Goal: Task Accomplishment & Management: Manage account settings

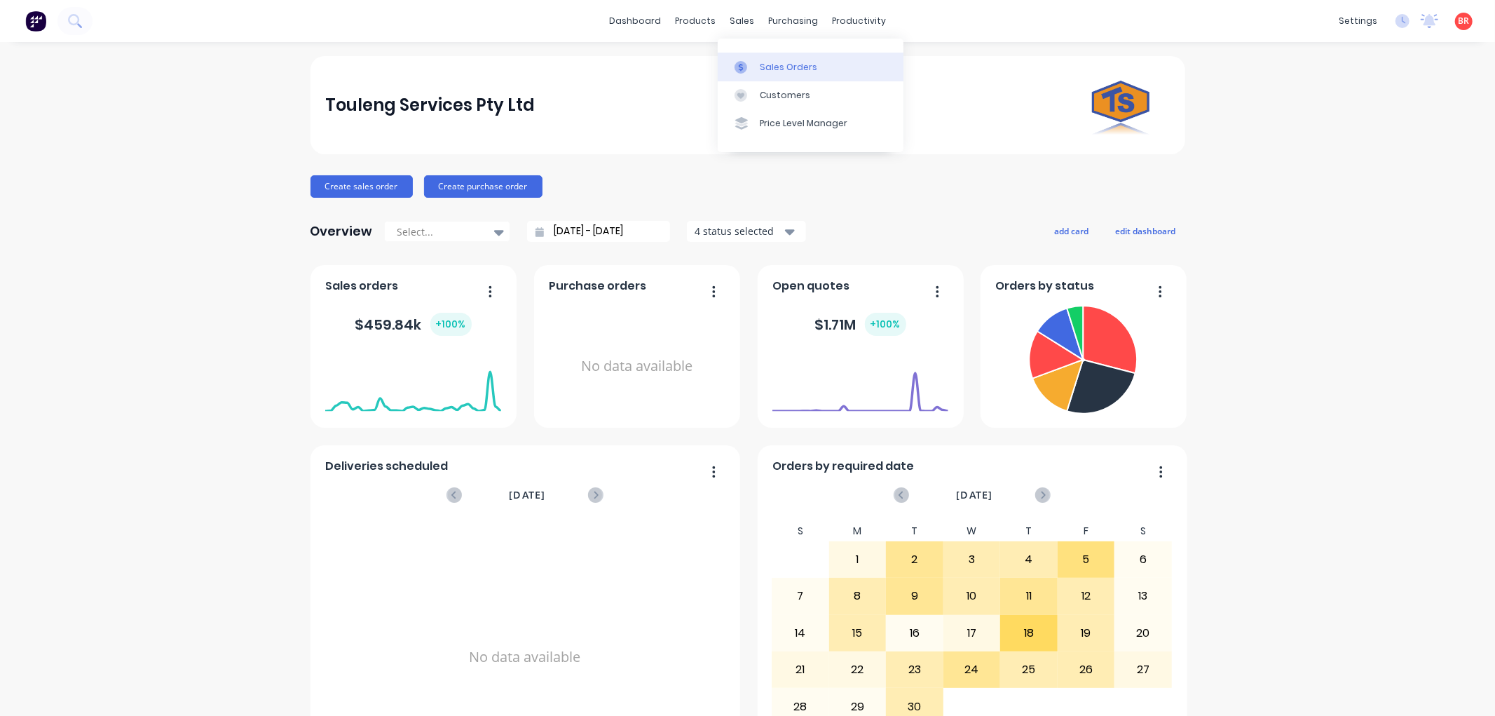
click at [777, 67] on div "Sales Orders" at bounding box center [788, 67] width 57 height 13
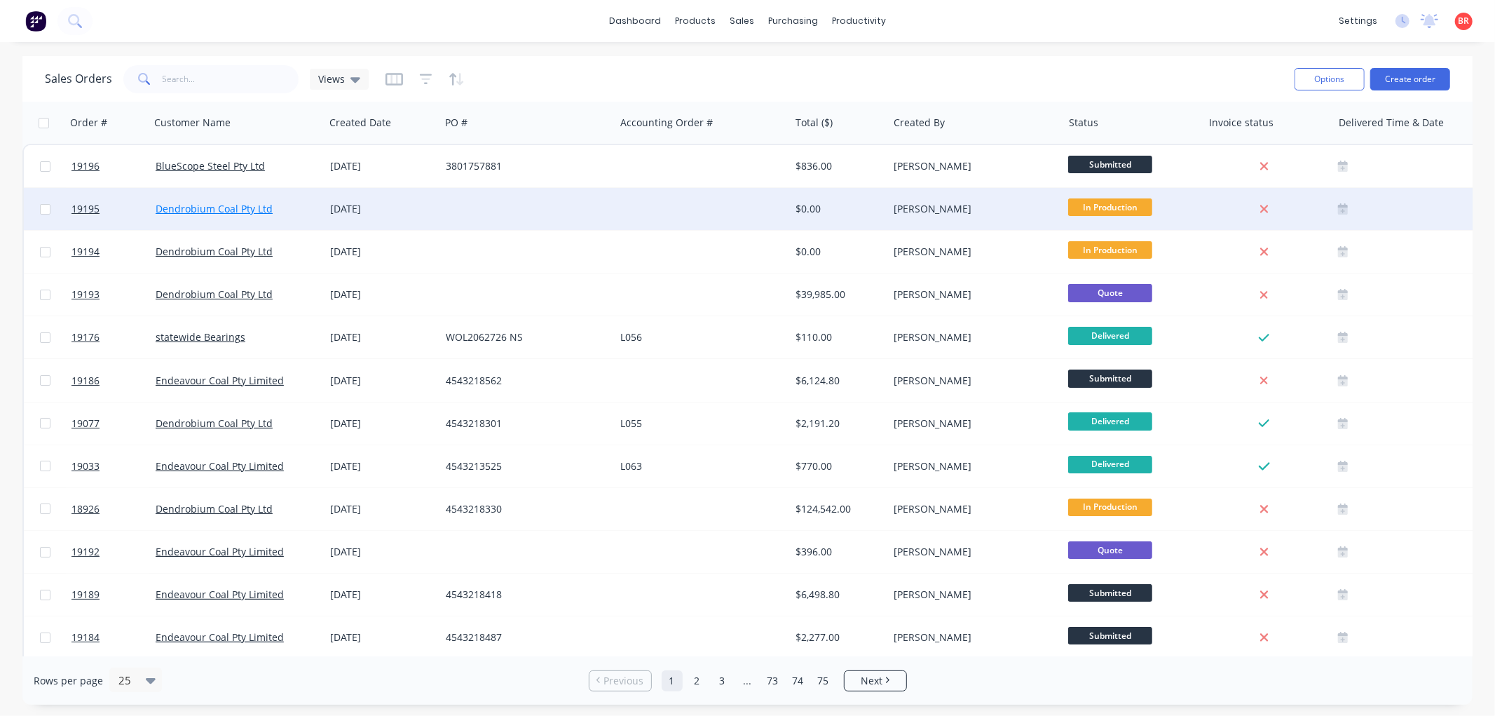
click at [221, 207] on link "Dendrobium Coal Pty Ltd" at bounding box center [214, 208] width 117 height 13
click at [93, 202] on span "19195" at bounding box center [85, 209] width 28 height 14
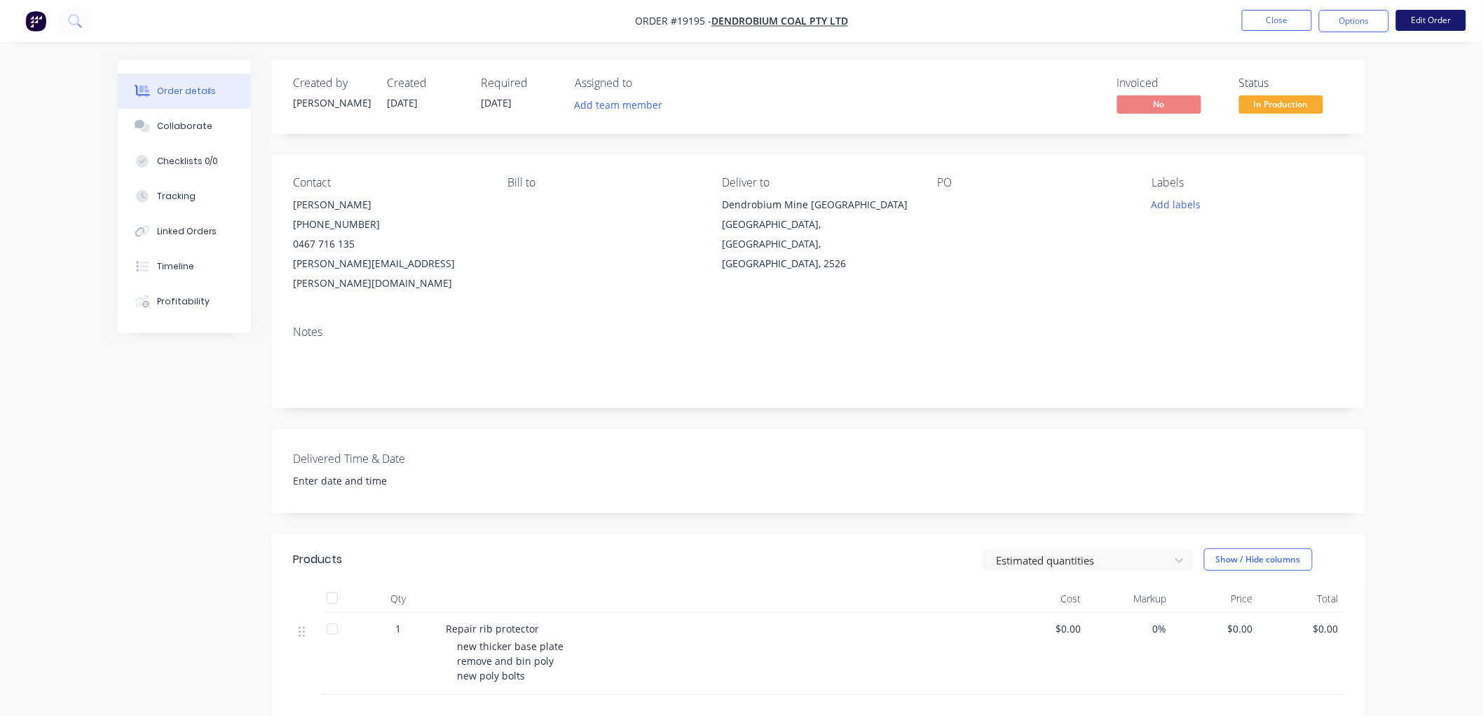
click at [1422, 20] on button "Edit Order" at bounding box center [1431, 20] width 70 height 21
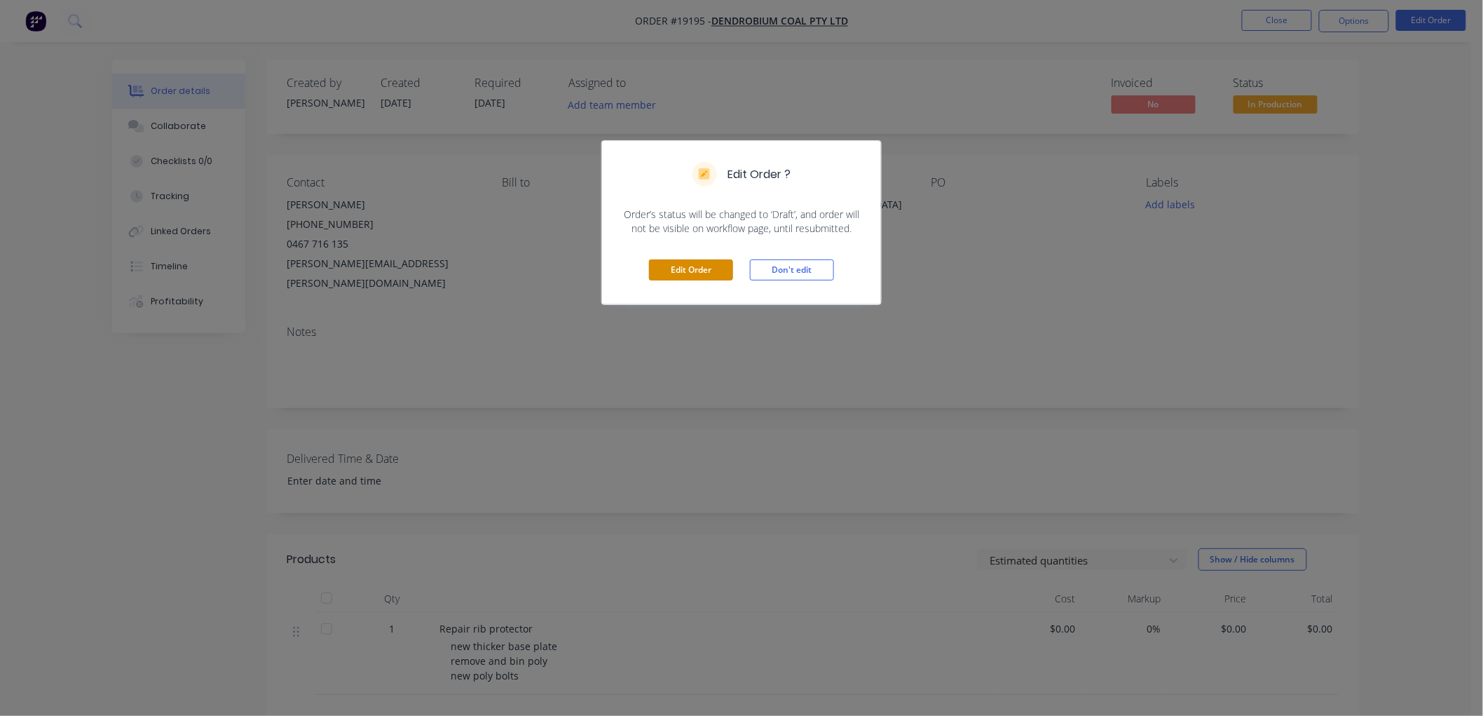
click at [685, 275] on button "Edit Order" at bounding box center [691, 269] width 84 height 21
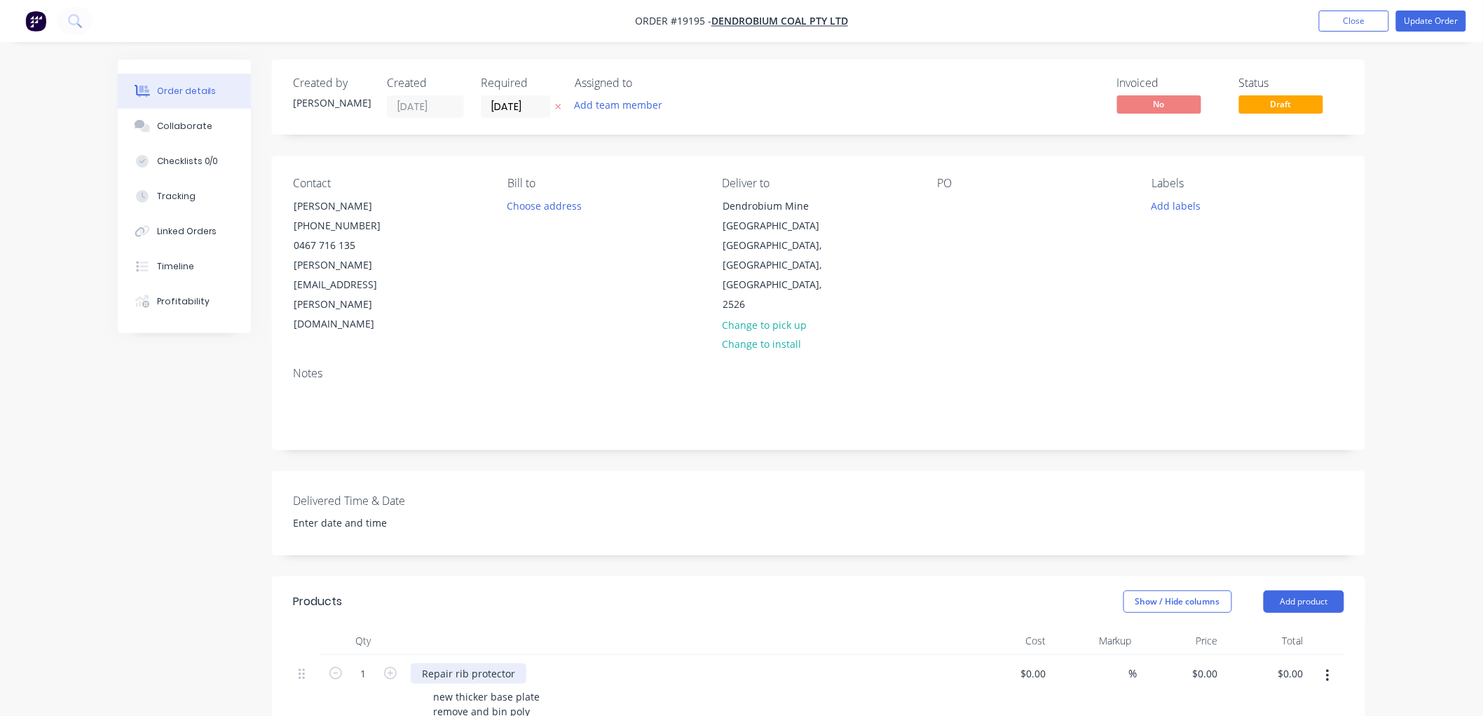
click at [514, 663] on div "Repair rib protector" at bounding box center [469, 673] width 116 height 20
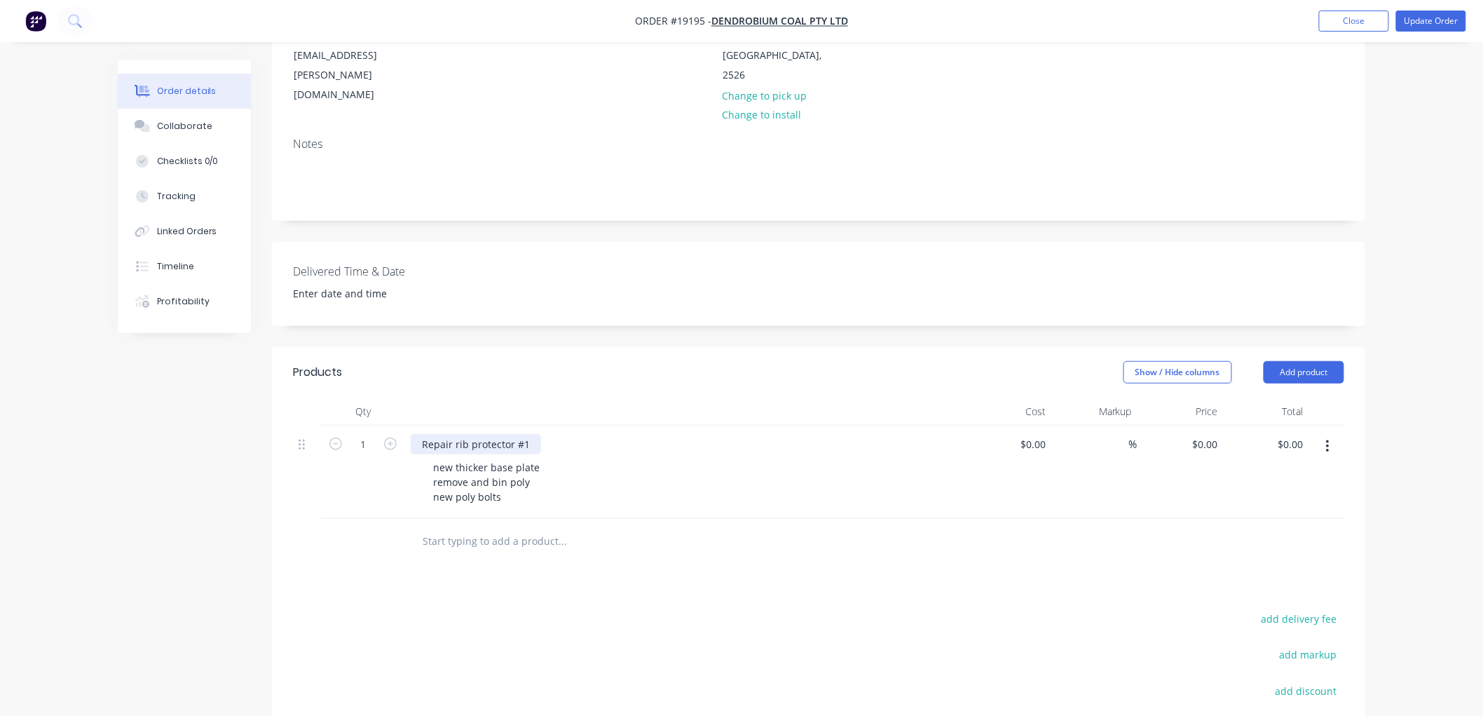
scroll to position [233, 0]
click at [505, 454] on div "new thicker base plate remove and bin poly new poly bolts" at bounding box center [486, 478] width 129 height 50
click at [524, 453] on div "new thicker base plate remove and bin poly new poly bolts" at bounding box center [486, 478] width 129 height 50
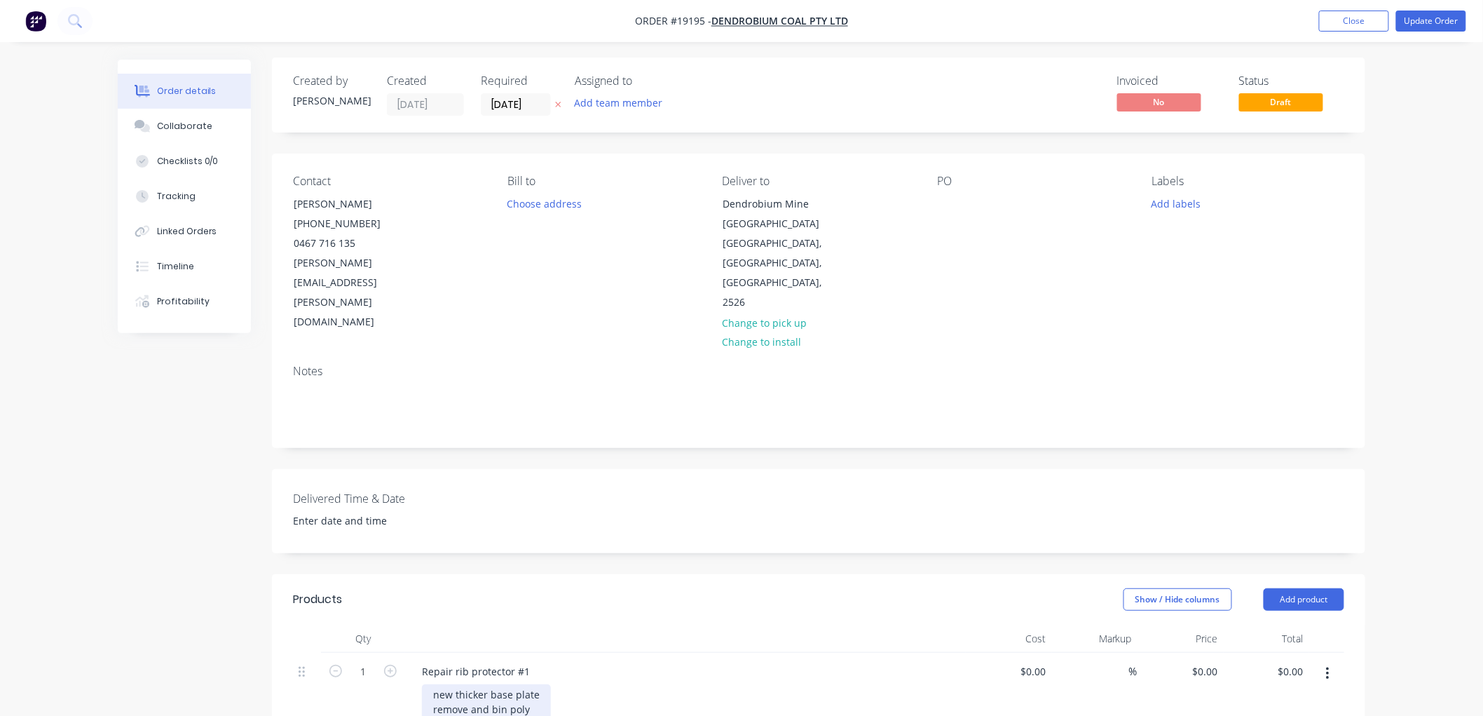
scroll to position [0, 0]
click at [1414, 22] on button "Update Order" at bounding box center [1431, 21] width 70 height 21
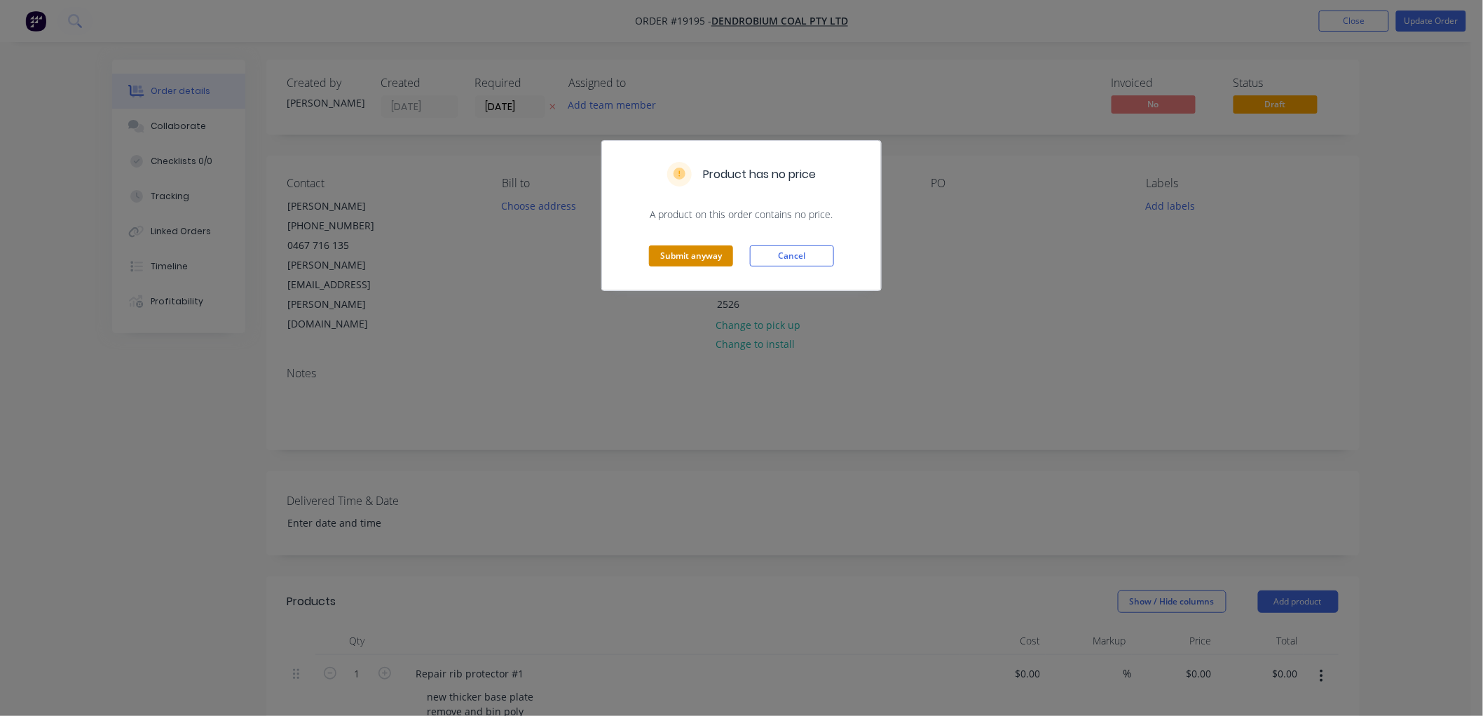
click at [673, 254] on button "Submit anyway" at bounding box center [691, 255] width 84 height 21
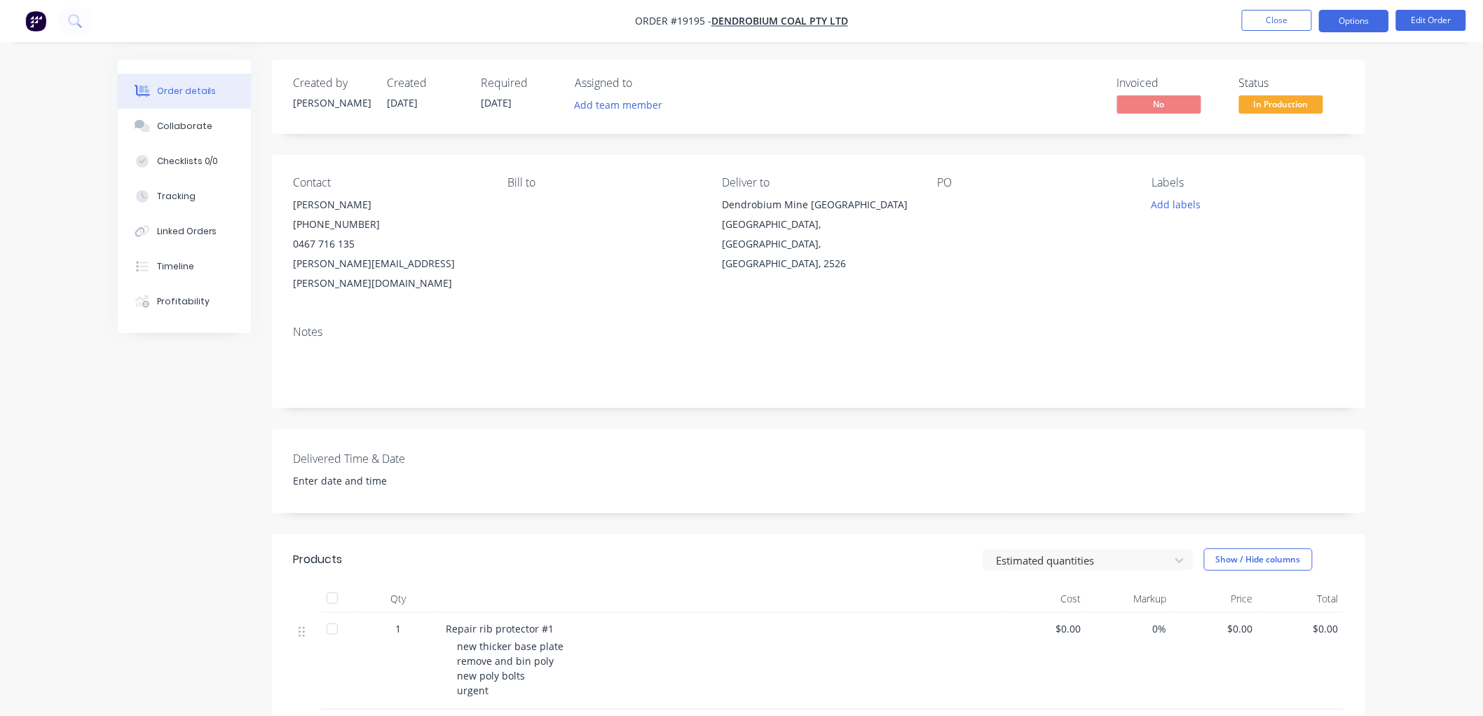
click at [1354, 22] on button "Options" at bounding box center [1354, 21] width 70 height 22
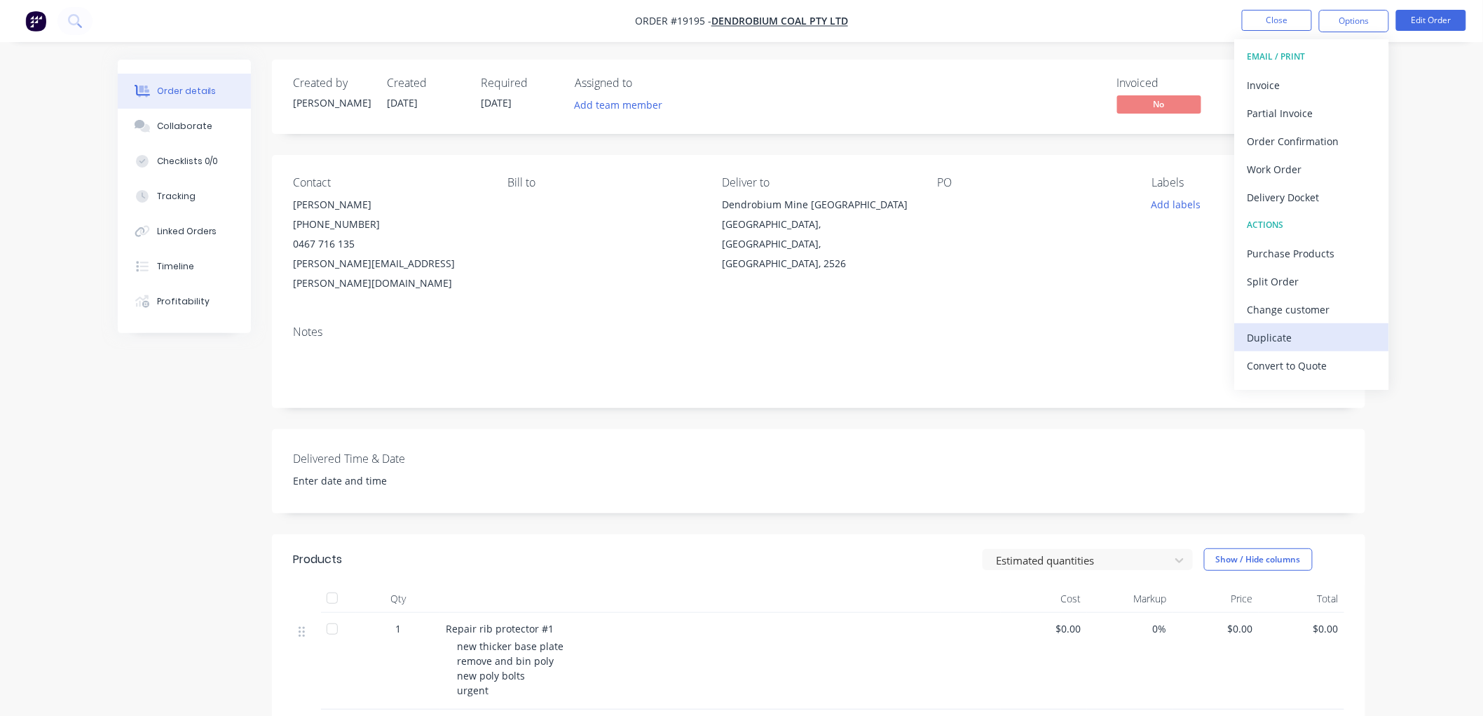
click at [1295, 327] on div "Duplicate" at bounding box center [1312, 337] width 129 height 20
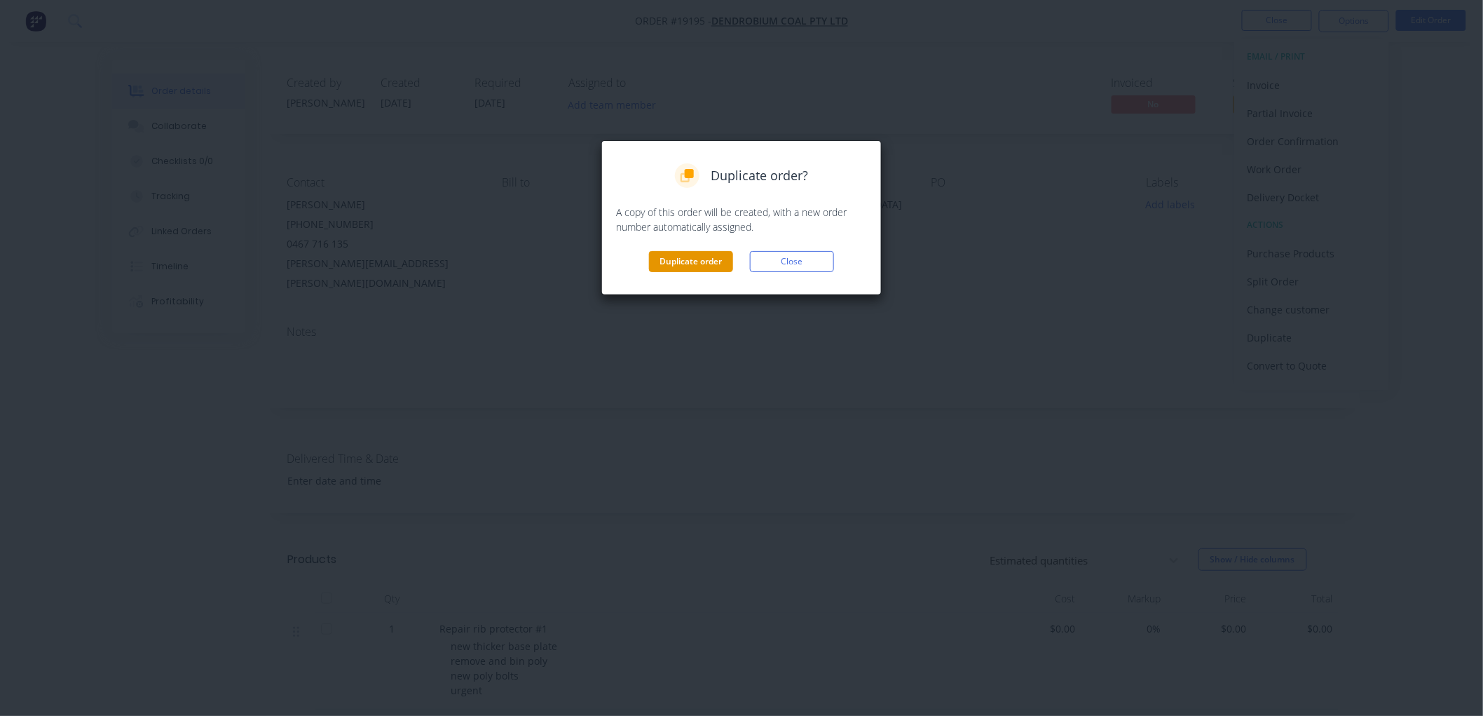
click at [712, 258] on button "Duplicate order" at bounding box center [691, 261] width 84 height 21
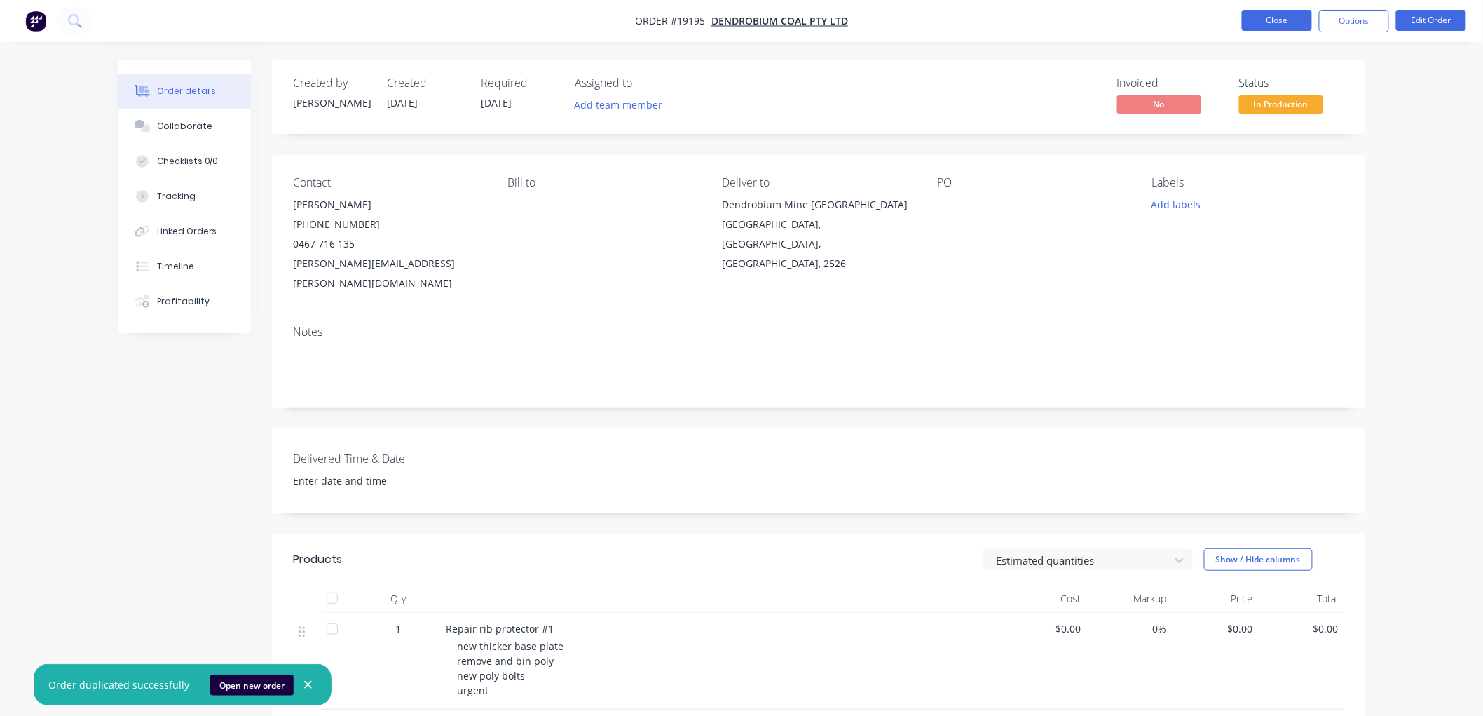
click at [1262, 15] on button "Close" at bounding box center [1277, 20] width 70 height 21
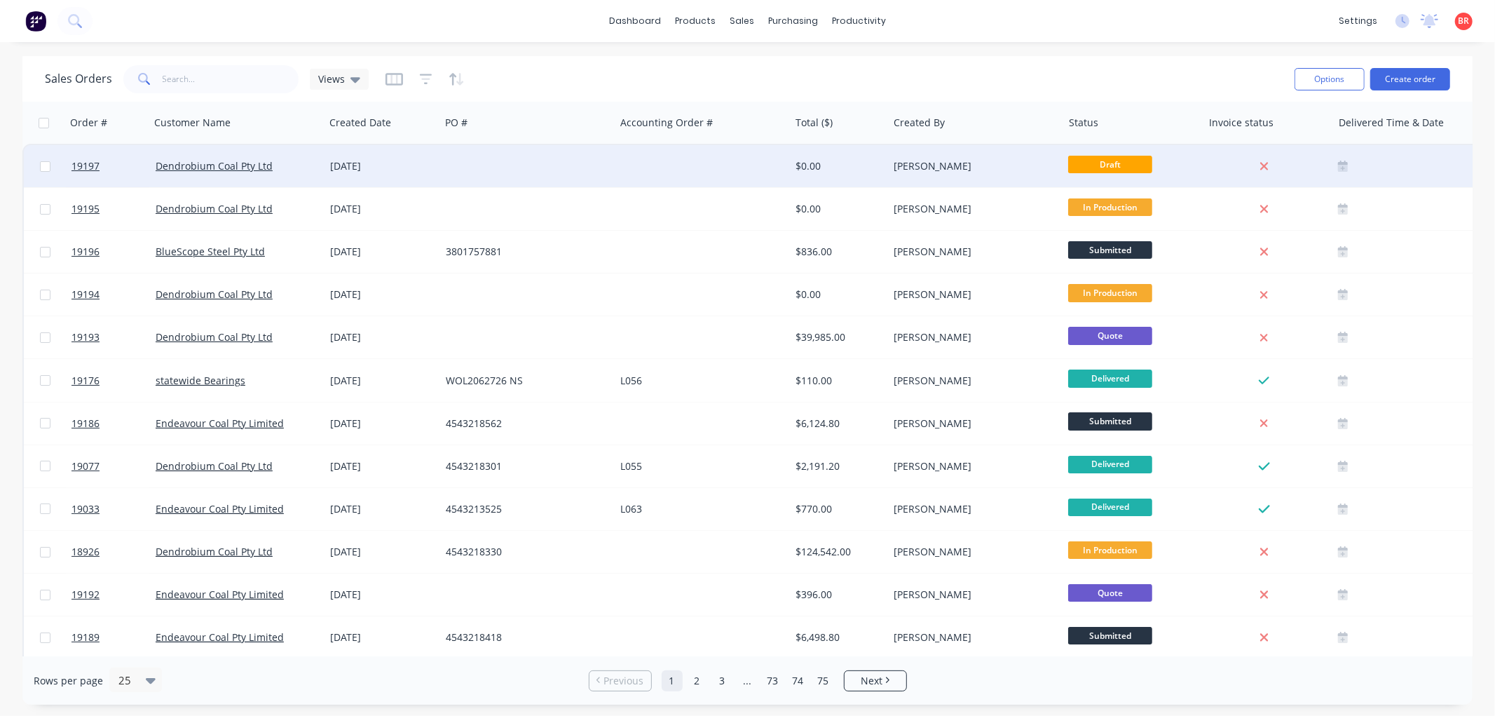
click at [398, 166] on div "[DATE]" at bounding box center [382, 166] width 104 height 14
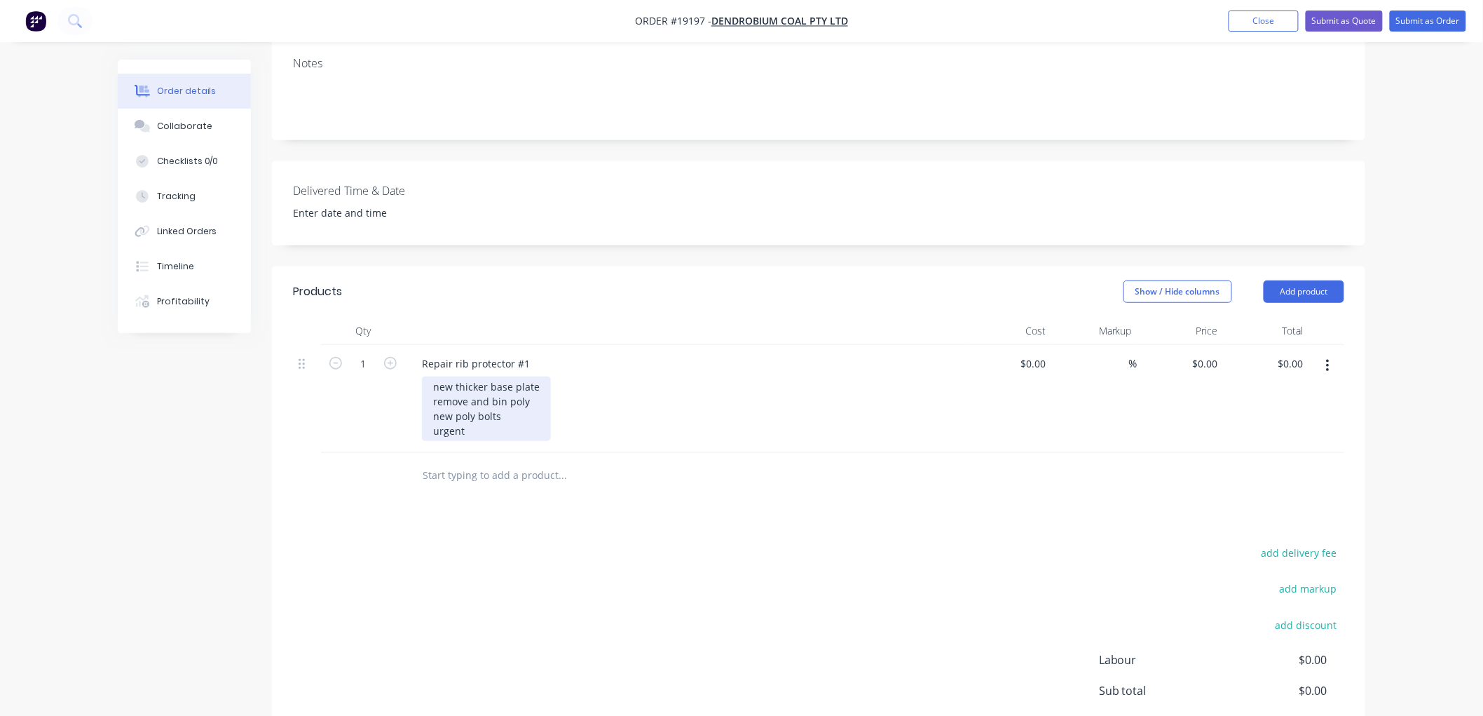
scroll to position [311, 0]
click at [529, 352] on div "Repair rib protector #1" at bounding box center [476, 362] width 130 height 20
click at [466, 393] on div "new thicker base plate remove and bin poly new poly bolts urgent" at bounding box center [486, 407] width 129 height 64
drag, startPoint x: 459, startPoint y: 390, endPoint x: 437, endPoint y: 393, distance: 21.9
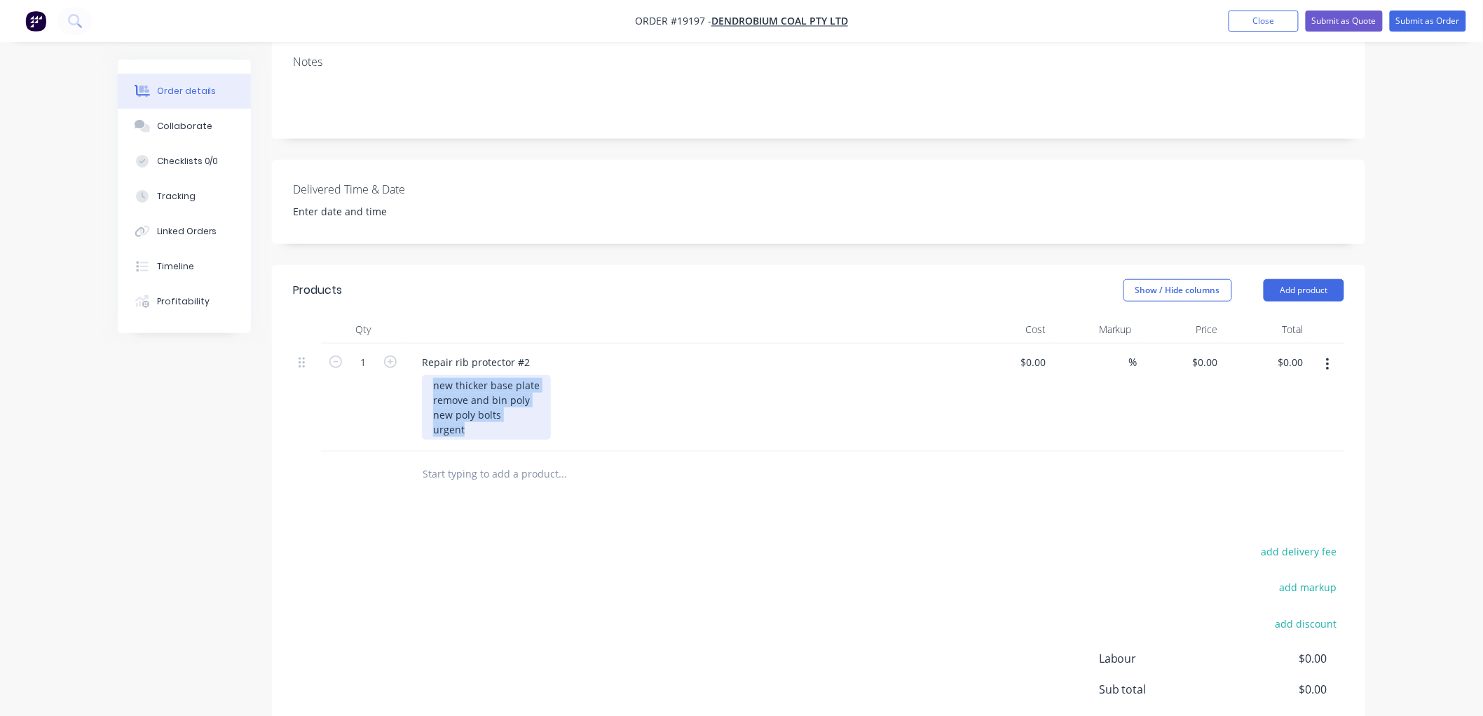
click at [437, 393] on div "new thicker base plate remove and bin poly new poly bolts urgent" at bounding box center [486, 407] width 129 height 64
click at [475, 390] on div "new thicker base plate remove and bin poly new poly bolts urgent" at bounding box center [486, 407] width 129 height 64
click at [470, 390] on div "new thicker base plate remove and bin poly new poly bolts urgent" at bounding box center [486, 407] width 129 height 64
click at [475, 390] on div "new thicker base plate remove and bin poly new poly bolts urgent" at bounding box center [486, 407] width 129 height 64
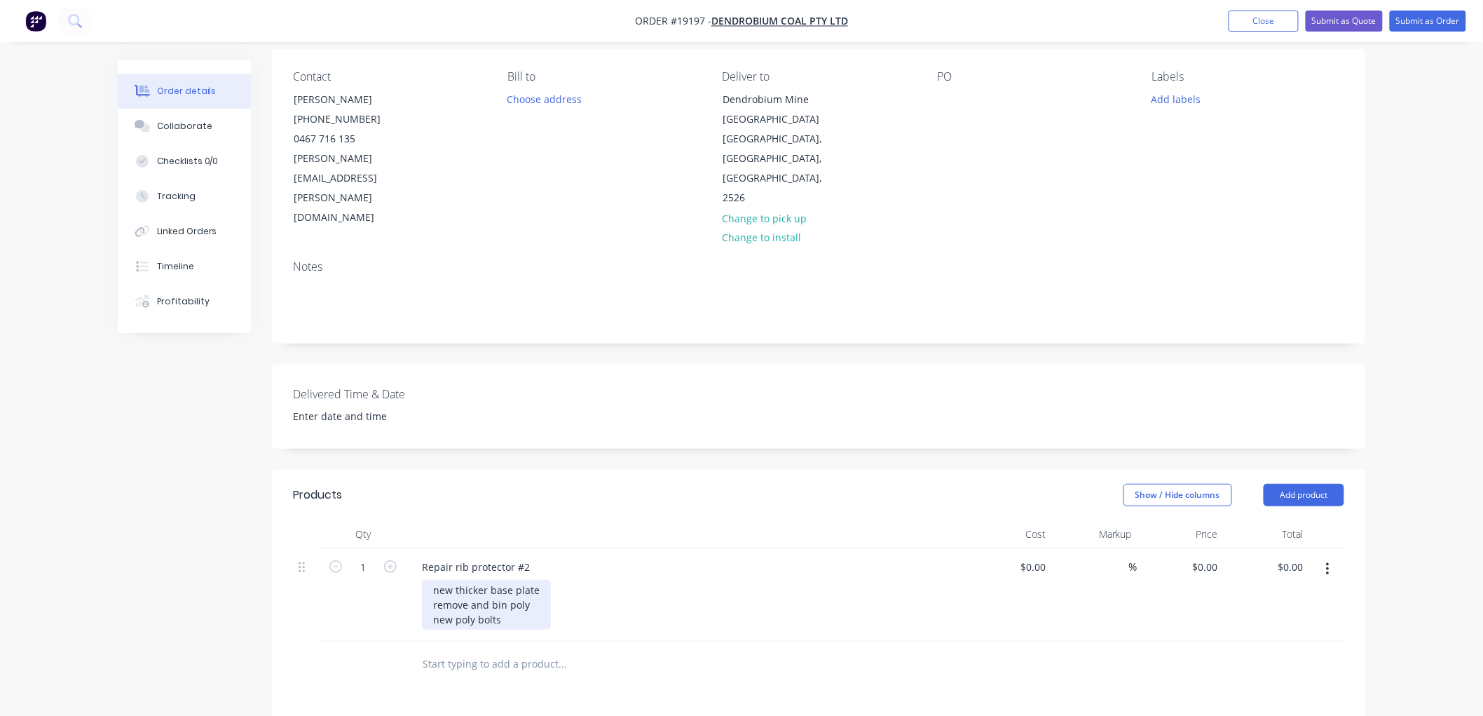
scroll to position [0, 0]
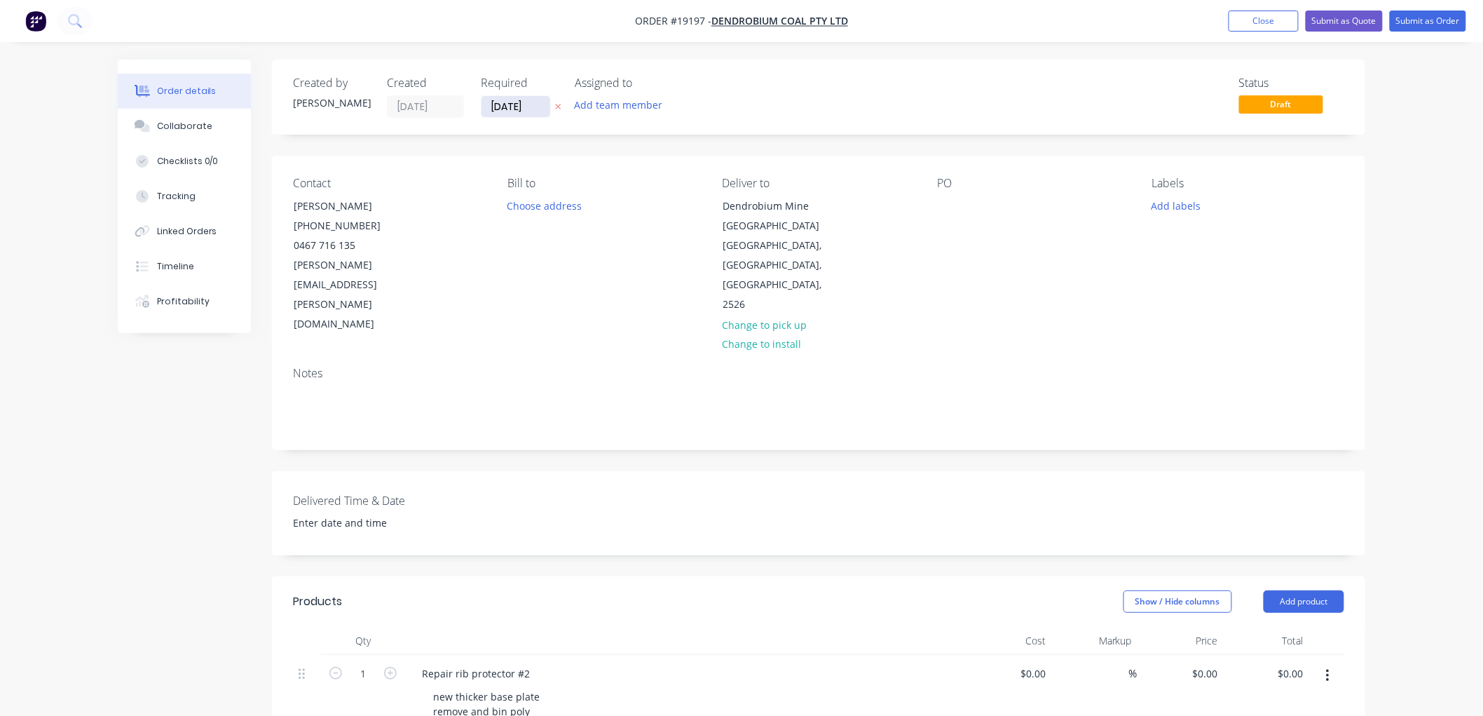
click at [519, 104] on input "[DATE]" at bounding box center [516, 106] width 69 height 21
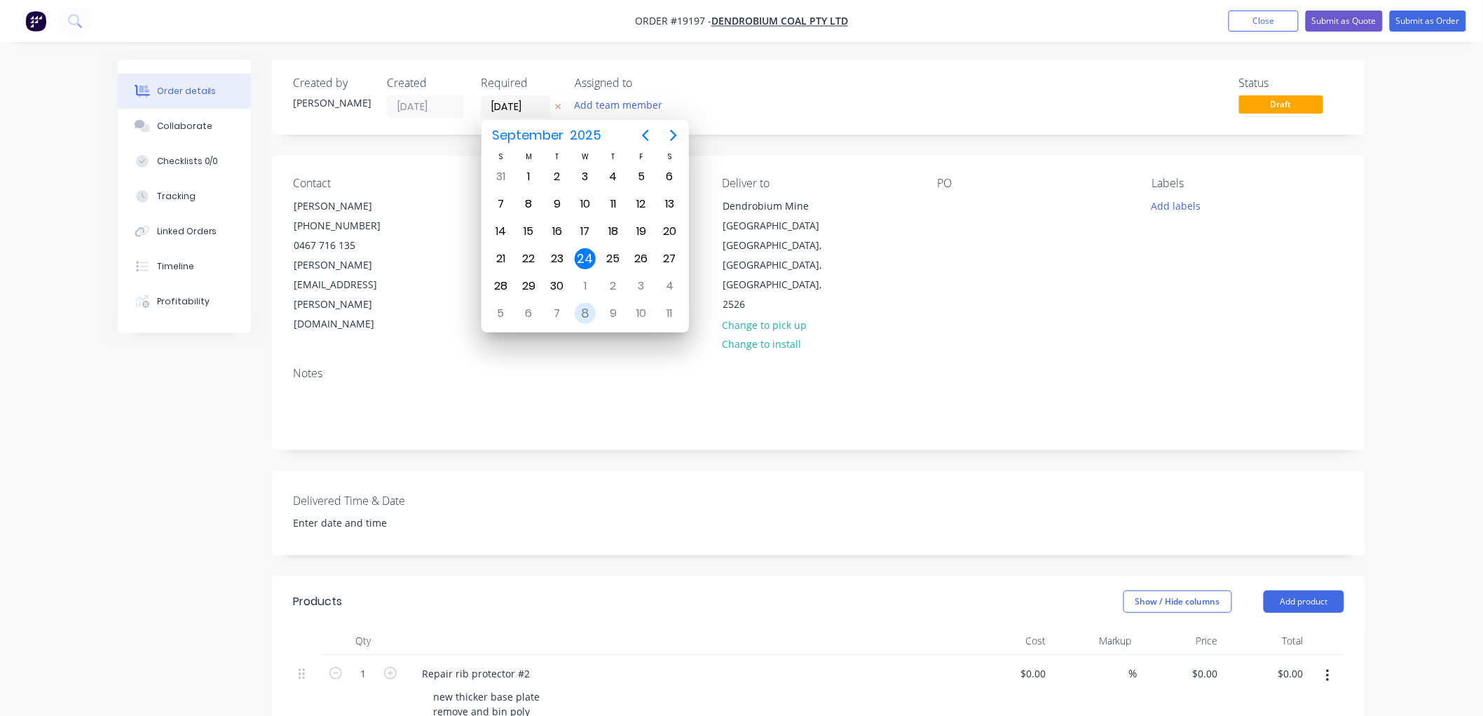
click at [589, 304] on div "8" at bounding box center [585, 313] width 21 height 21
type input "[DATE]"
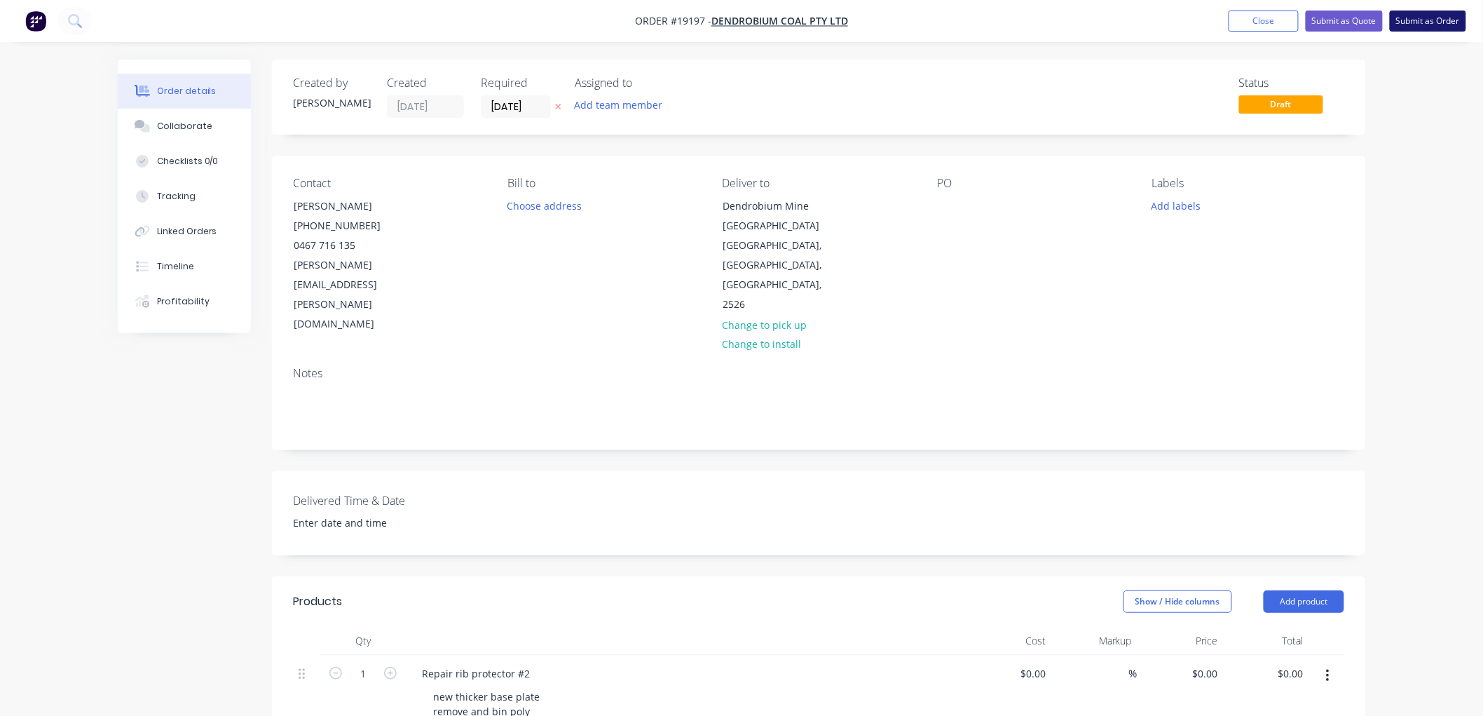
click at [1407, 18] on button "Submit as Order" at bounding box center [1428, 21] width 76 height 21
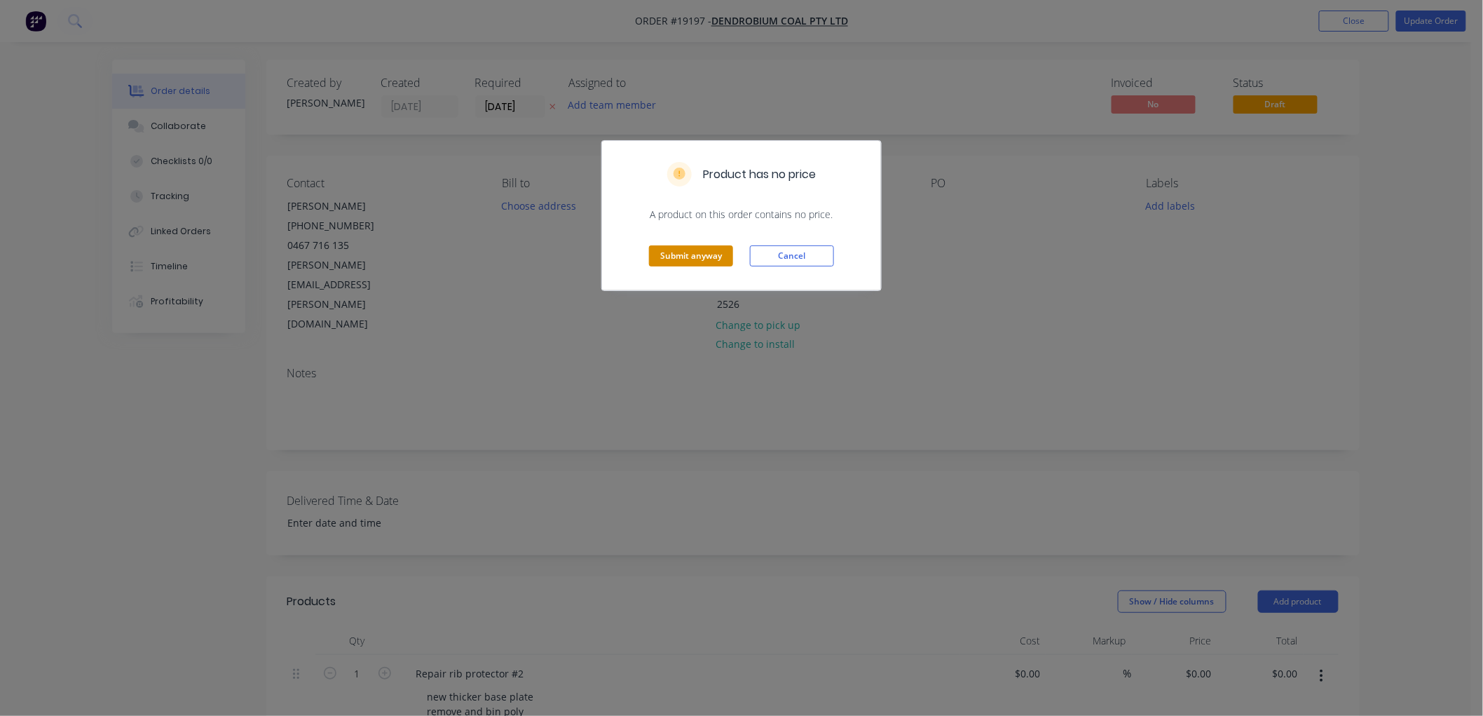
click at [669, 257] on button "Submit anyway" at bounding box center [691, 255] width 84 height 21
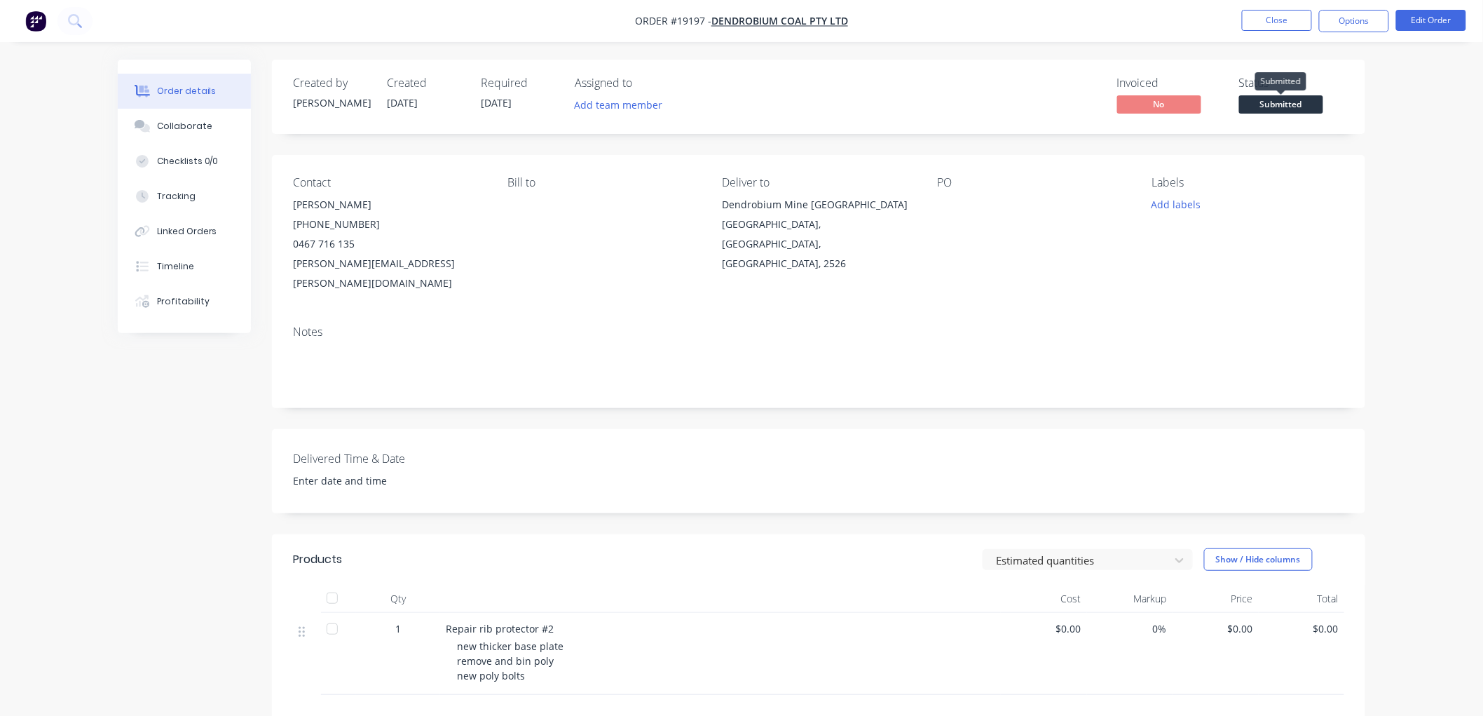
click at [1276, 108] on span "Submitted" at bounding box center [1281, 104] width 84 height 18
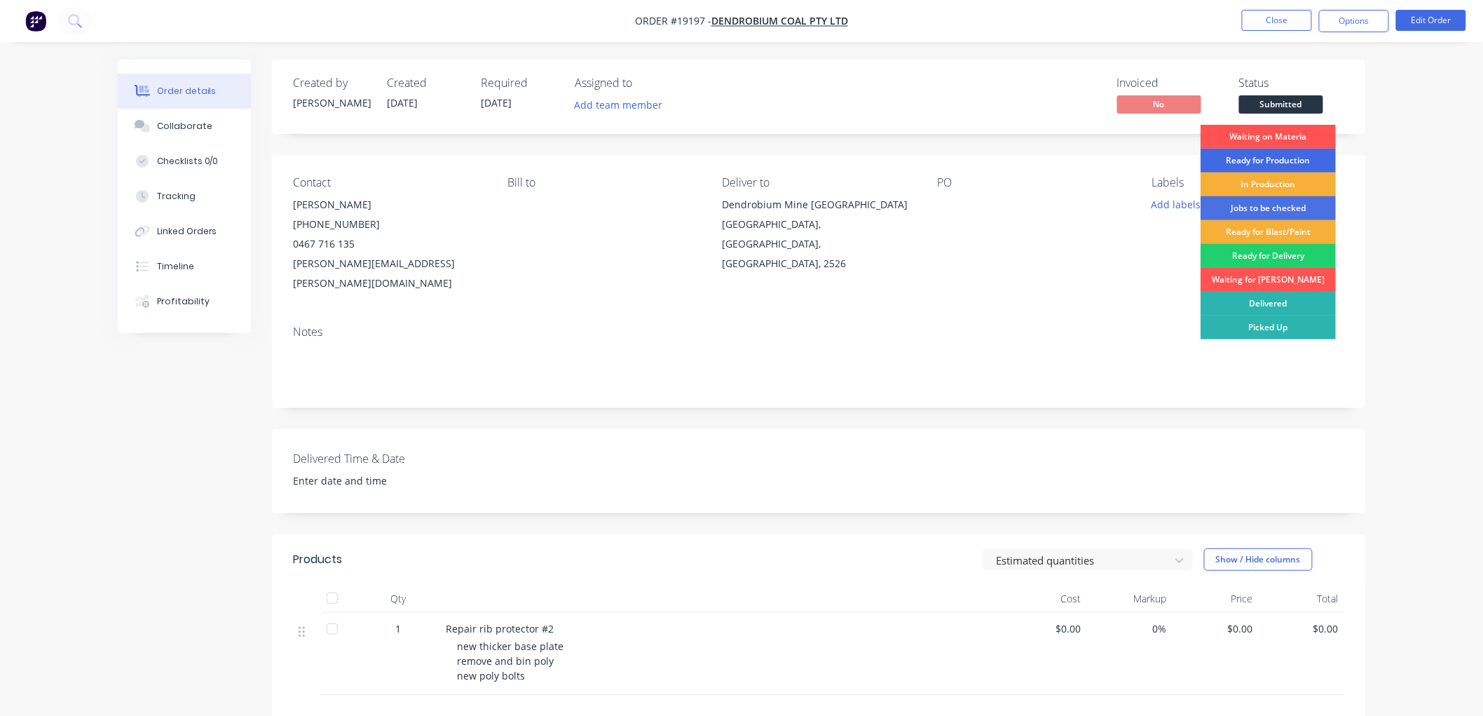
click at [1267, 163] on div "Ready for Production" at bounding box center [1268, 161] width 135 height 24
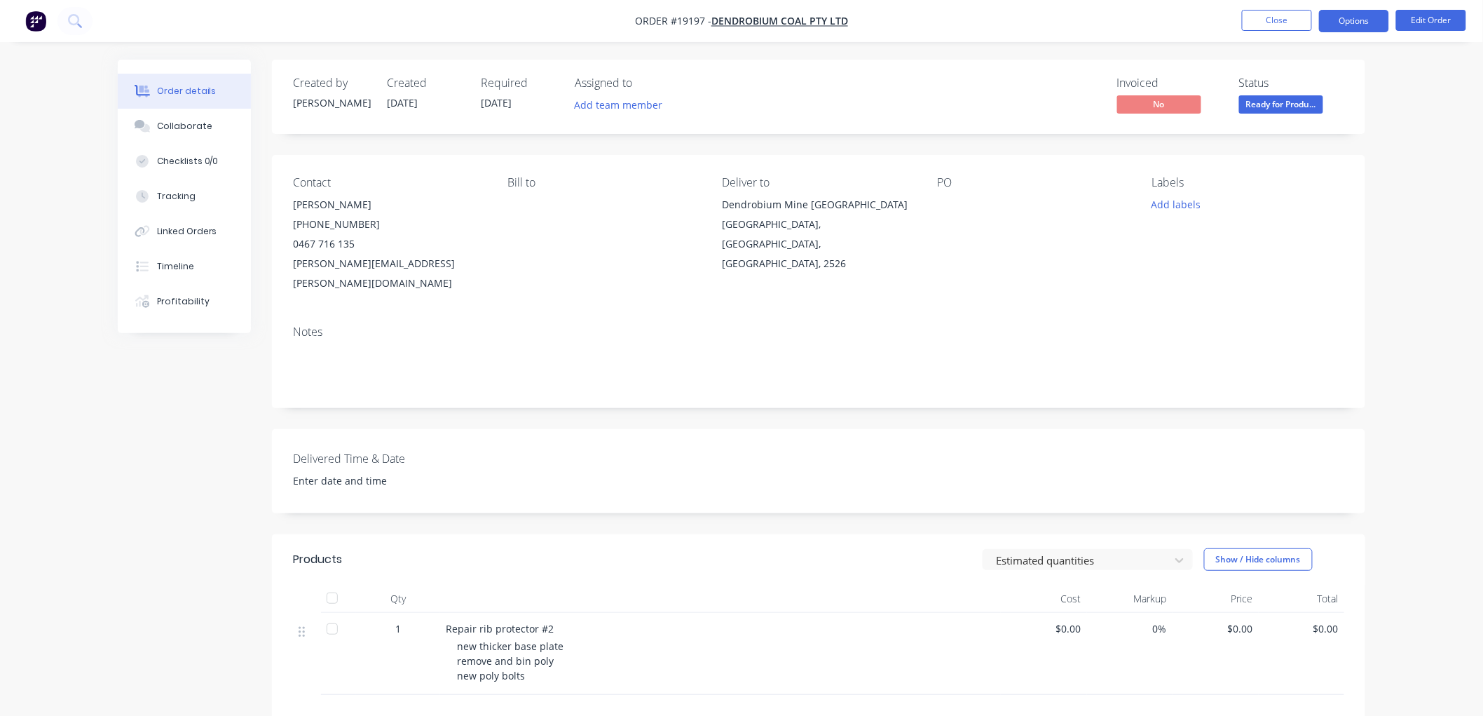
click at [1335, 22] on button "Options" at bounding box center [1354, 21] width 70 height 22
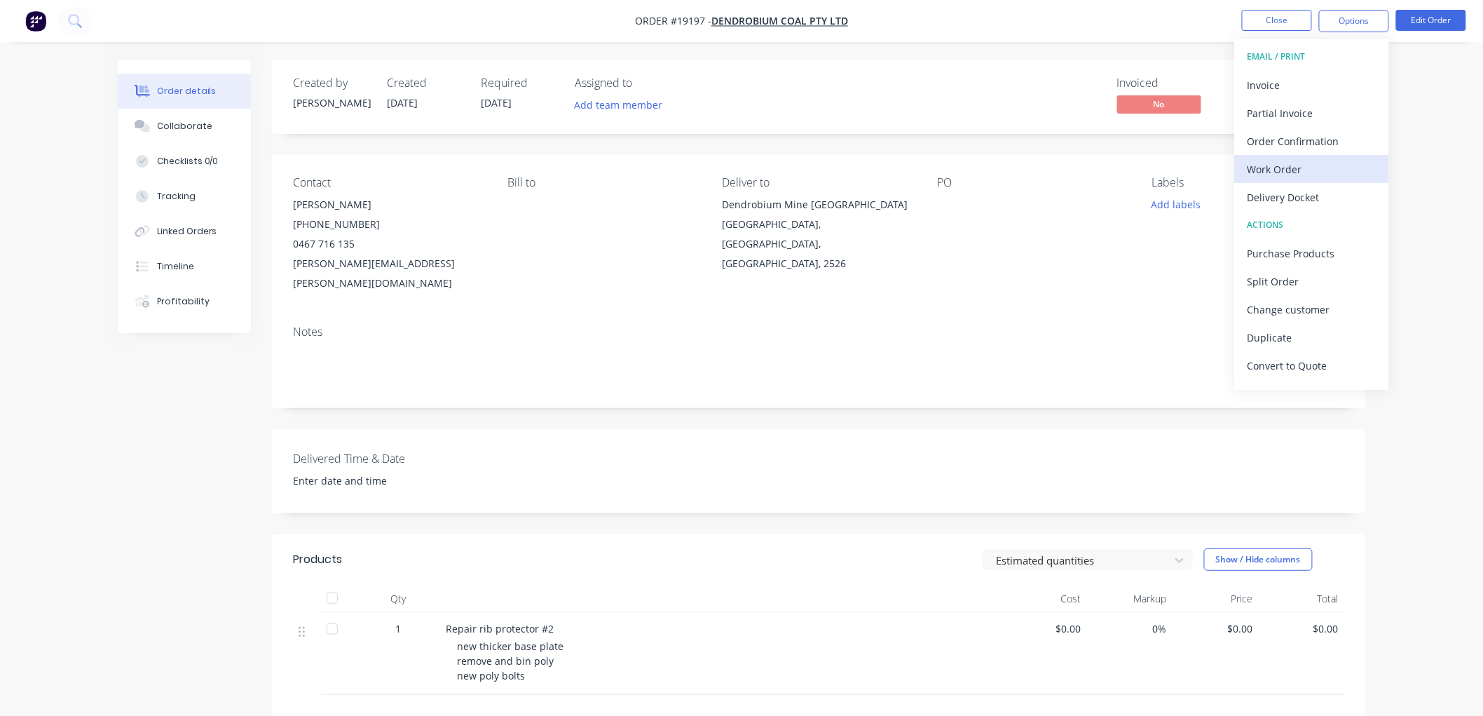
click at [1280, 160] on div "Work Order" at bounding box center [1312, 169] width 129 height 20
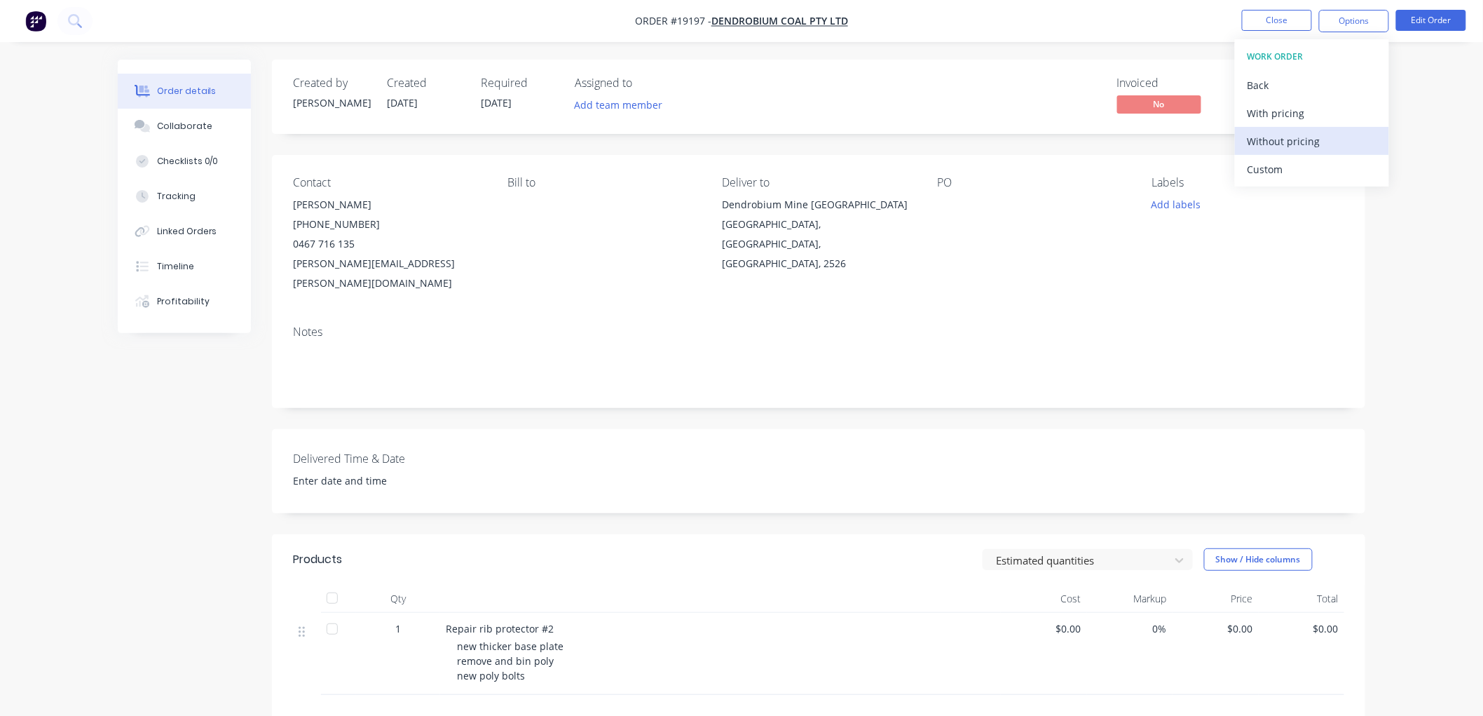
click at [1262, 144] on div "Without pricing" at bounding box center [1312, 141] width 129 height 20
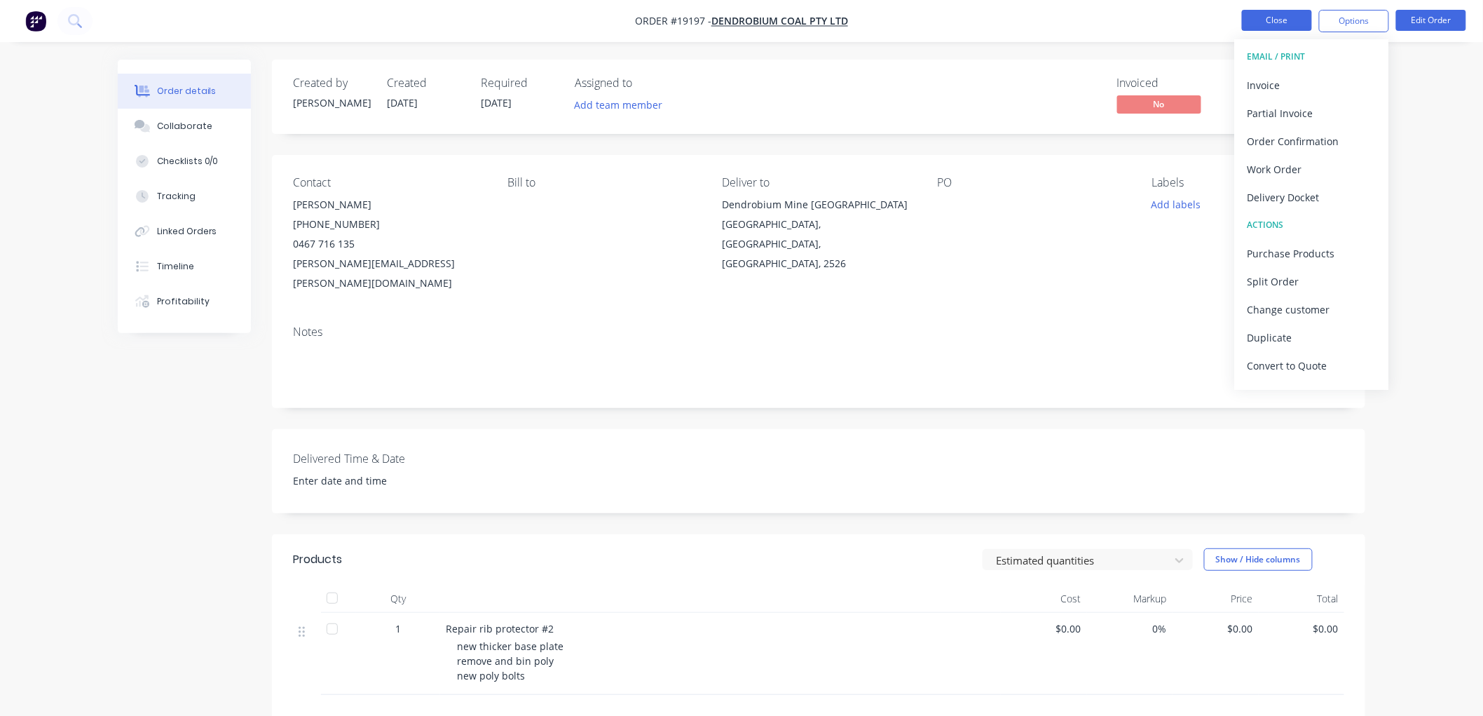
click at [1250, 19] on button "Close" at bounding box center [1277, 20] width 70 height 21
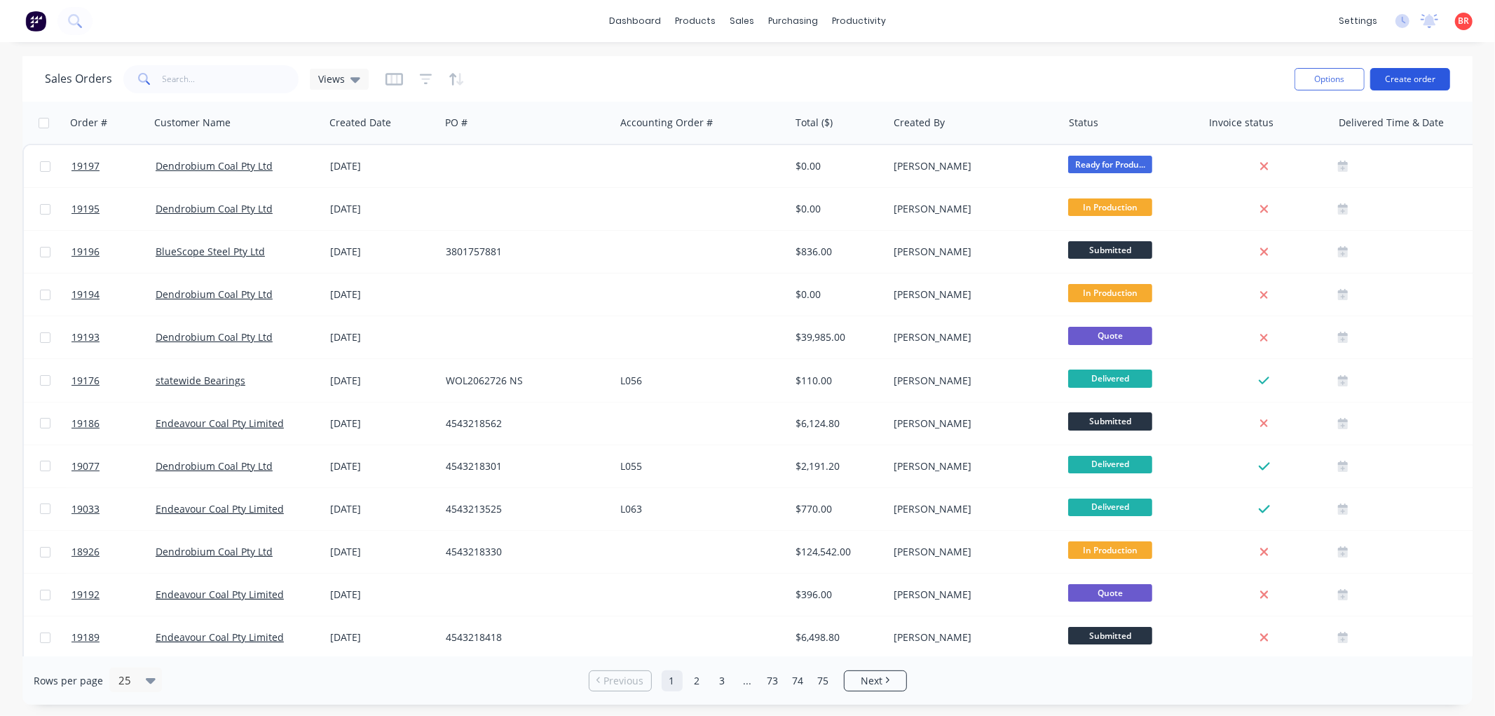
click at [1405, 76] on button "Create order" at bounding box center [1410, 79] width 80 height 22
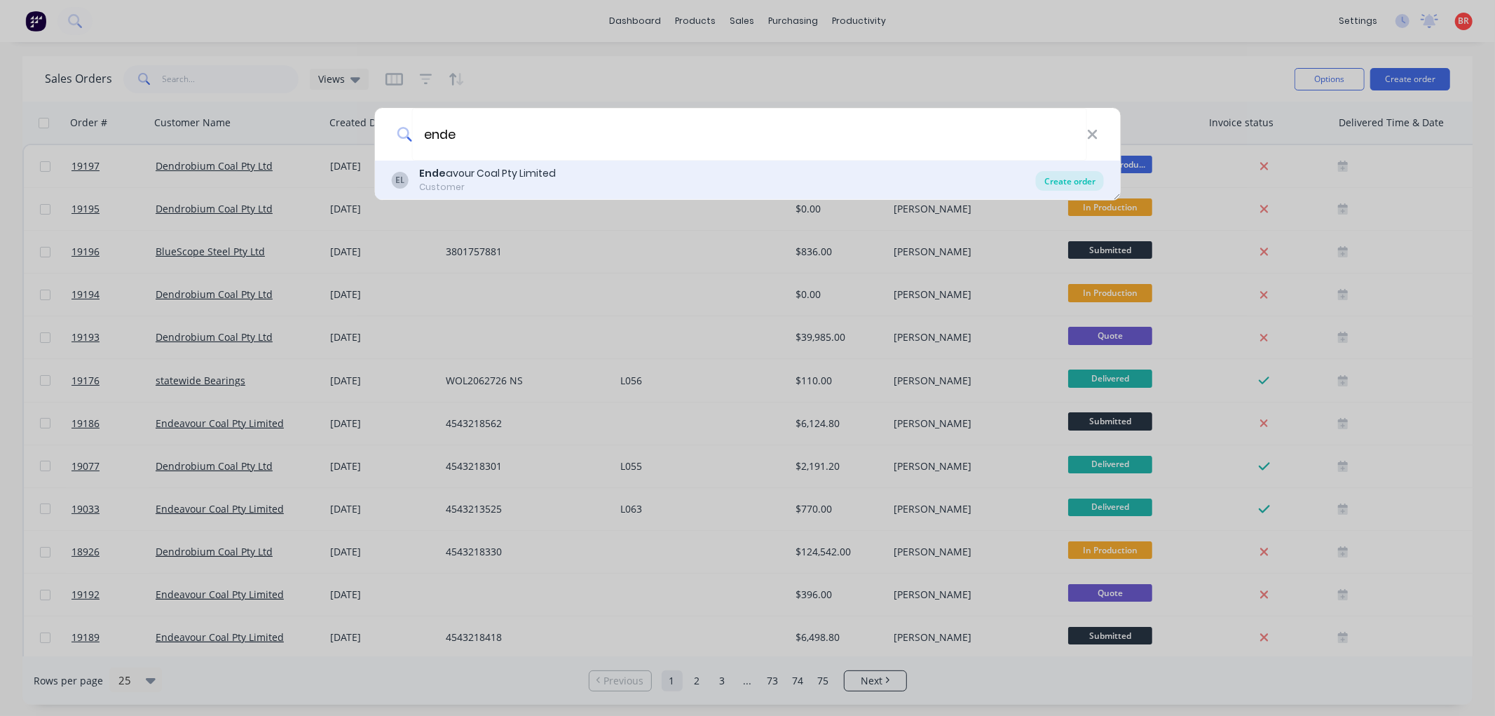
type input "ende"
click at [1056, 178] on div "Create order" at bounding box center [1070, 181] width 68 height 20
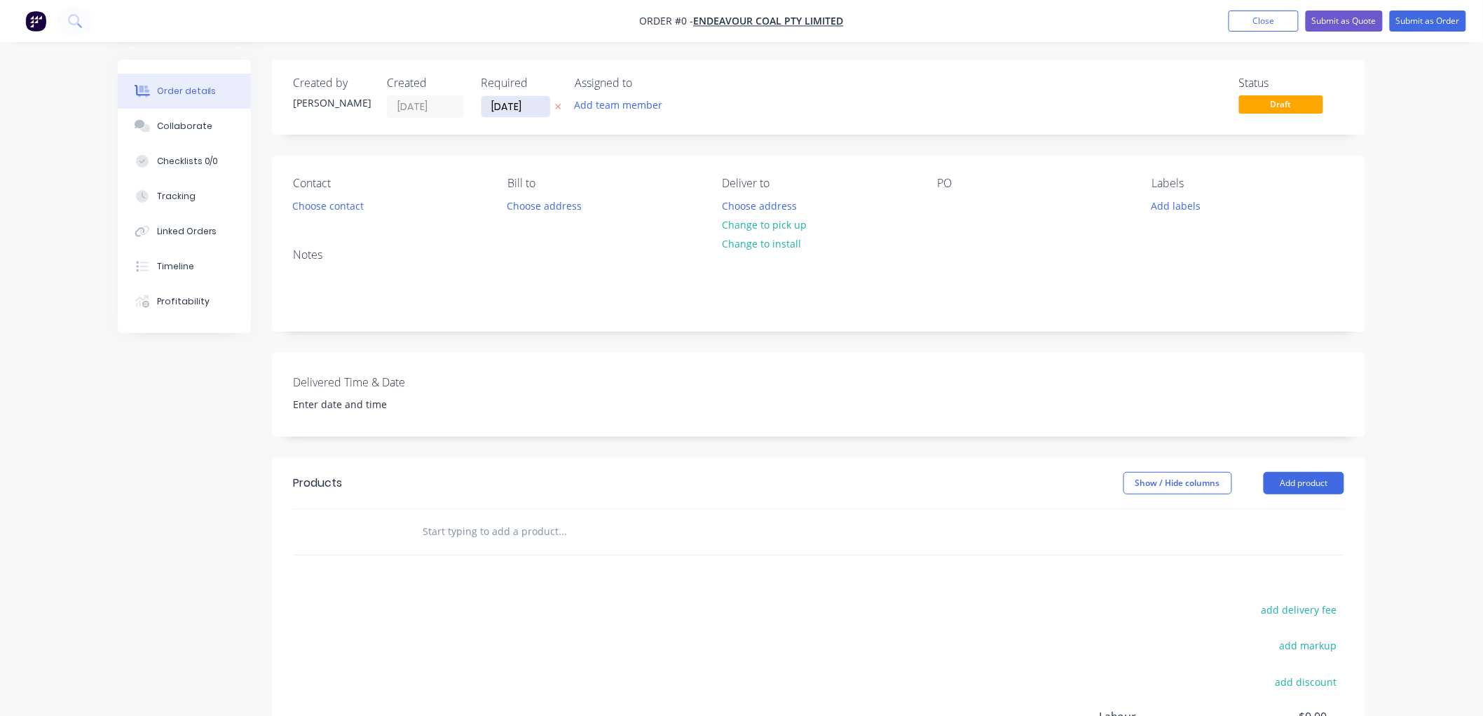
click at [513, 102] on input "[DATE]" at bounding box center [516, 106] width 69 height 21
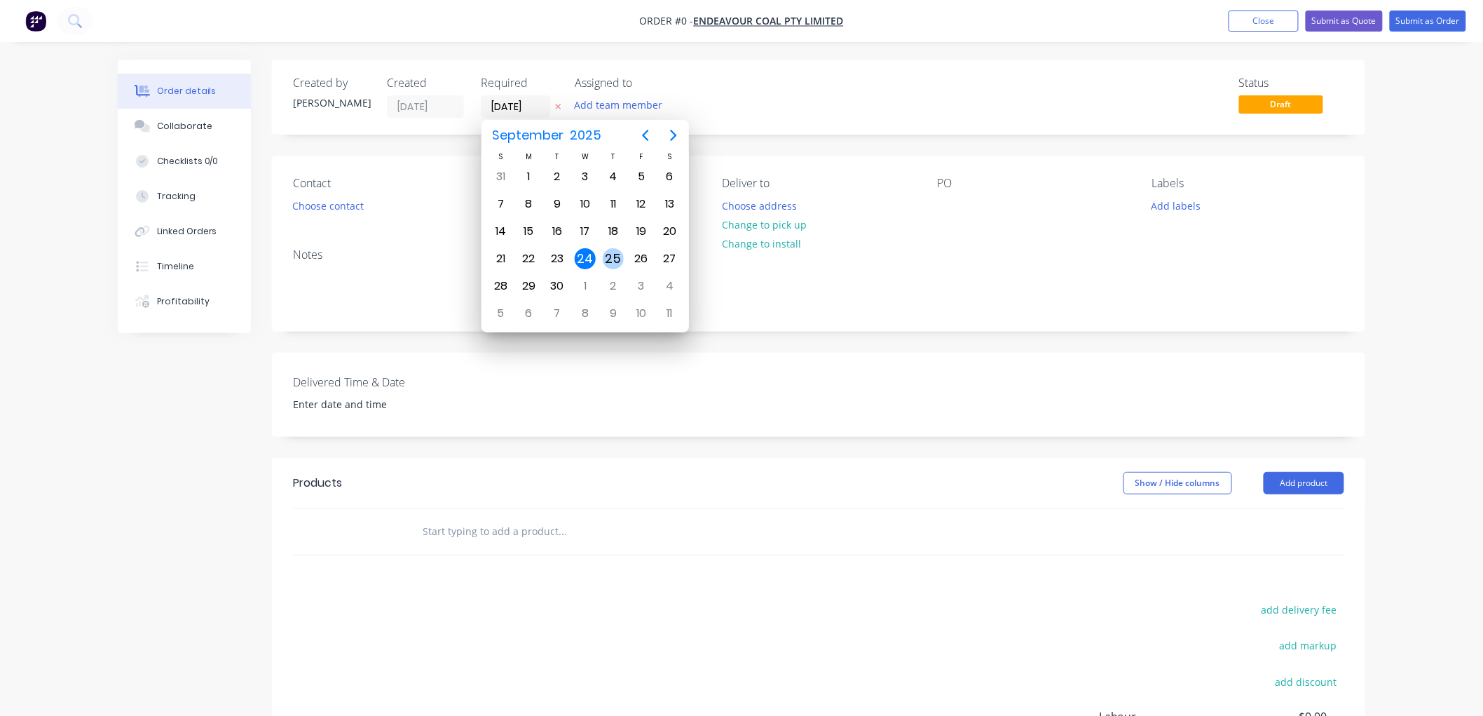
click at [613, 250] on div "25" at bounding box center [613, 258] width 21 height 21
type input "[DATE]"
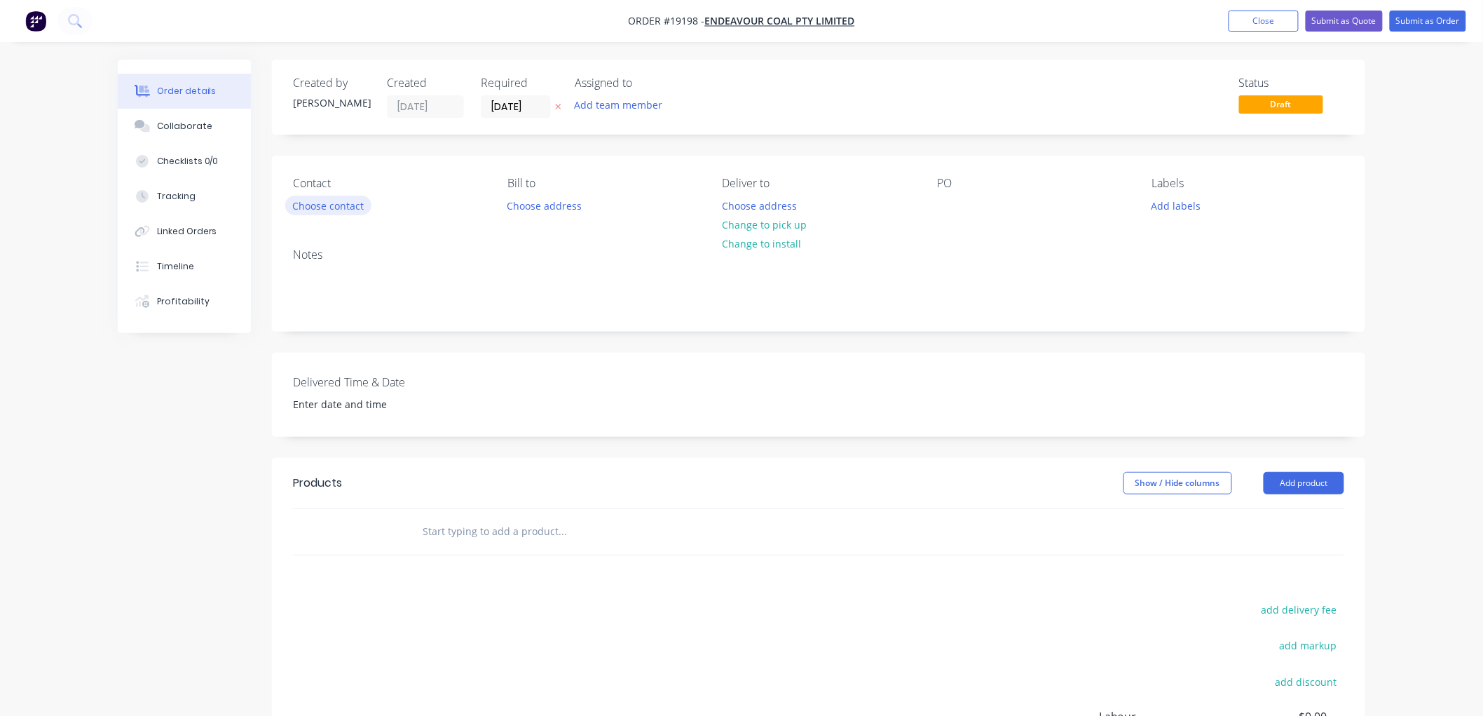
click at [345, 205] on button "Choose contact" at bounding box center [328, 205] width 86 height 19
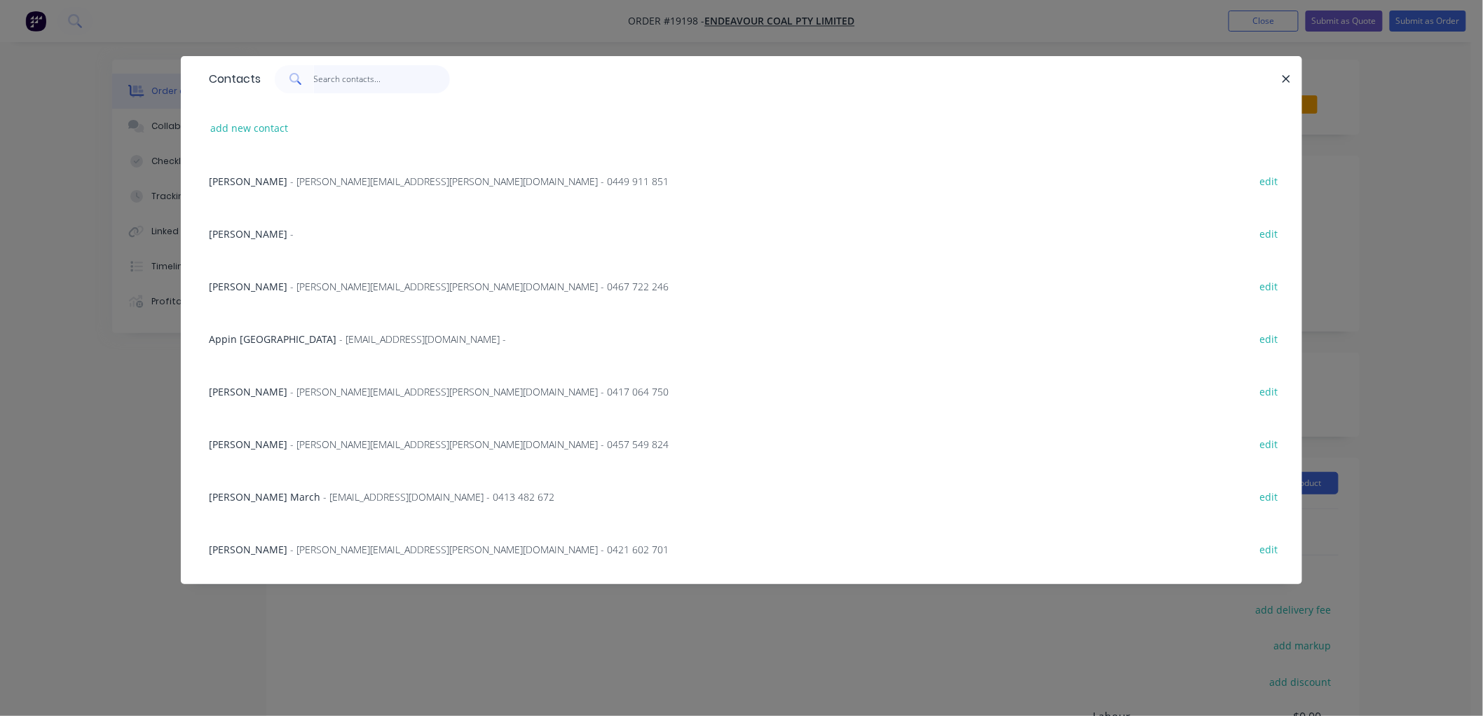
click at [349, 81] on input "text" at bounding box center [382, 79] width 137 height 28
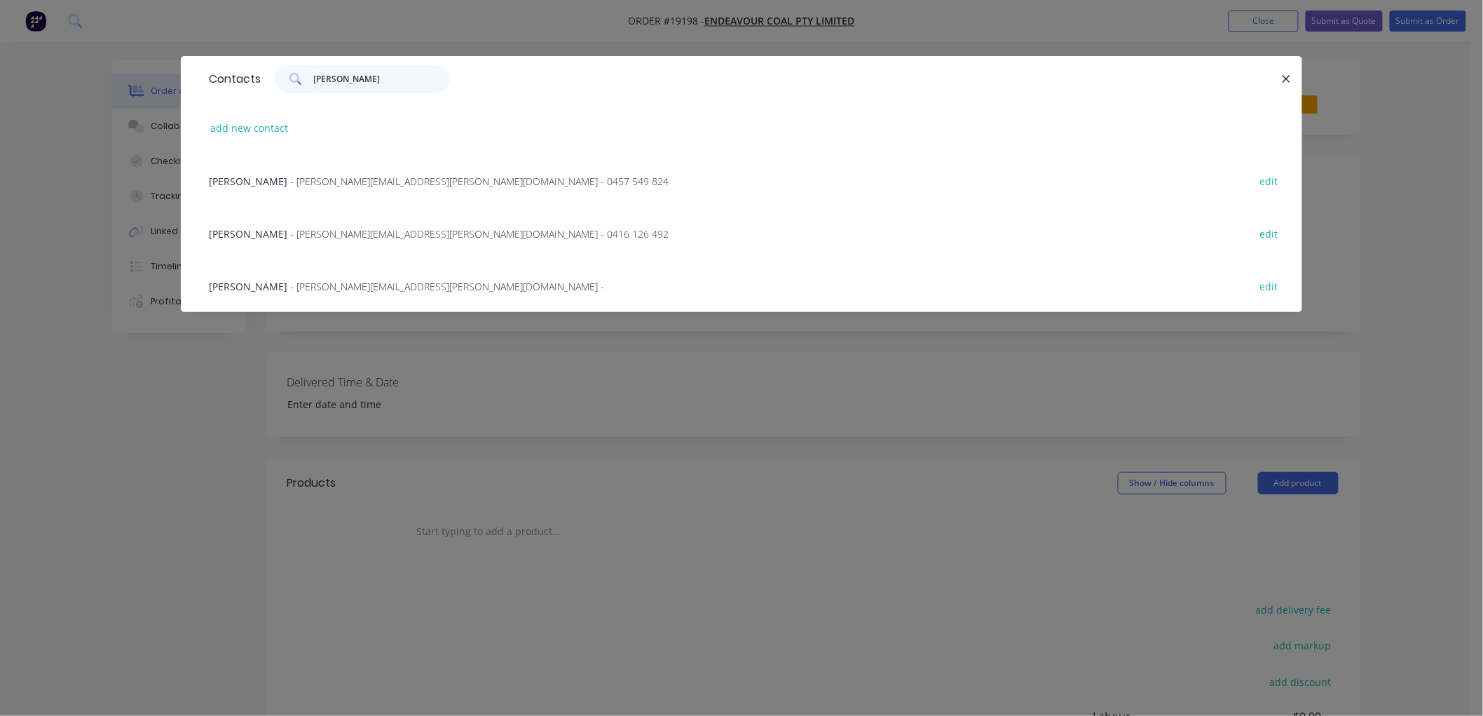
type input "[PERSON_NAME]"
click at [363, 233] on span "- [PERSON_NAME][EMAIL_ADDRESS][PERSON_NAME][DOMAIN_NAME] - 0416 126 492" at bounding box center [479, 233] width 379 height 13
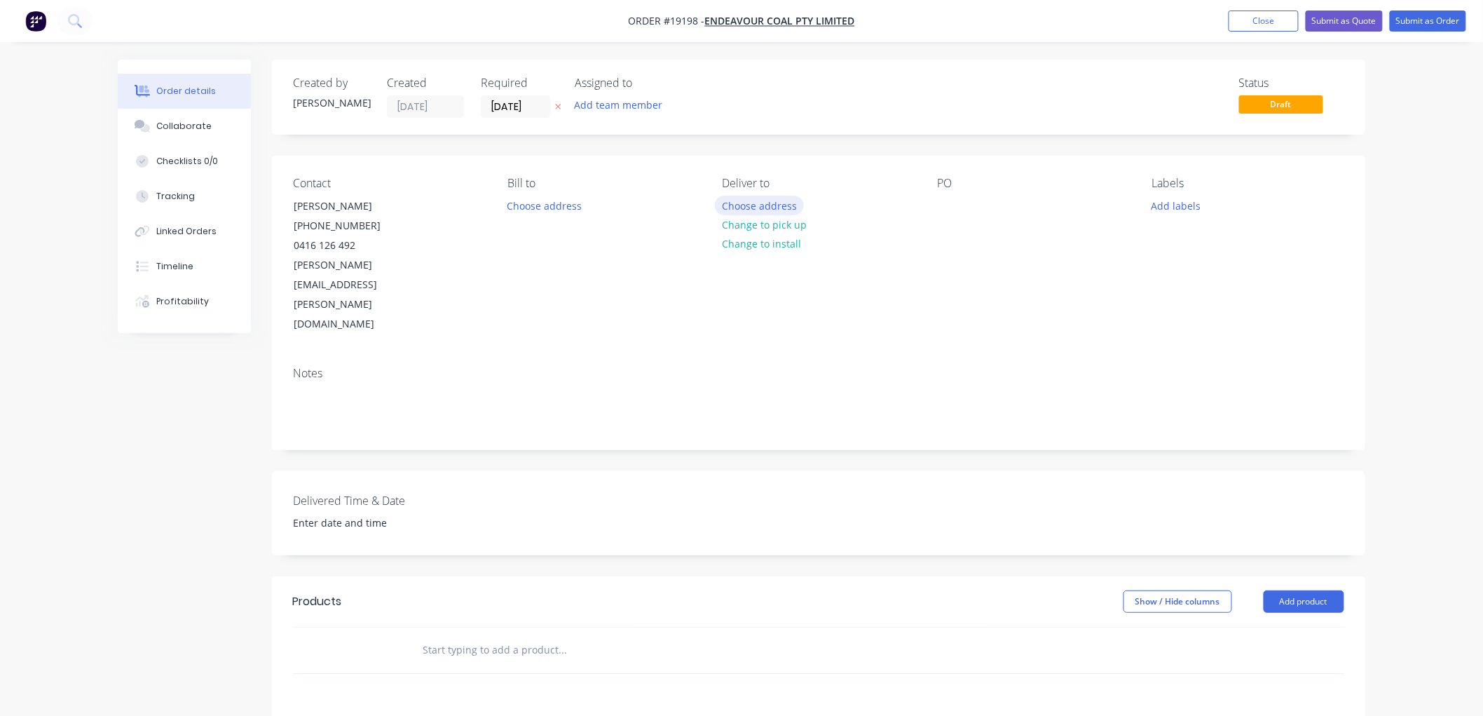
click at [767, 201] on button "Choose address" at bounding box center [760, 205] width 90 height 19
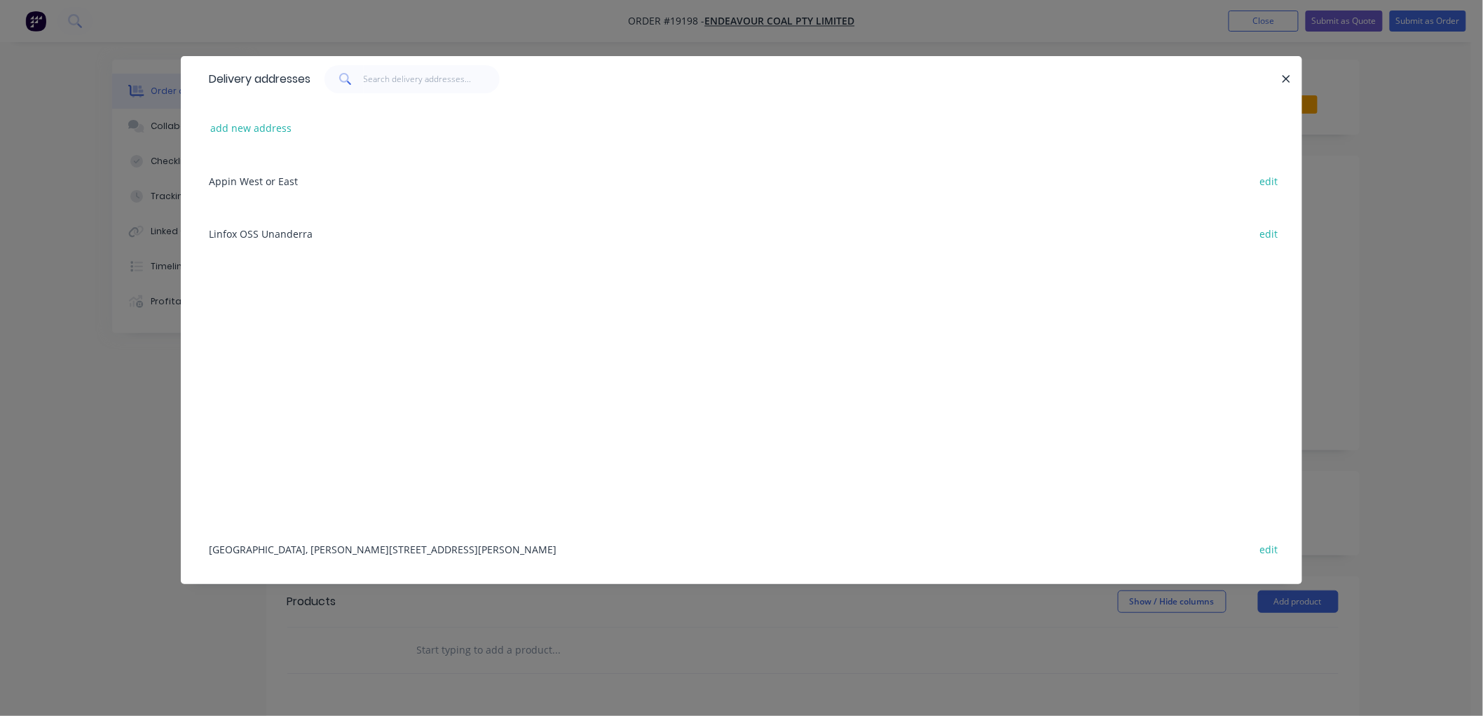
click at [384, 543] on div "[GEOGRAPHIC_DATA], [PERSON_NAME][STREET_ADDRESS][PERSON_NAME] edit" at bounding box center [741, 548] width 1079 height 53
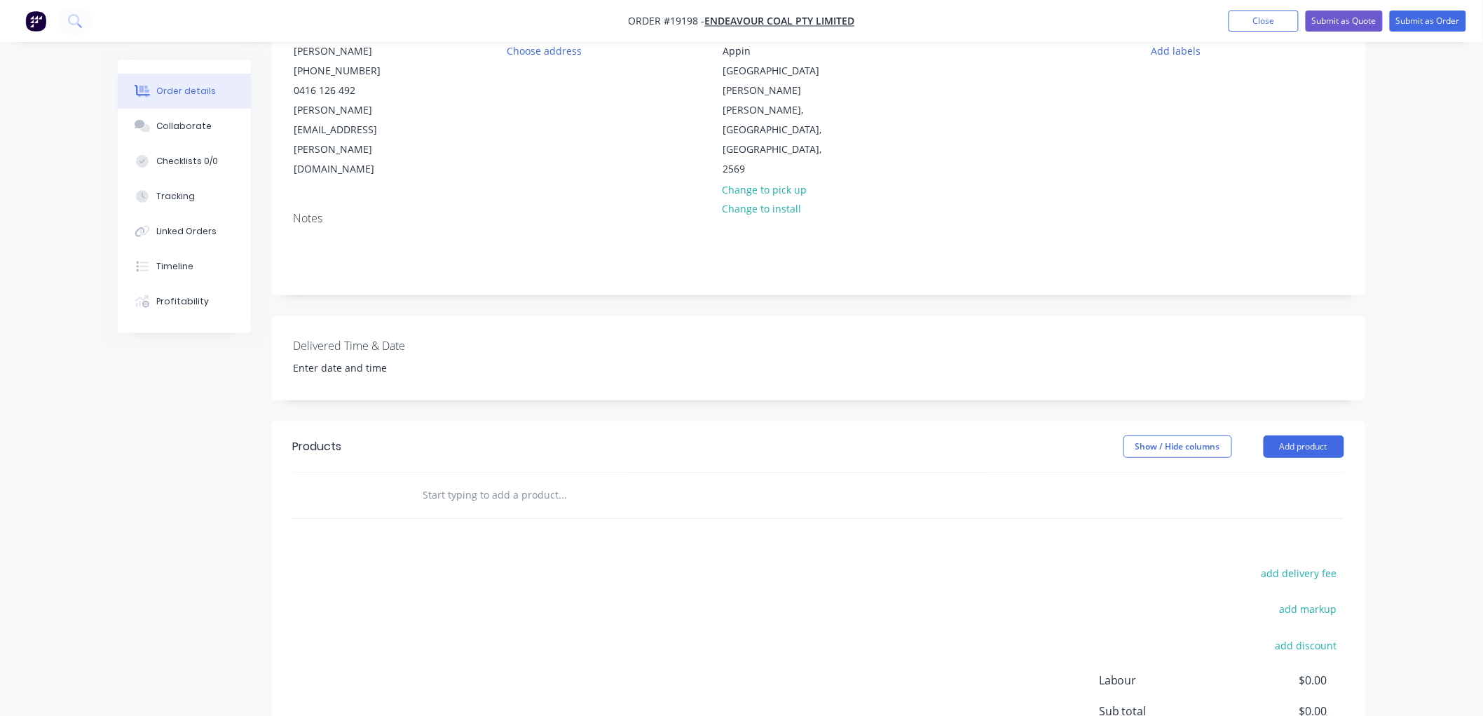
scroll to position [156, 0]
click at [479, 480] on input "text" at bounding box center [562, 494] width 280 height 28
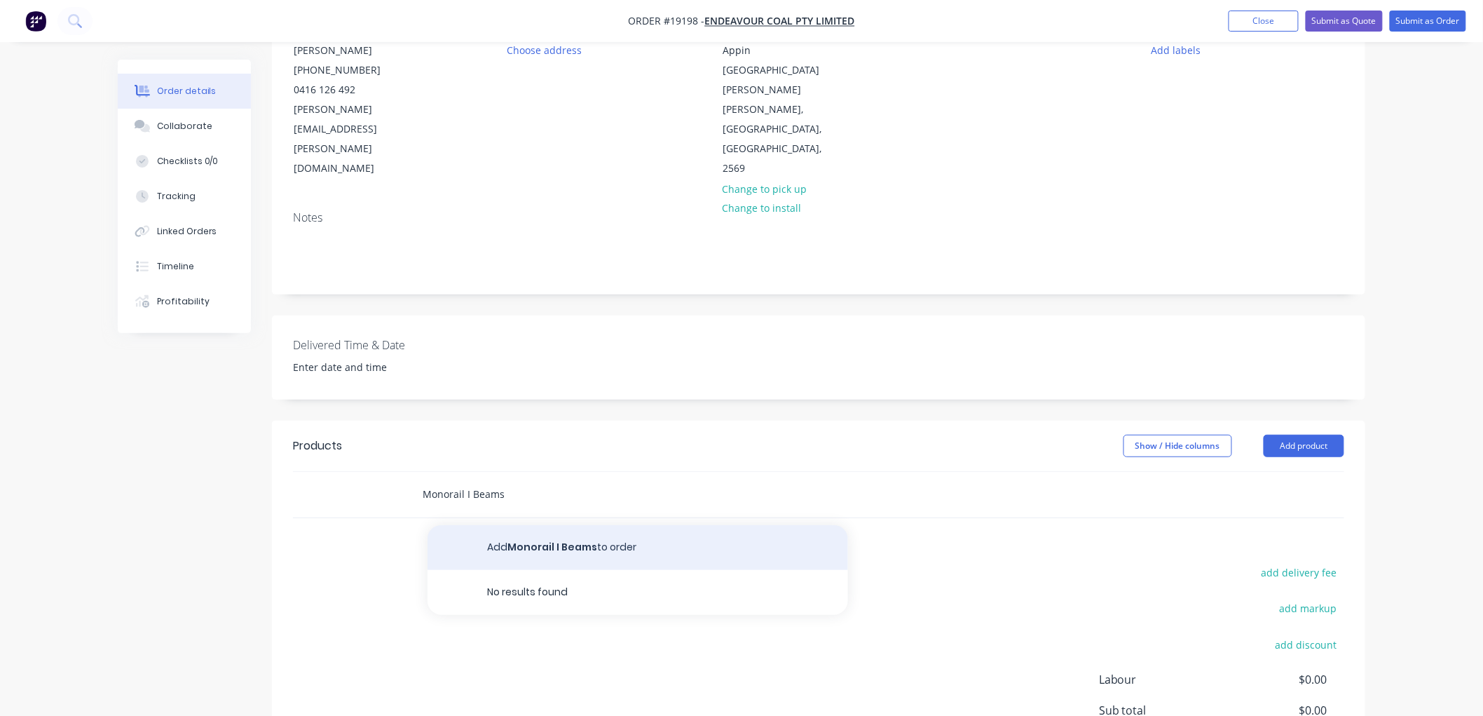
type input "Monorail I Beams"
click at [524, 525] on button "Add Monorail I Beams to order" at bounding box center [638, 547] width 421 height 45
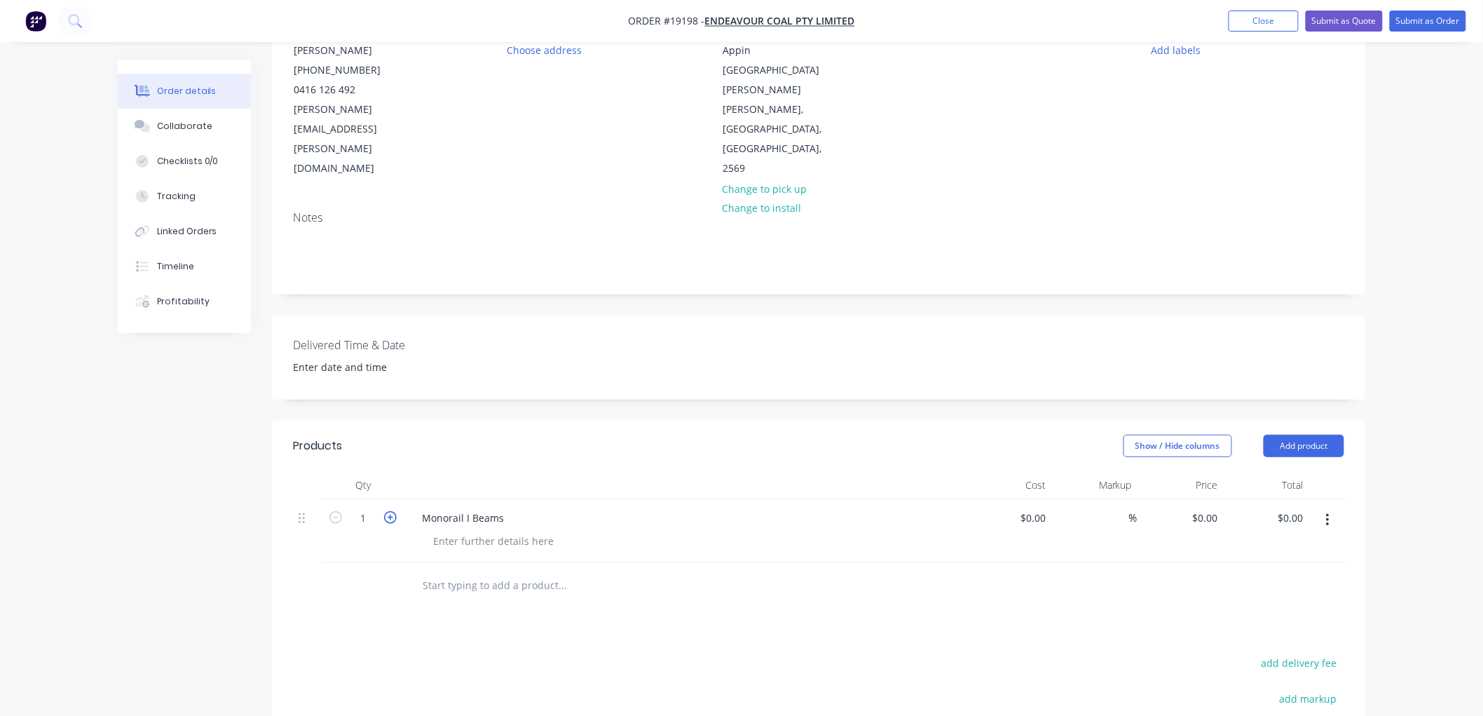
click at [384, 511] on icon "button" at bounding box center [390, 517] width 13 height 13
click at [327, 509] on button "button" at bounding box center [336, 516] width 18 height 15
click at [479, 531] on div at bounding box center [493, 541] width 143 height 20
drag, startPoint x: 390, startPoint y: 459, endPoint x: 410, endPoint y: 470, distance: 22.3
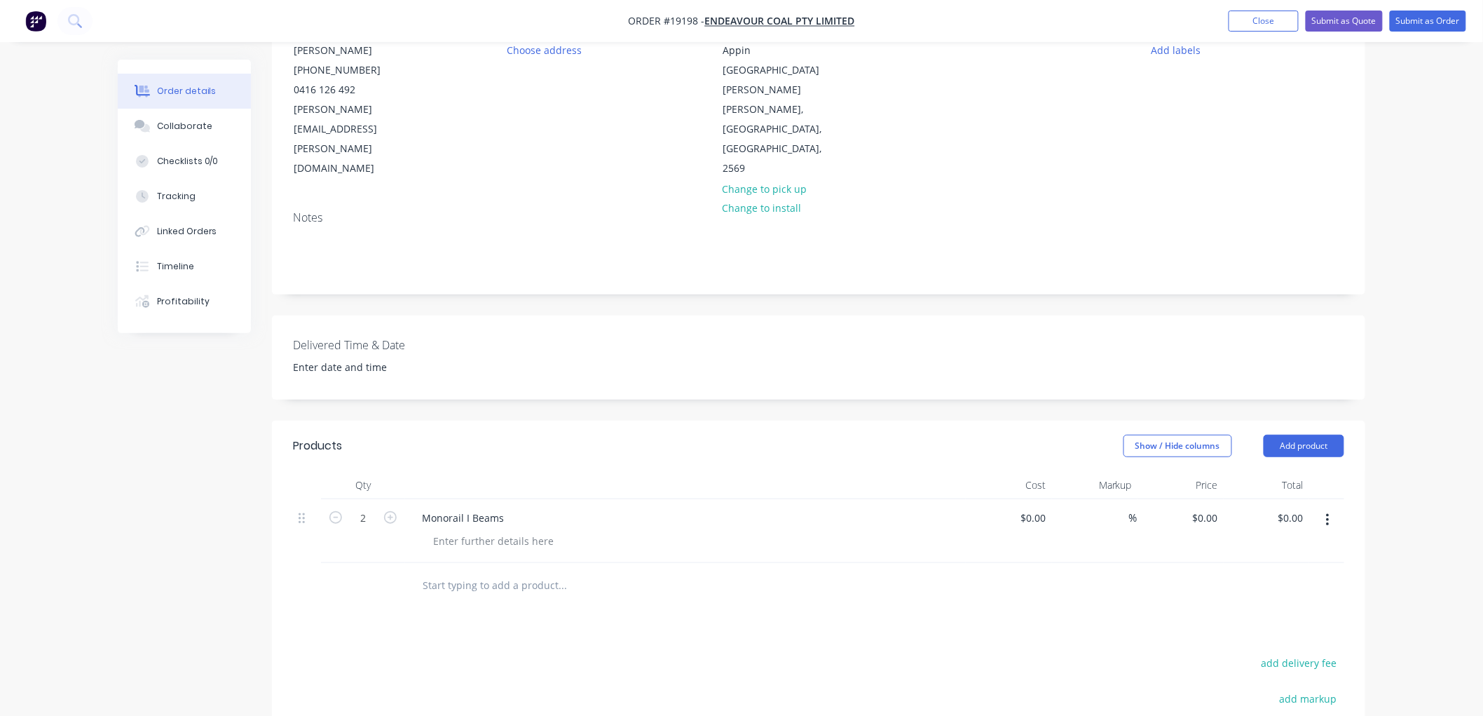
click at [391, 511] on icon "button" at bounding box center [390, 517] width 13 height 13
type input "3"
click at [461, 531] on div at bounding box center [493, 541] width 143 height 20
click at [491, 531] on div "2 @ 500mm 1 @ 315mm delivery 25/9 - urgent" at bounding box center [483, 556] width 123 height 50
click at [1424, 21] on button "Submit as Order" at bounding box center [1428, 21] width 76 height 21
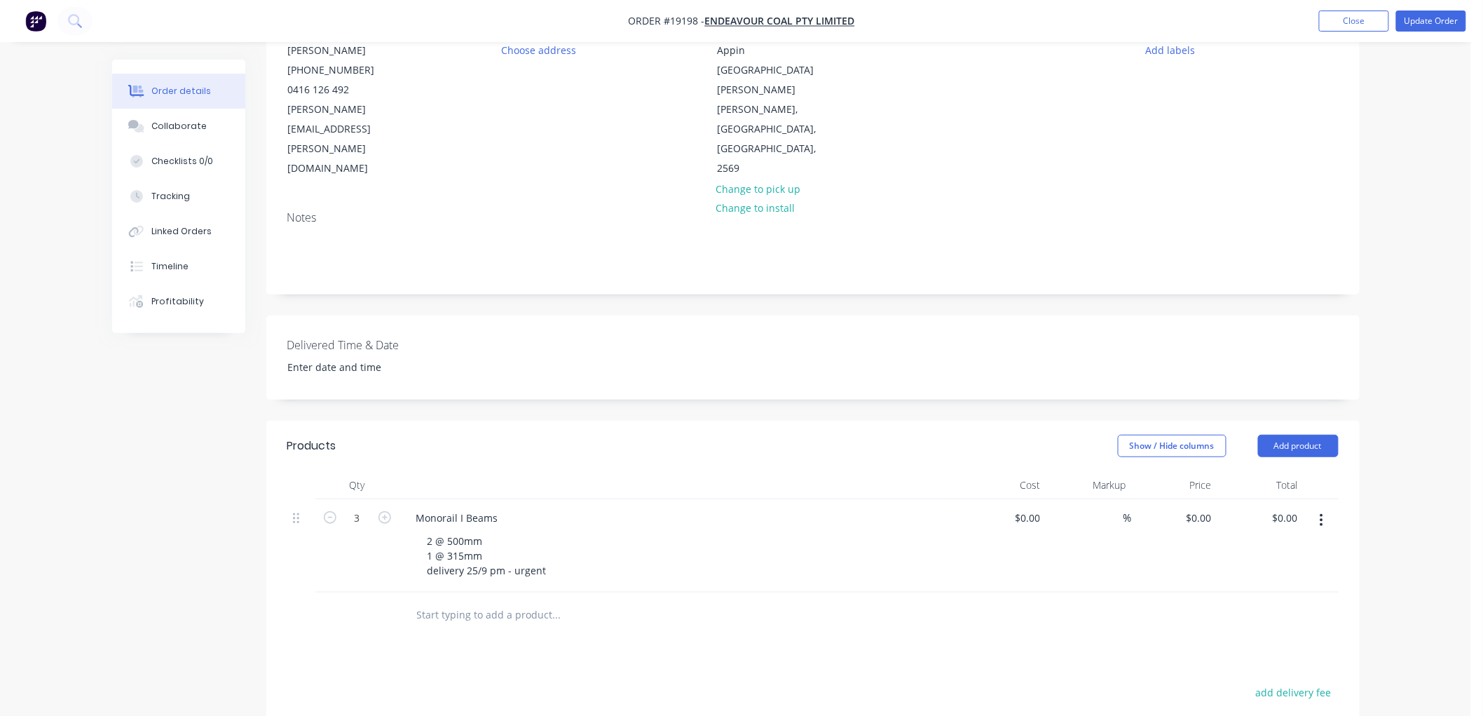
scroll to position [0, 0]
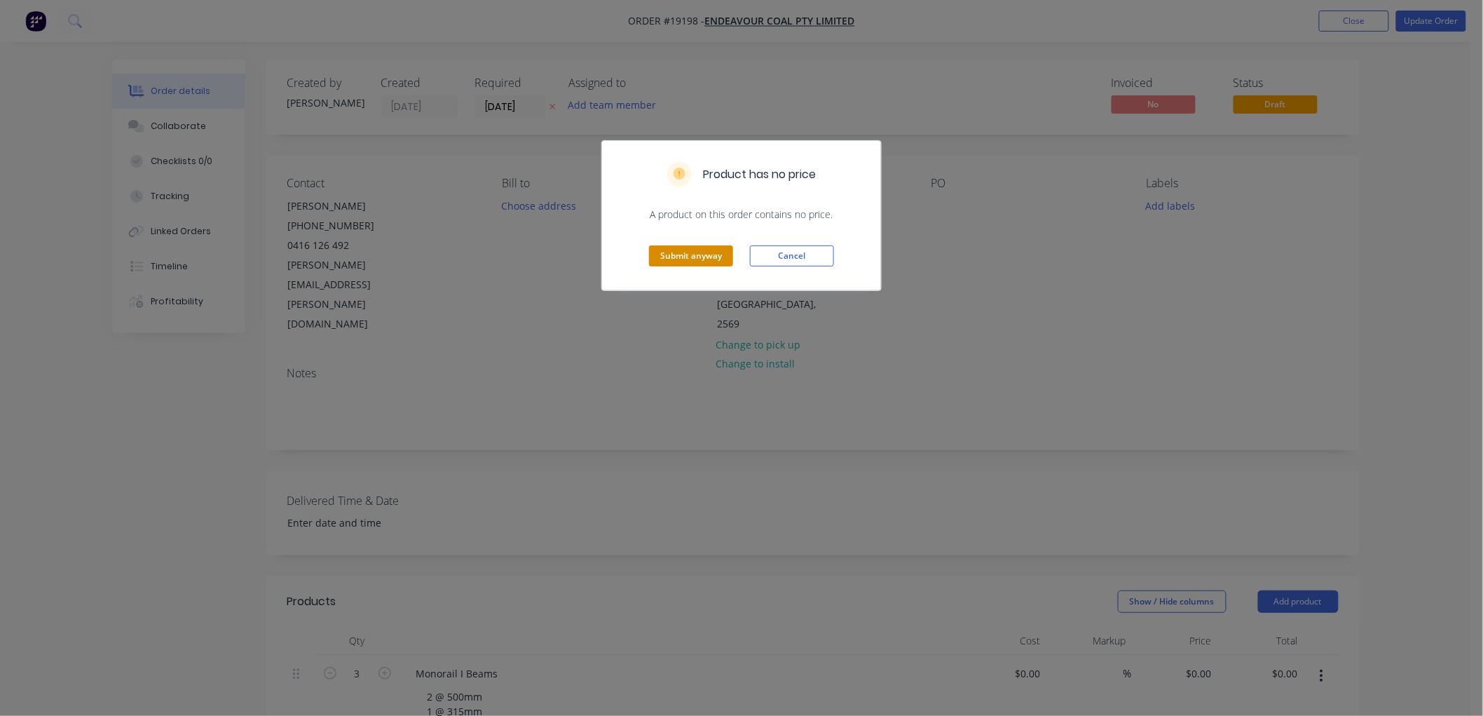
click at [689, 258] on button "Submit anyway" at bounding box center [691, 255] width 84 height 21
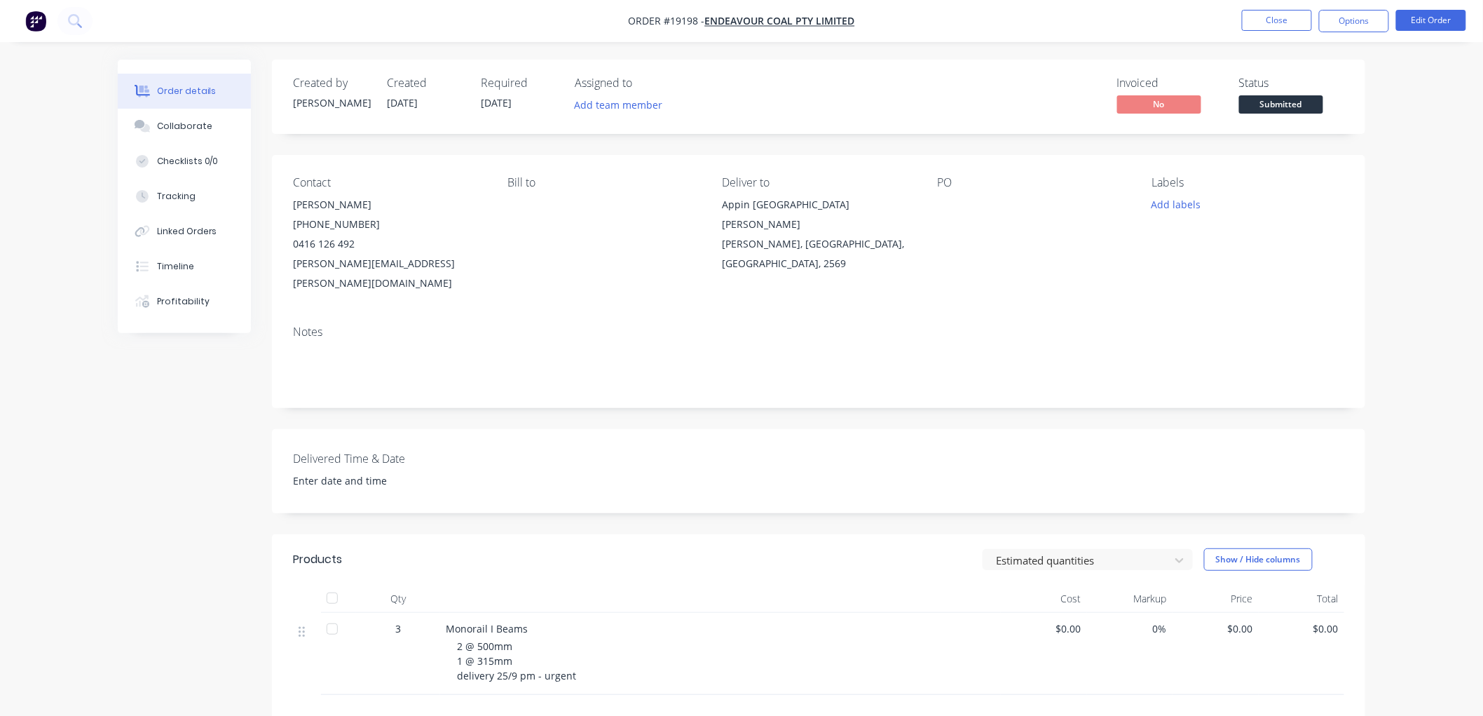
click at [1277, 108] on span "Submitted" at bounding box center [1281, 104] width 84 height 18
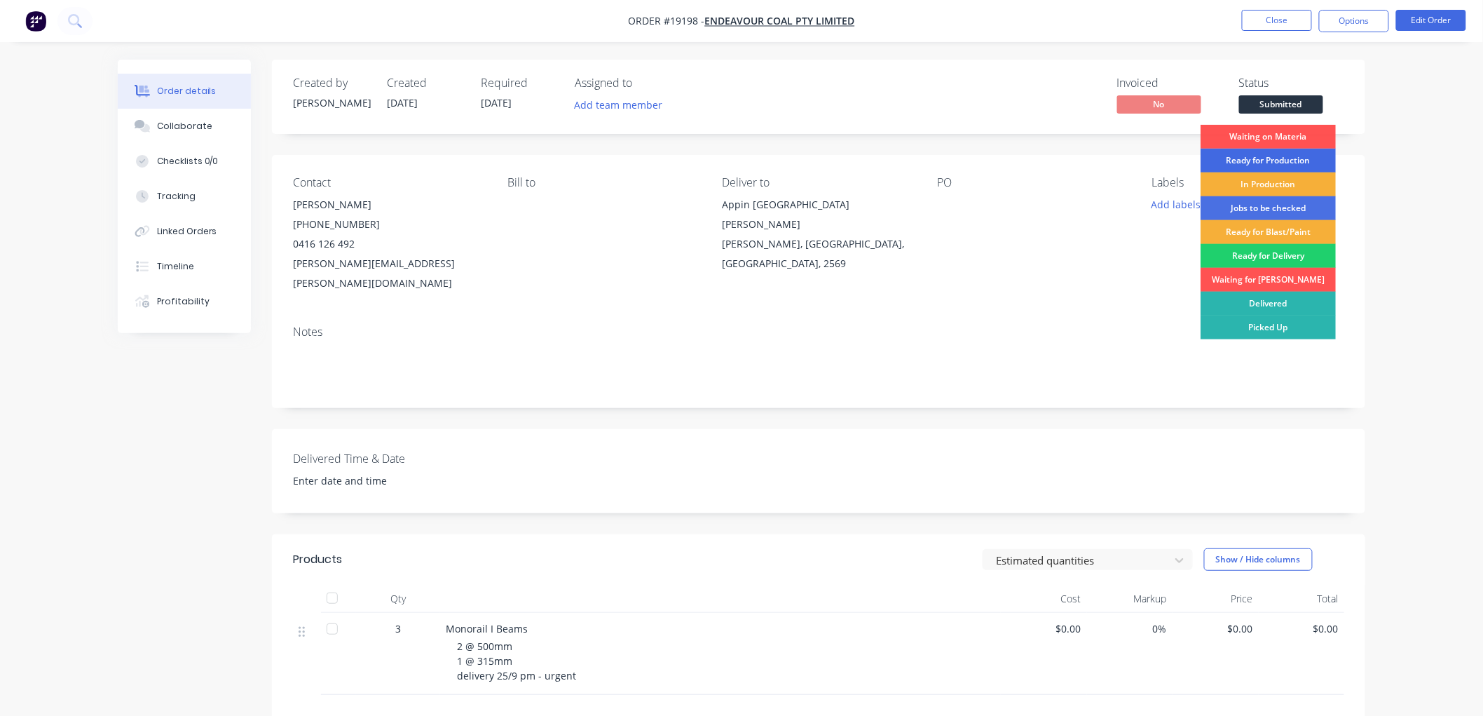
click at [1264, 162] on div "Ready for Production" at bounding box center [1268, 161] width 135 height 24
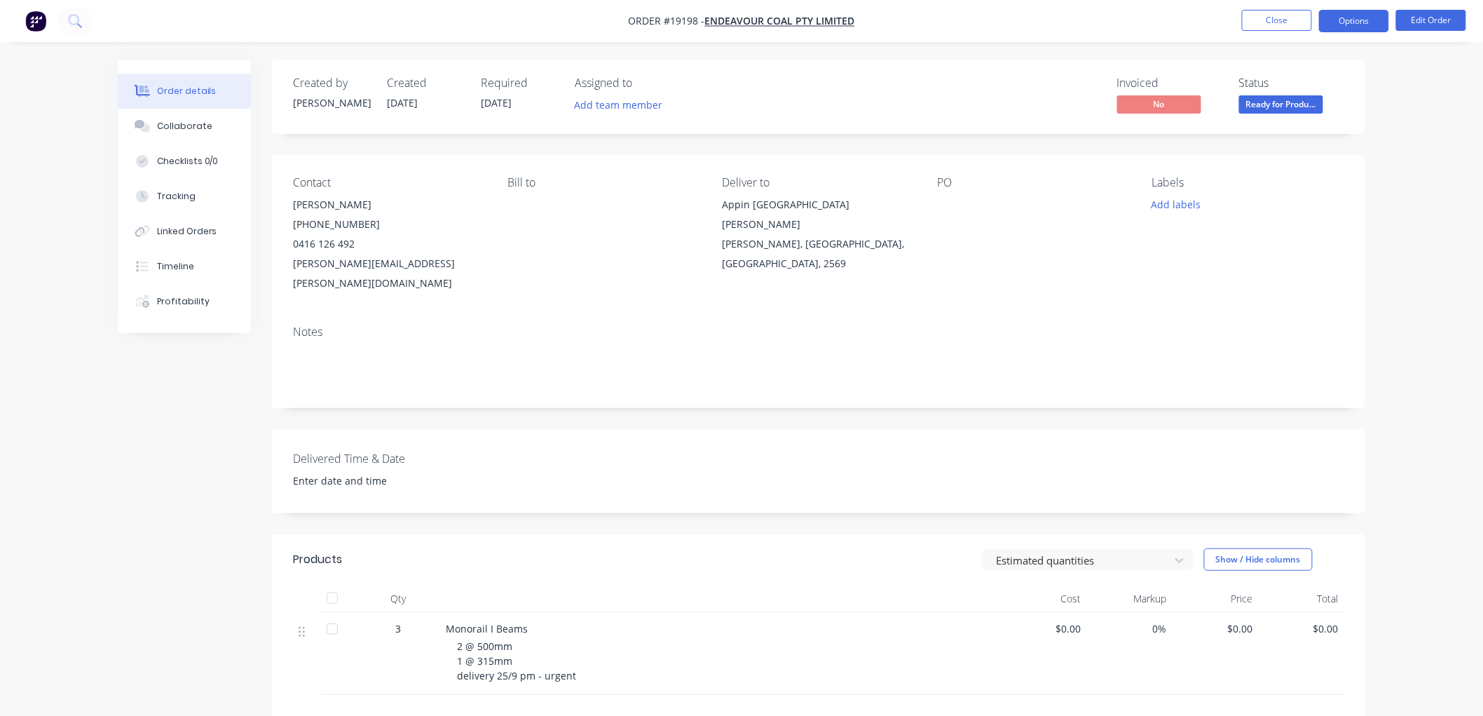
click at [1335, 20] on button "Options" at bounding box center [1354, 21] width 70 height 22
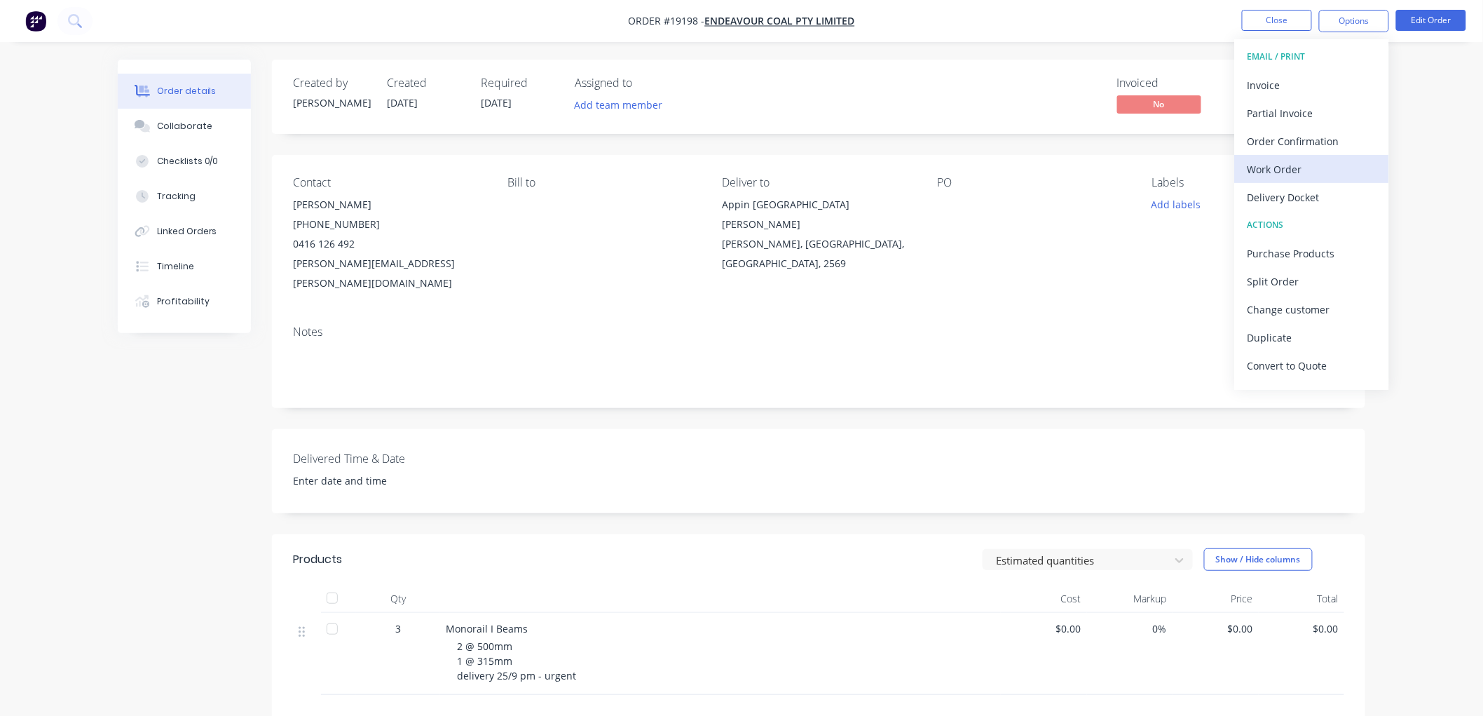
click at [1280, 177] on div "Work Order" at bounding box center [1312, 169] width 129 height 20
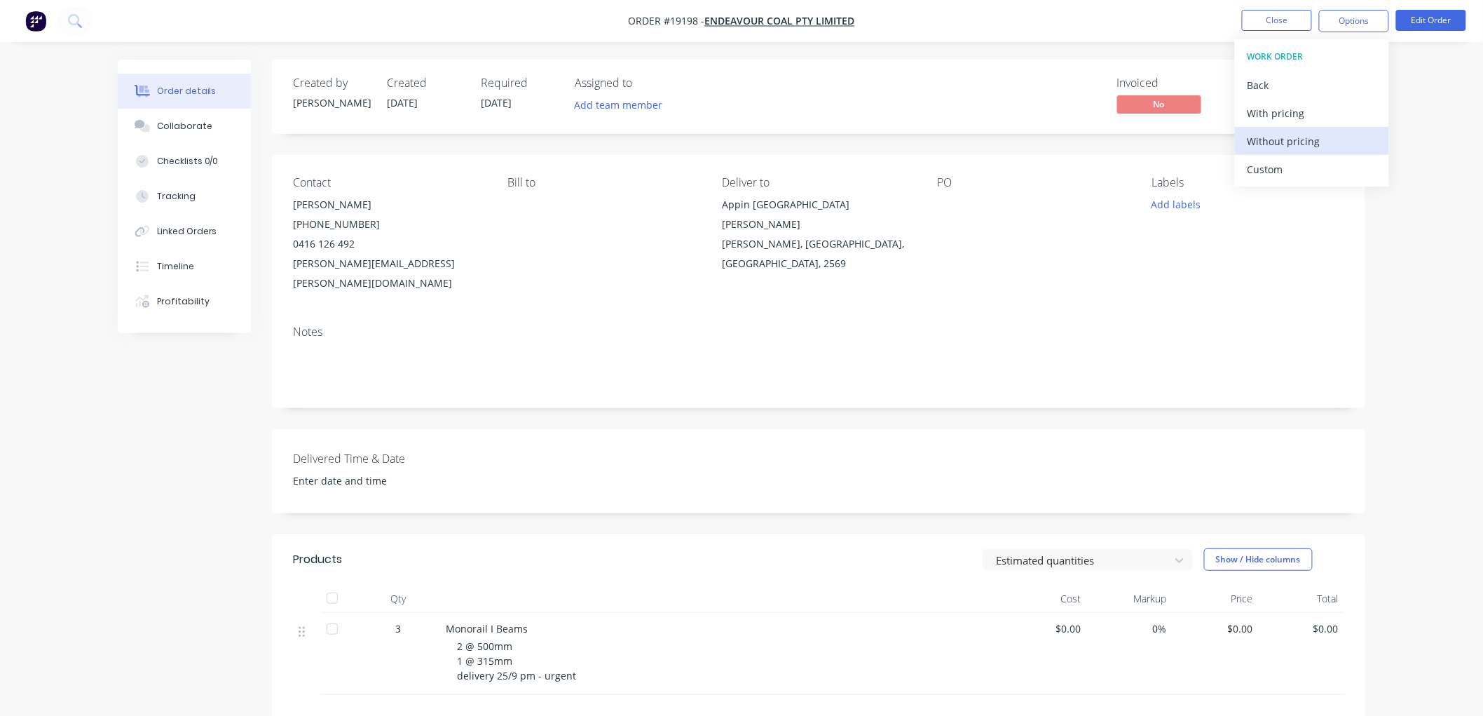
click at [1277, 142] on div "Without pricing" at bounding box center [1312, 141] width 129 height 20
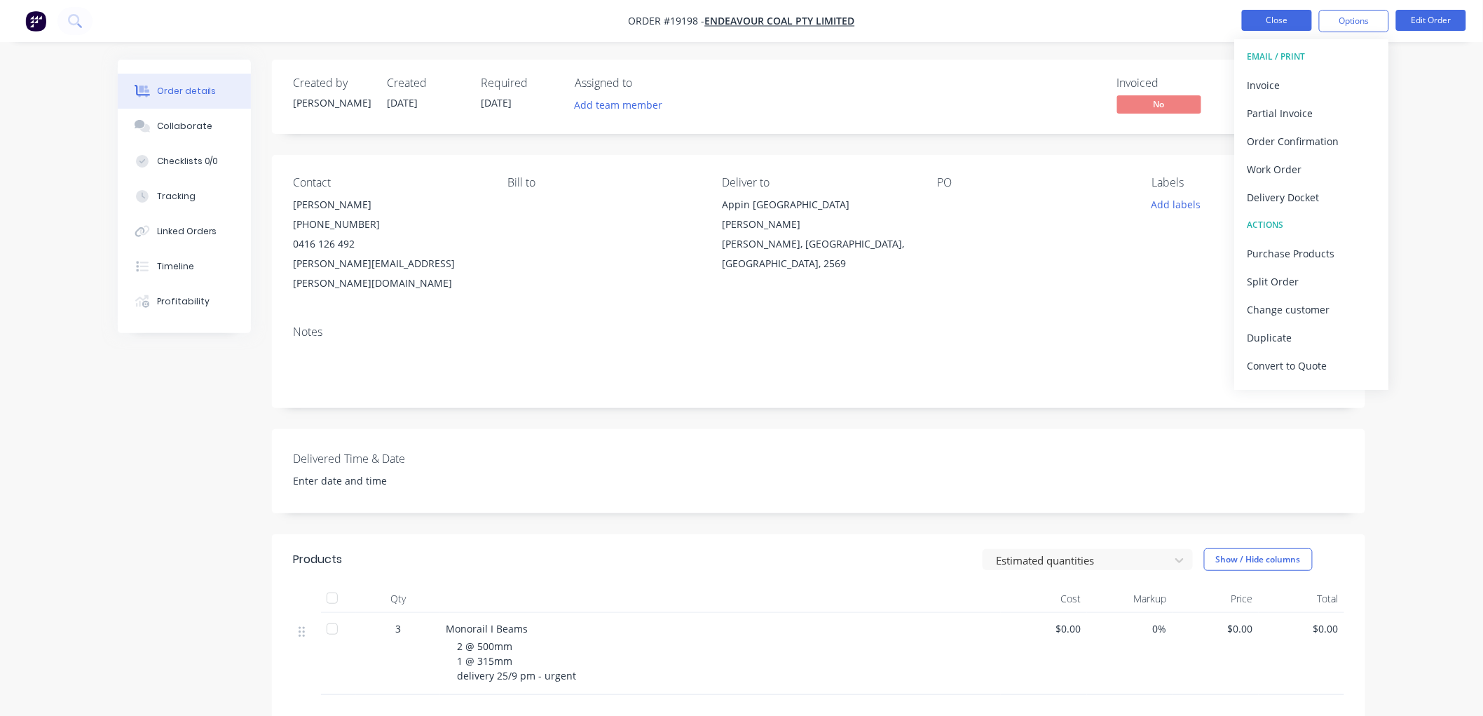
click at [1263, 22] on button "Close" at bounding box center [1277, 20] width 70 height 21
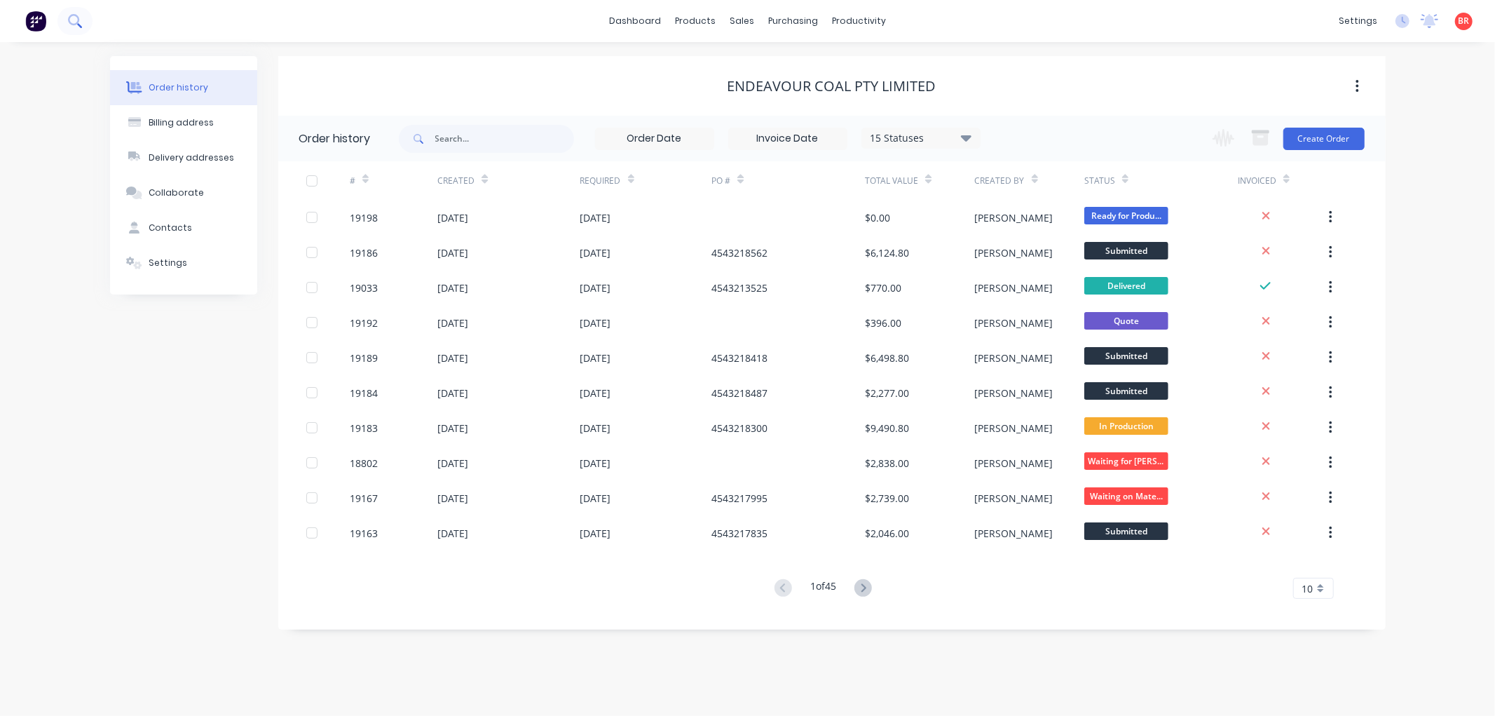
click at [71, 18] on icon at bounding box center [74, 20] width 13 height 13
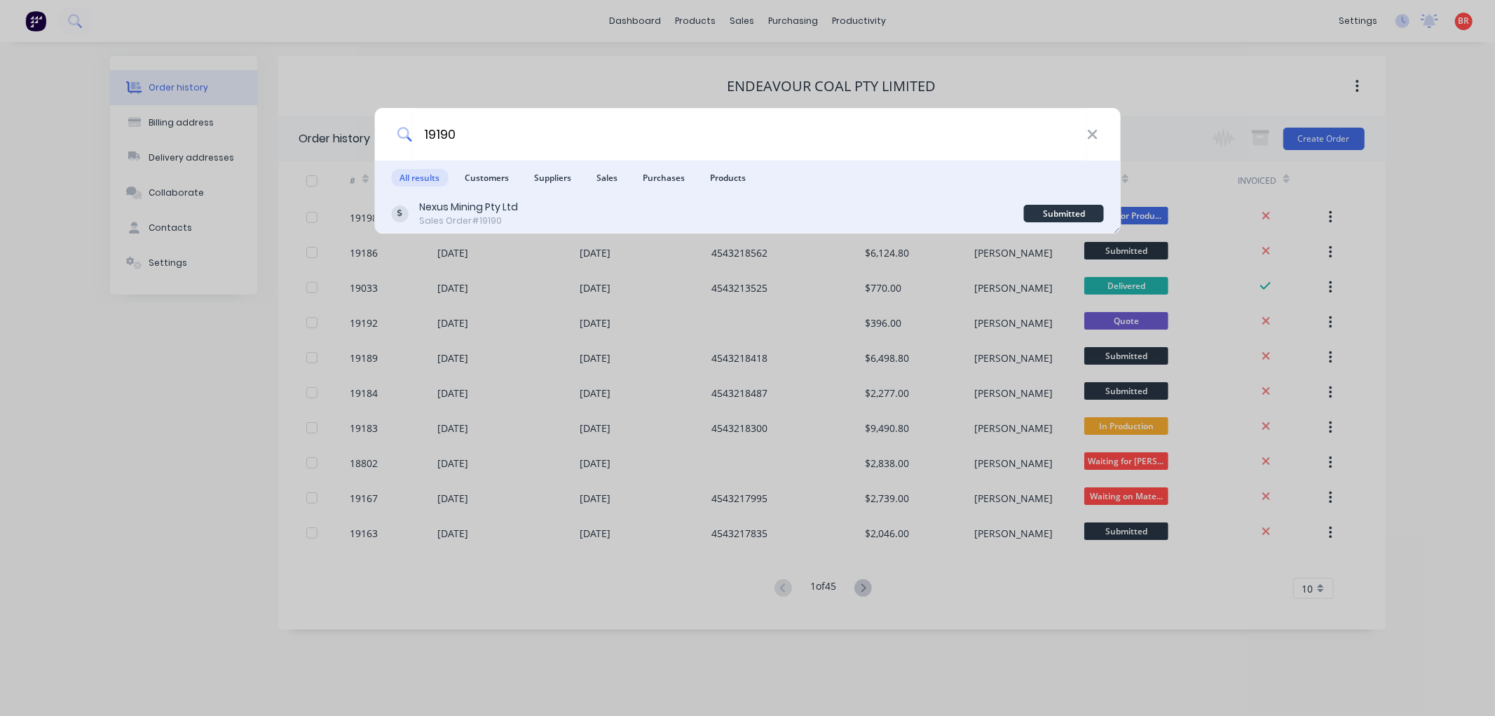
type input "19190"
click at [554, 210] on div "Nexus Mining Pty Ltd Sales Order #19190" at bounding box center [707, 213] width 633 height 27
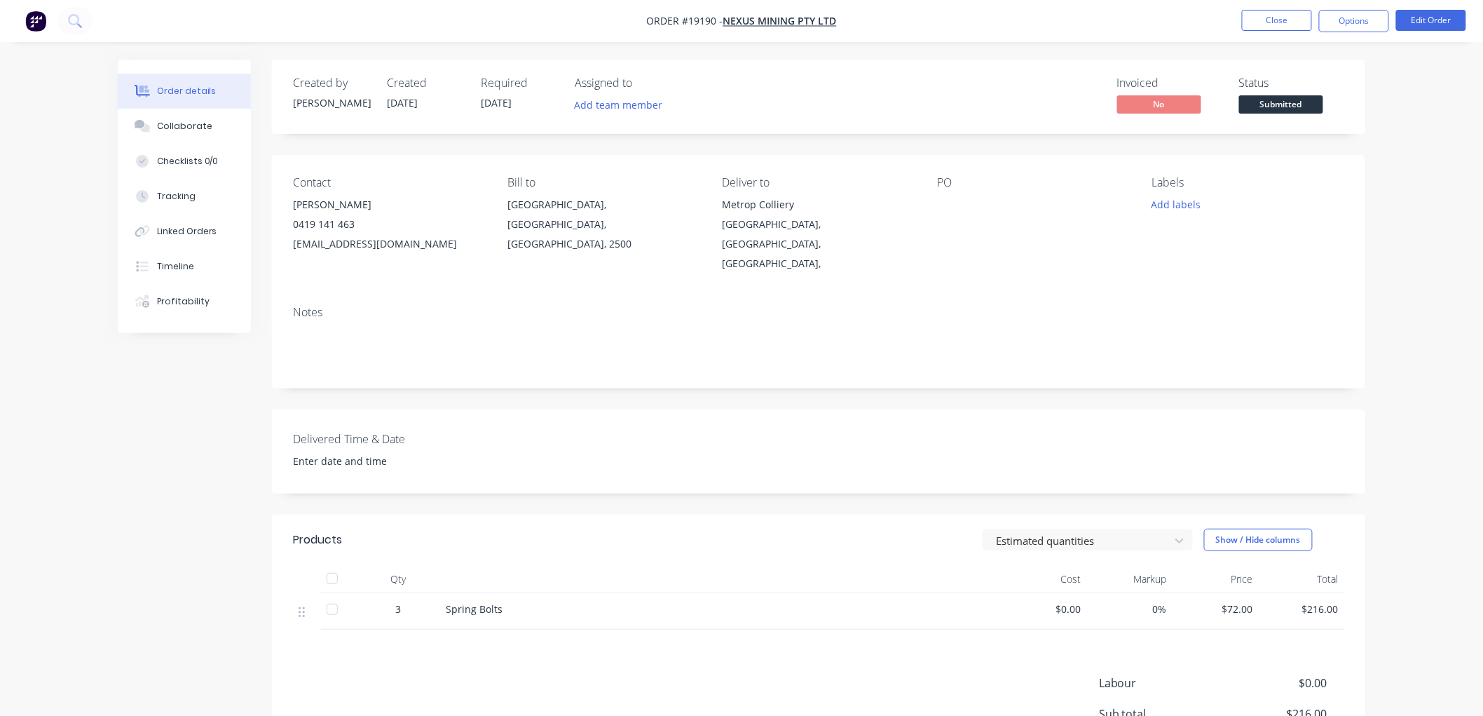
click at [1269, 108] on span "Submitted" at bounding box center [1281, 104] width 84 height 18
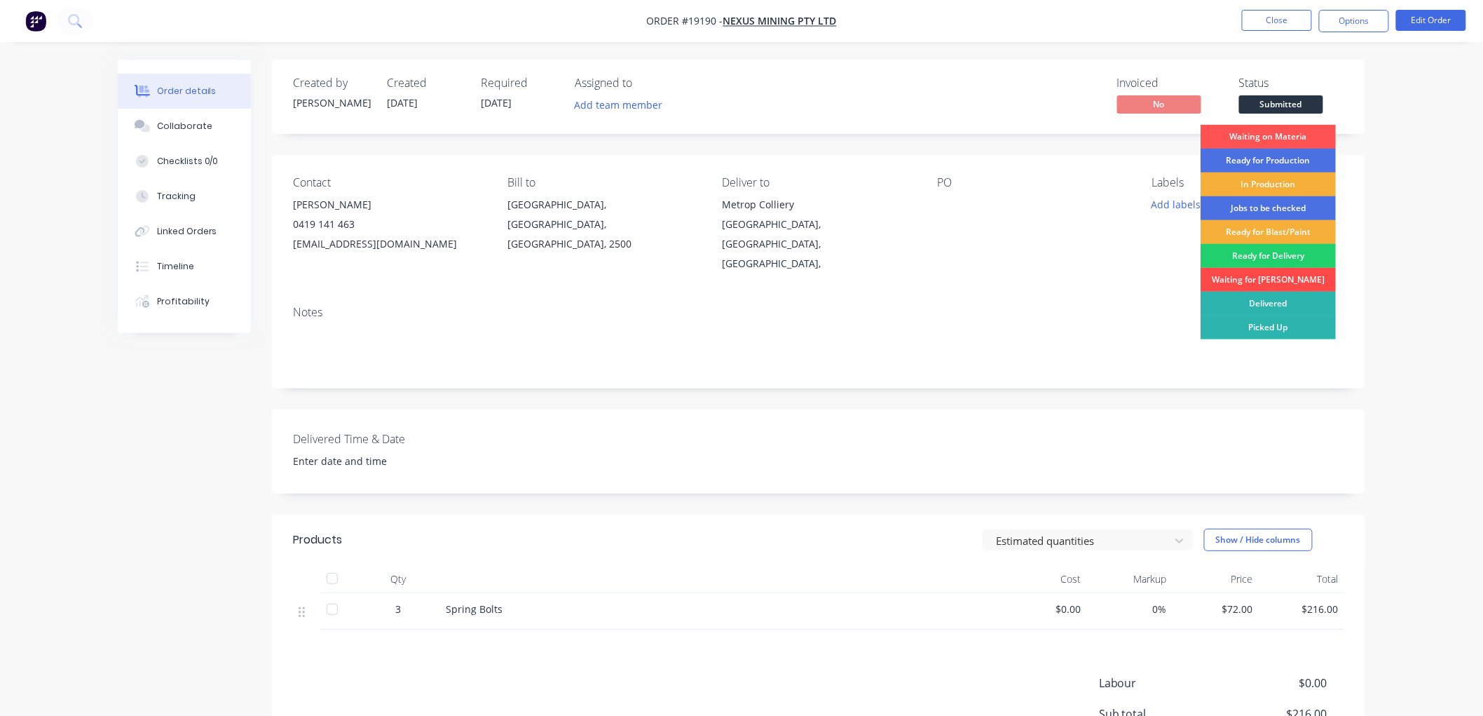
click at [1256, 272] on div "Waiting for [PERSON_NAME]" at bounding box center [1268, 280] width 135 height 24
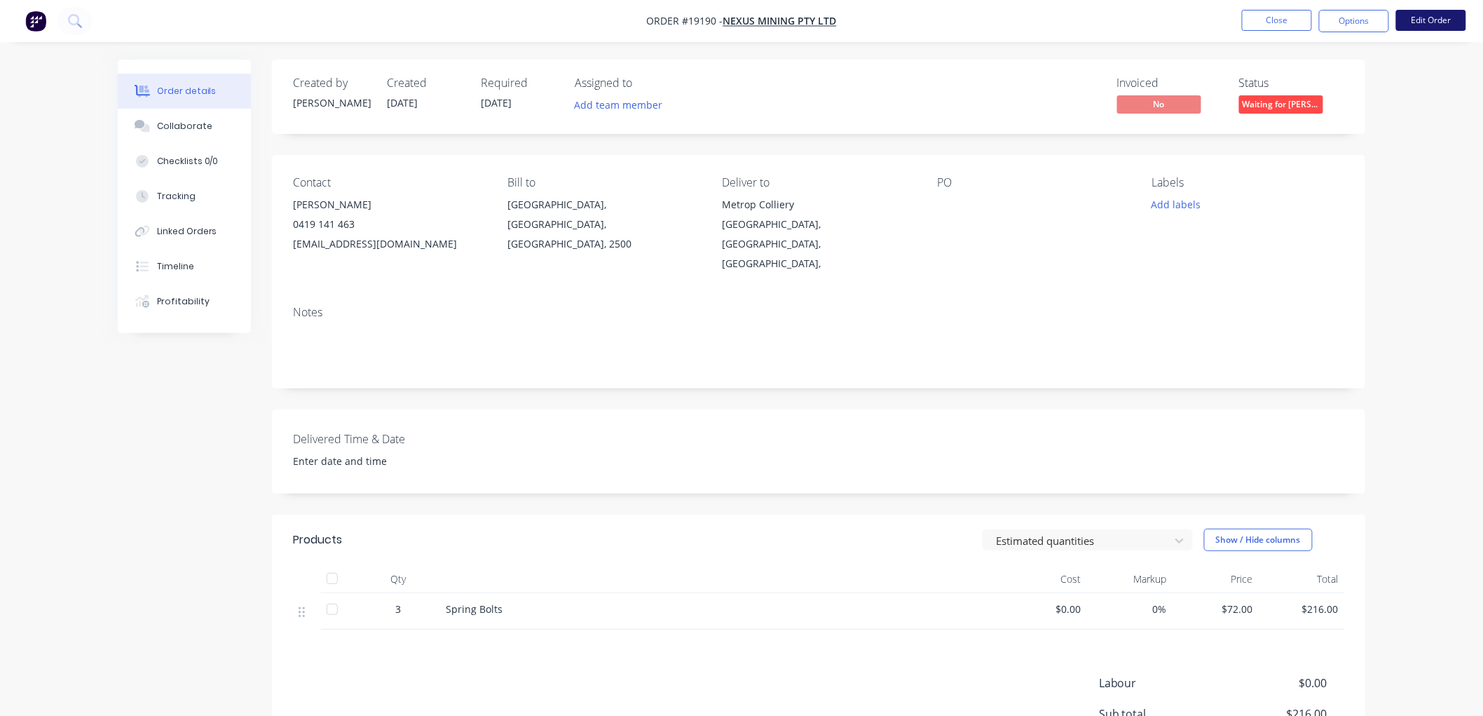
click at [1413, 22] on button "Edit Order" at bounding box center [1431, 20] width 70 height 21
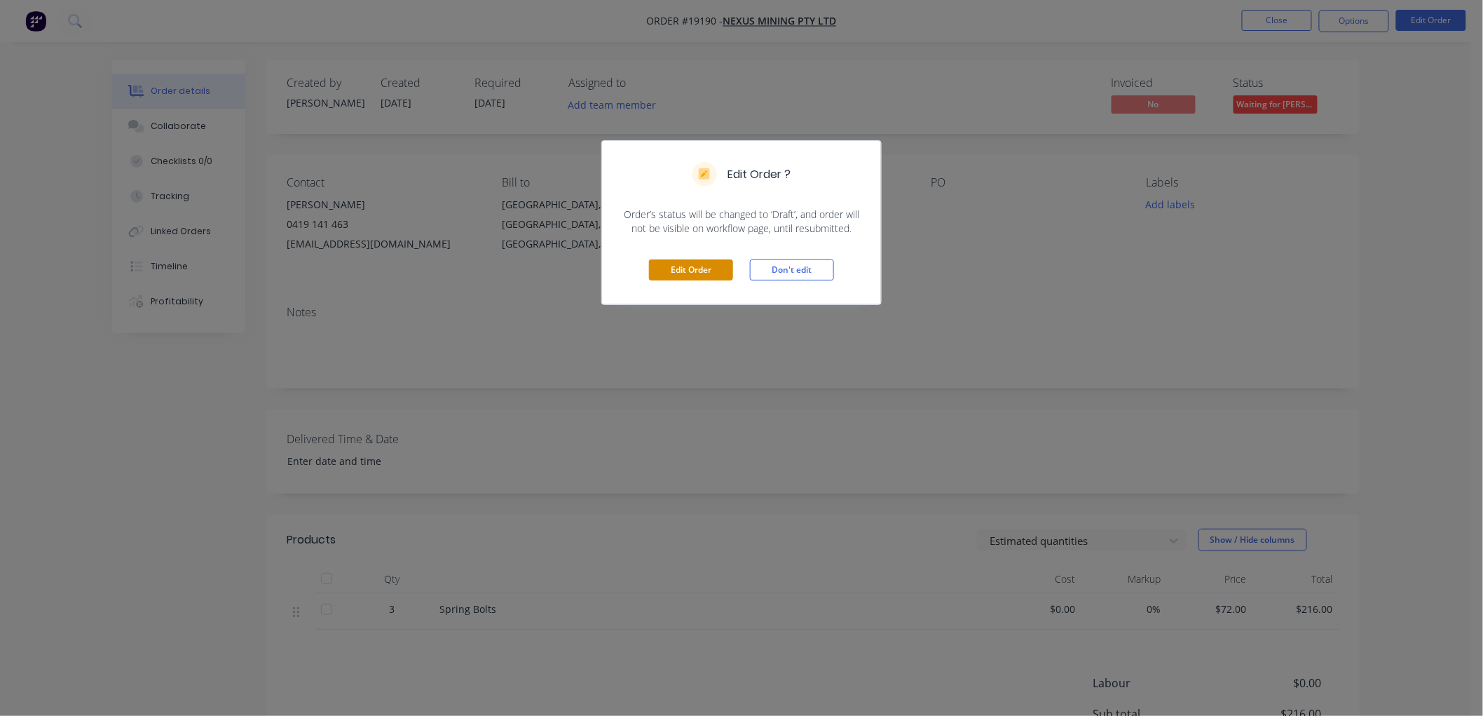
click at [704, 267] on button "Edit Order" at bounding box center [691, 269] width 84 height 21
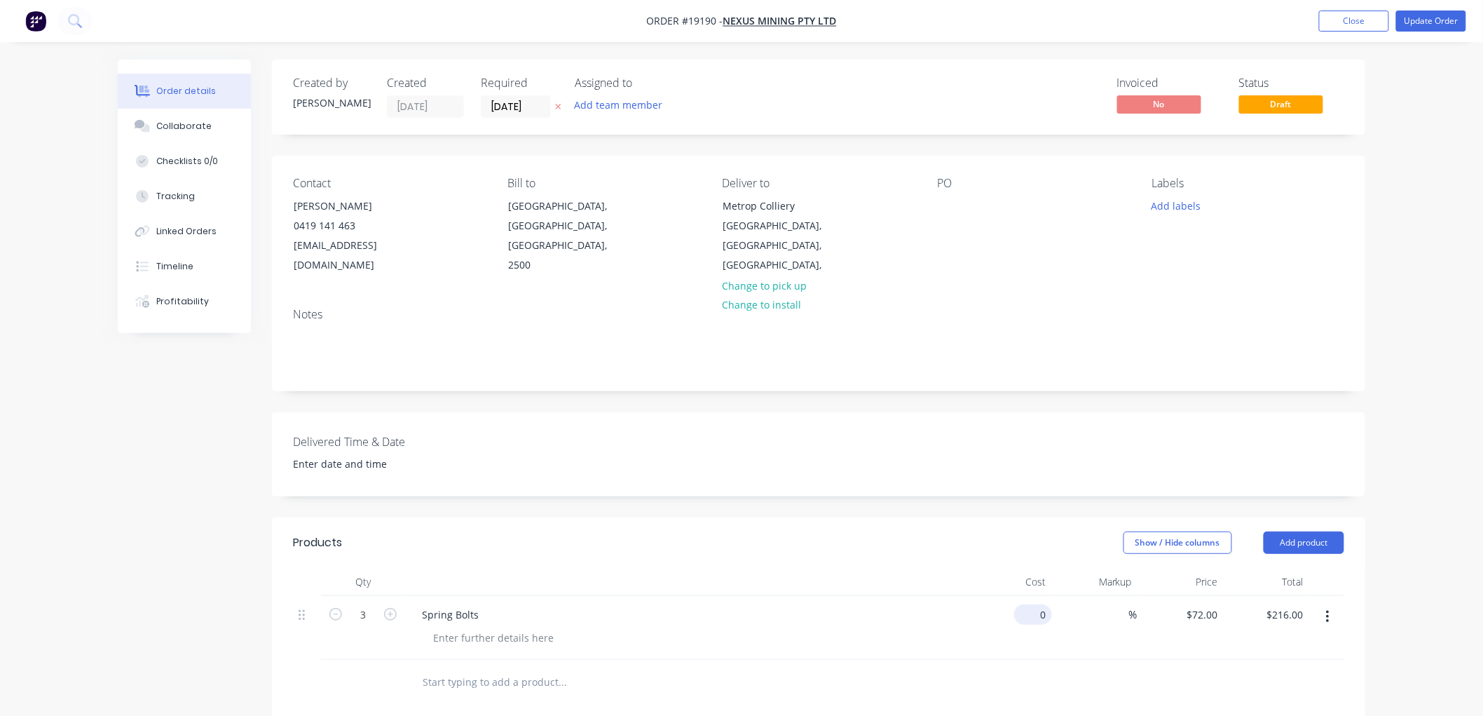
click at [1032, 604] on div "0 $0.00" at bounding box center [1033, 614] width 38 height 20
type input "$150.00"
type input "$450.00"
click at [1430, 263] on div "Order details Collaborate Checklists 0/0 Tracking Linked Orders Timeline Profit…" at bounding box center [741, 531] width 1483 height 1063
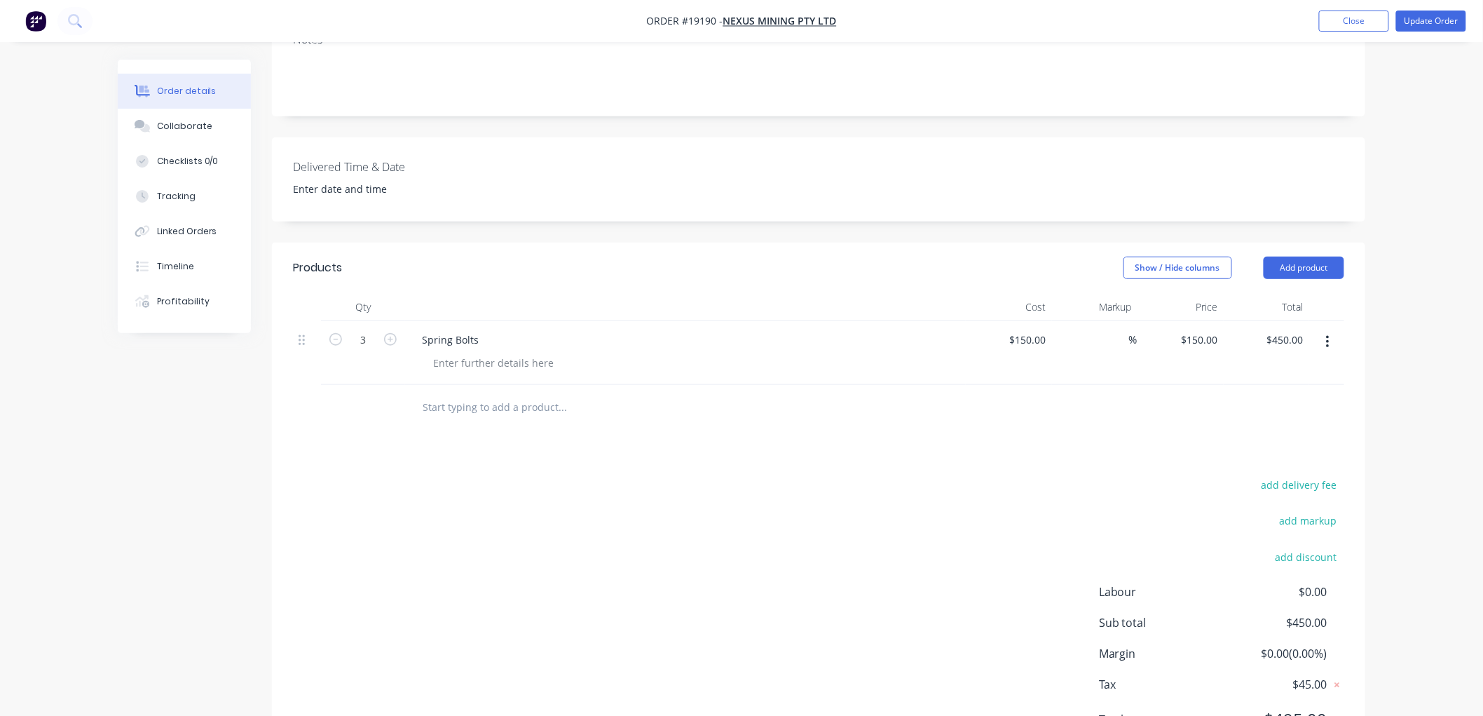
scroll to position [327, 0]
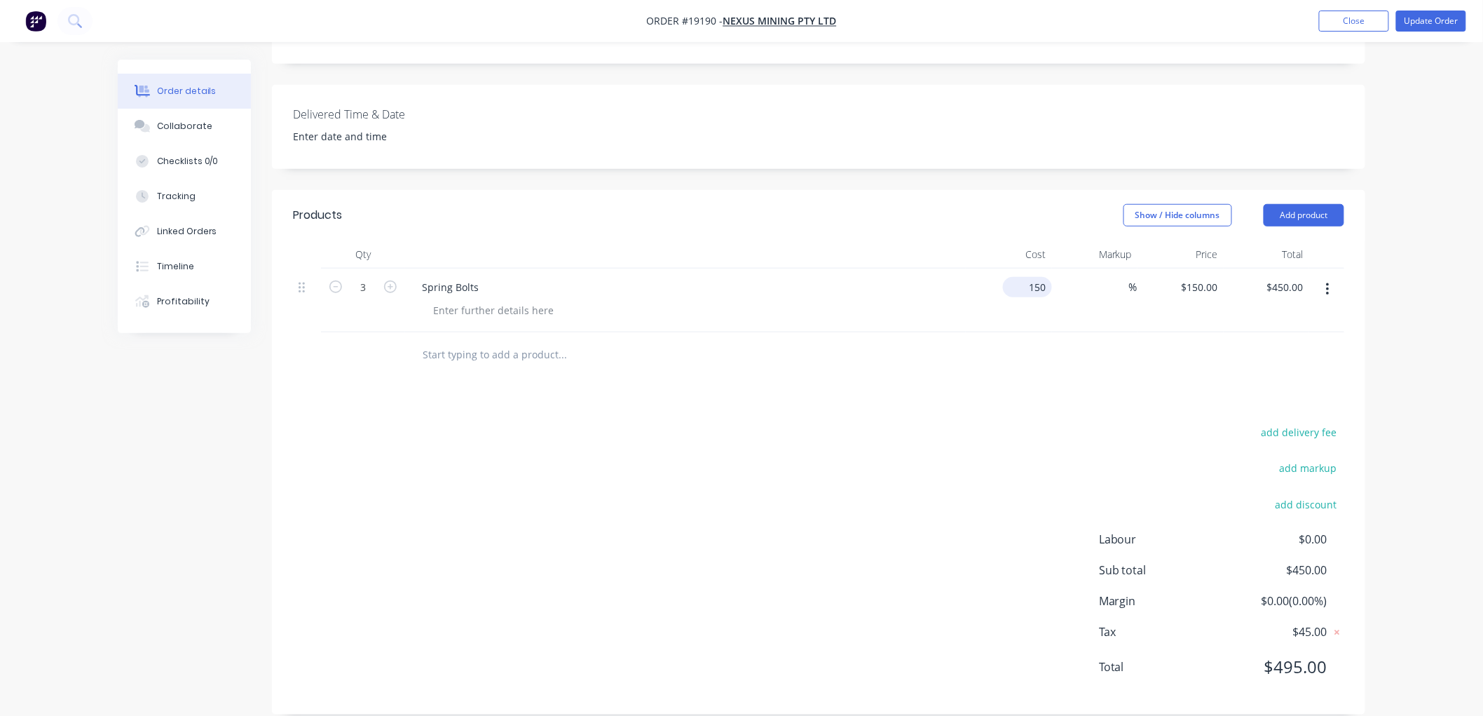
click at [1030, 277] on input "150" at bounding box center [1030, 287] width 43 height 20
type input "$170.00"
type input "$510.00"
click at [1403, 198] on div "Order details Collaborate Checklists 0/0 Tracking Linked Orders Timeline Profit…" at bounding box center [741, 204] width 1483 height 1063
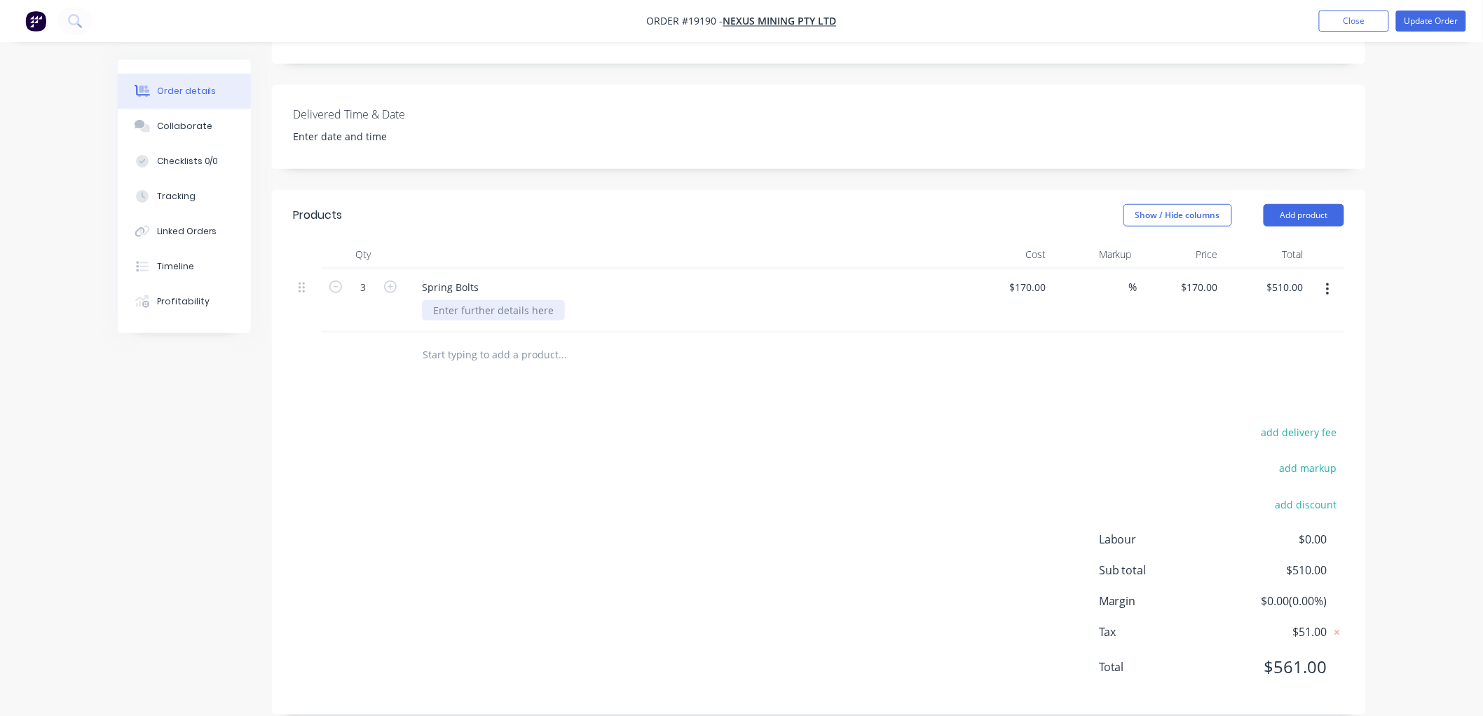
click at [468, 300] on div at bounding box center [493, 310] width 143 height 20
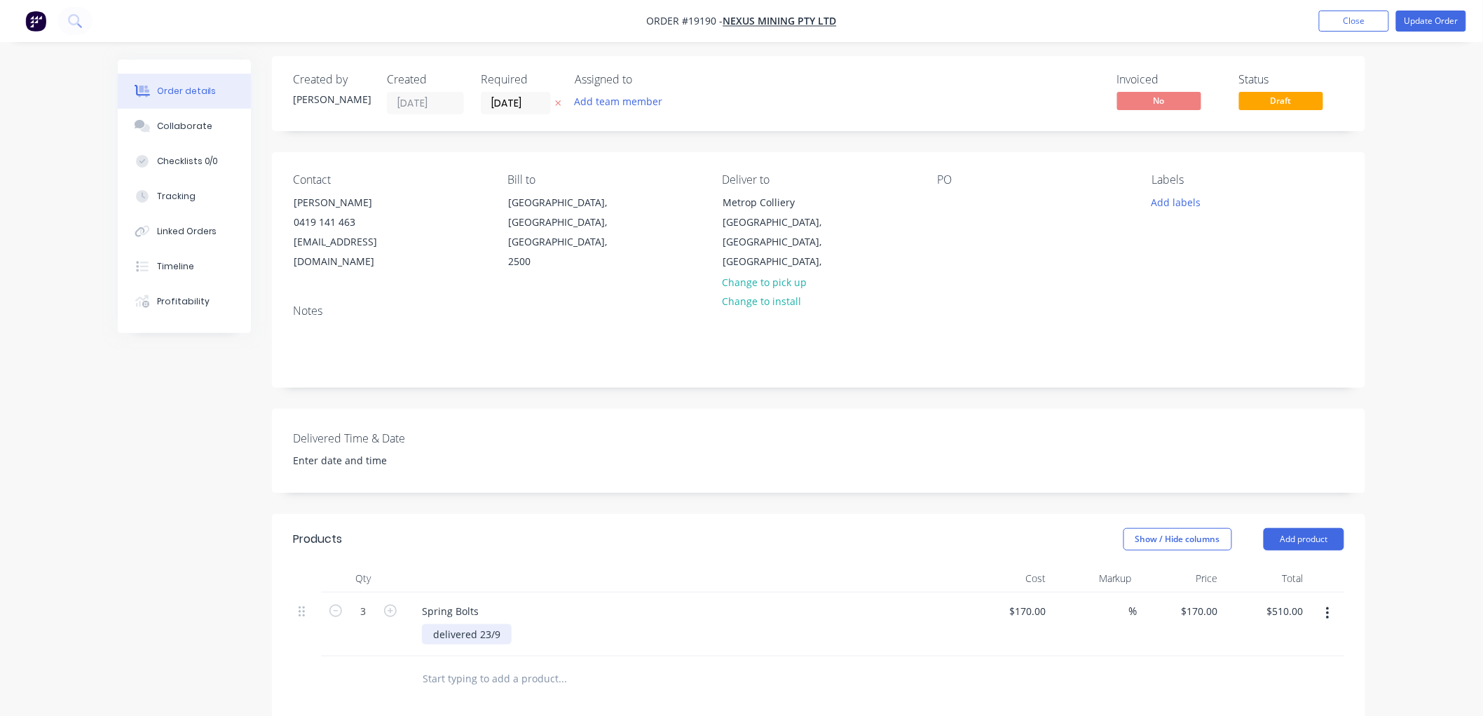
scroll to position [0, 0]
click at [1430, 17] on button "Update Order" at bounding box center [1431, 21] width 70 height 21
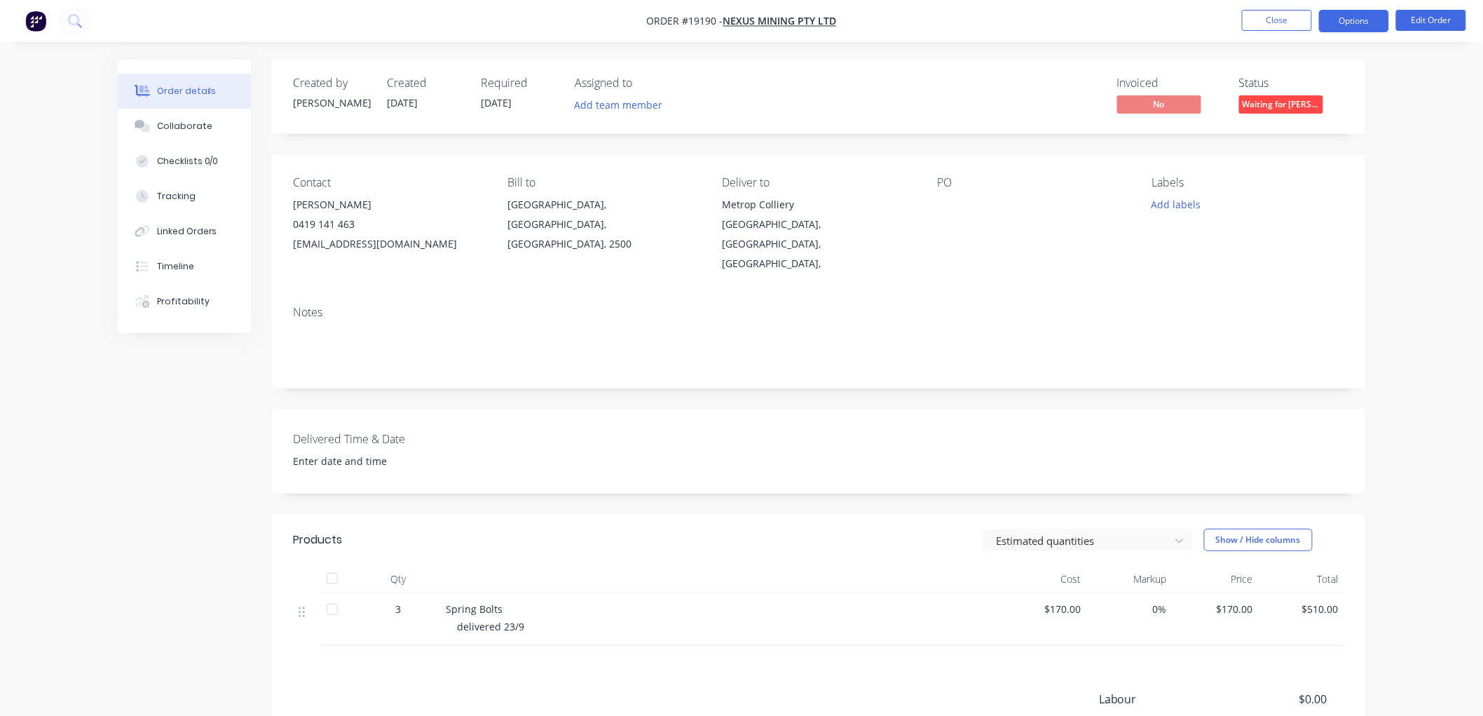
click at [1344, 27] on button "Options" at bounding box center [1354, 21] width 70 height 22
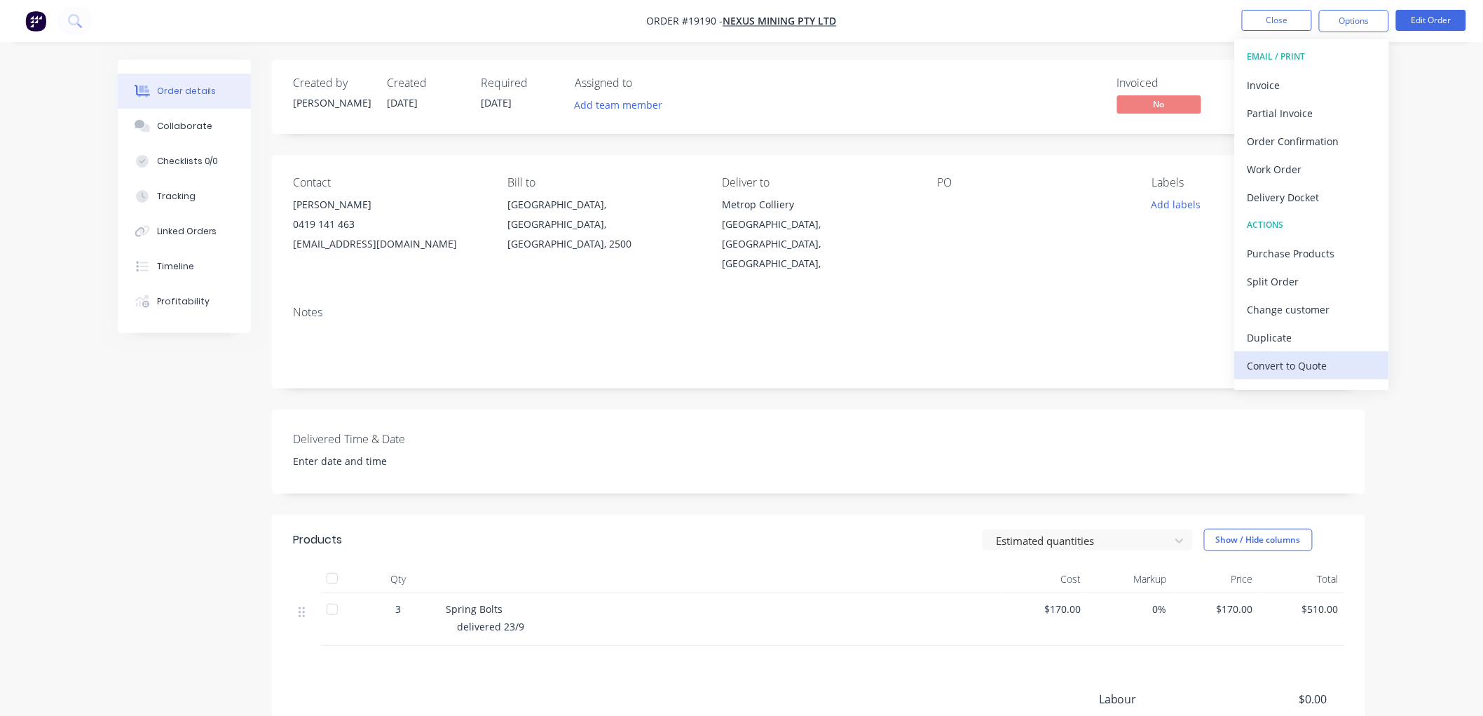
click at [1279, 361] on div "Convert to Quote" at bounding box center [1312, 365] width 129 height 20
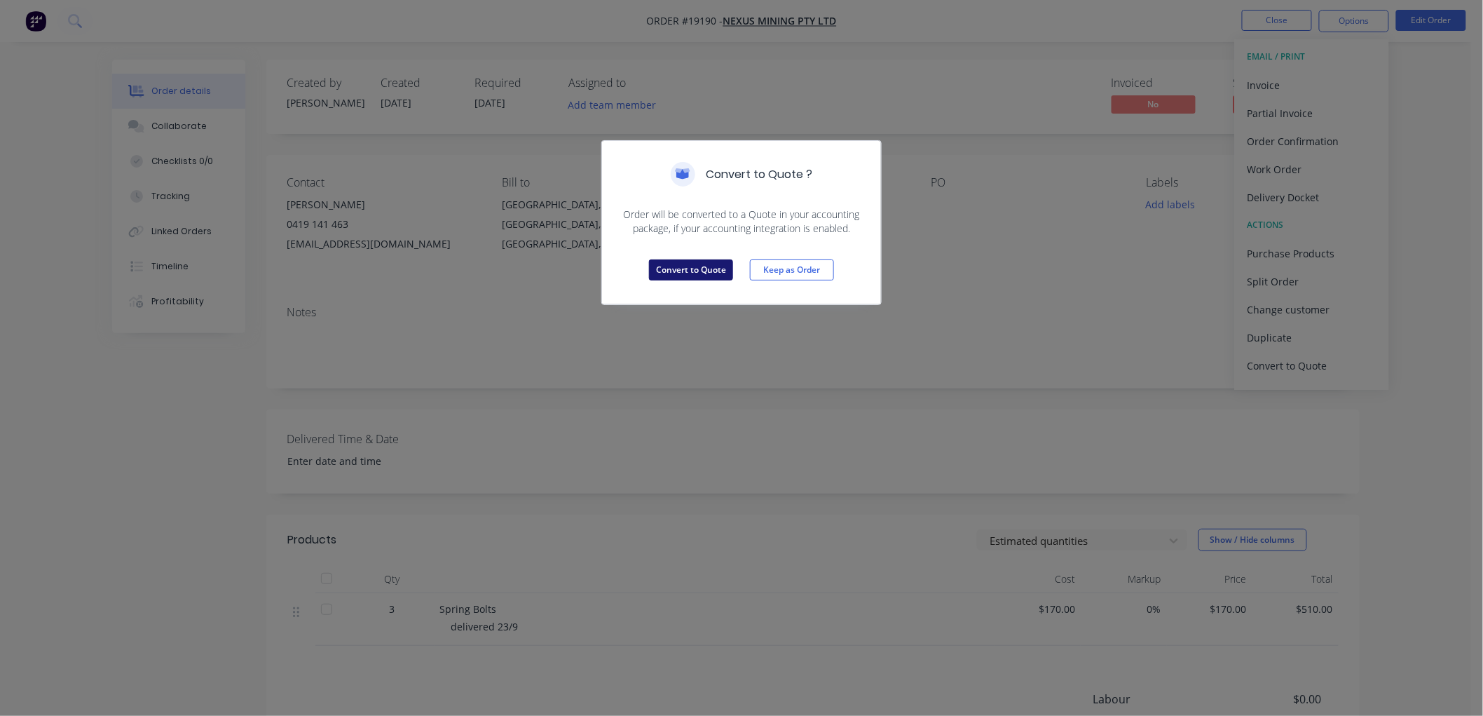
click at [702, 268] on button "Convert to Quote" at bounding box center [691, 269] width 84 height 21
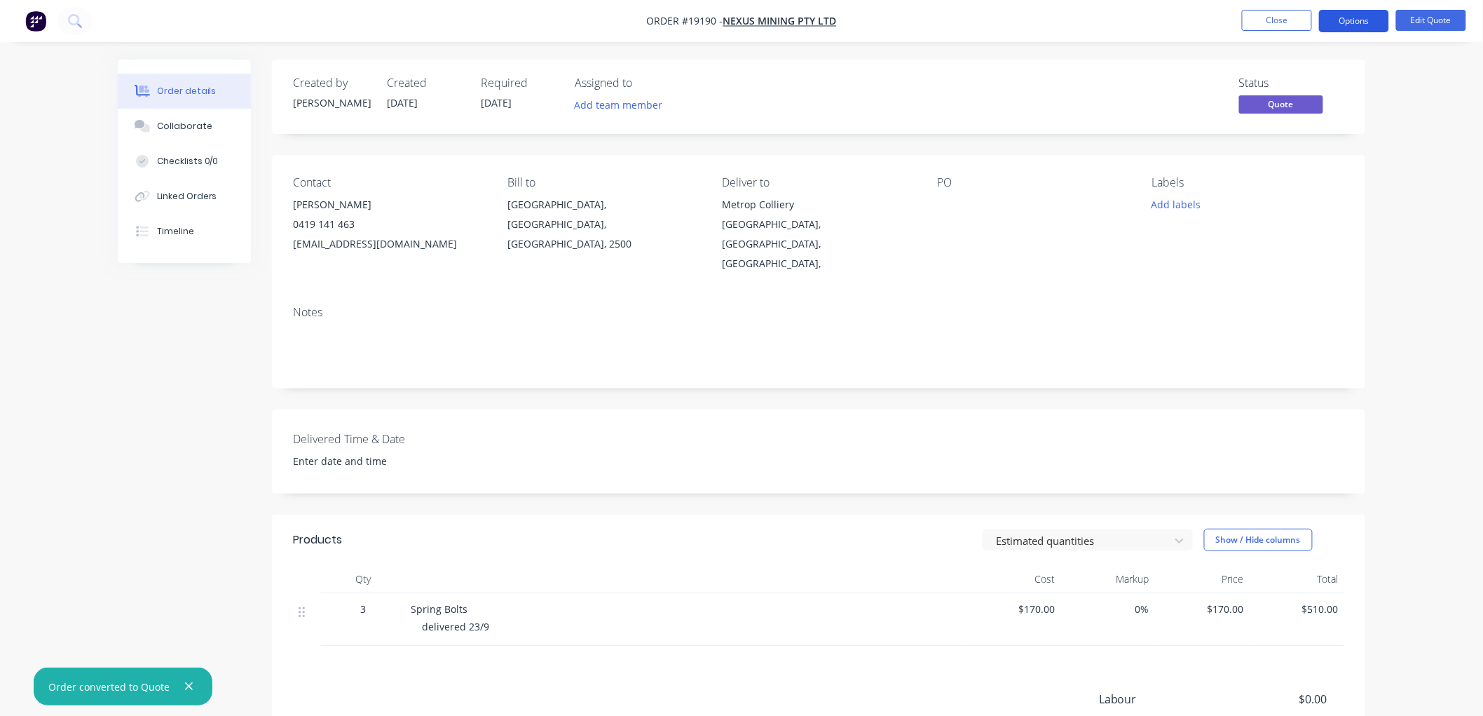
click at [1332, 16] on button "Options" at bounding box center [1354, 21] width 70 height 22
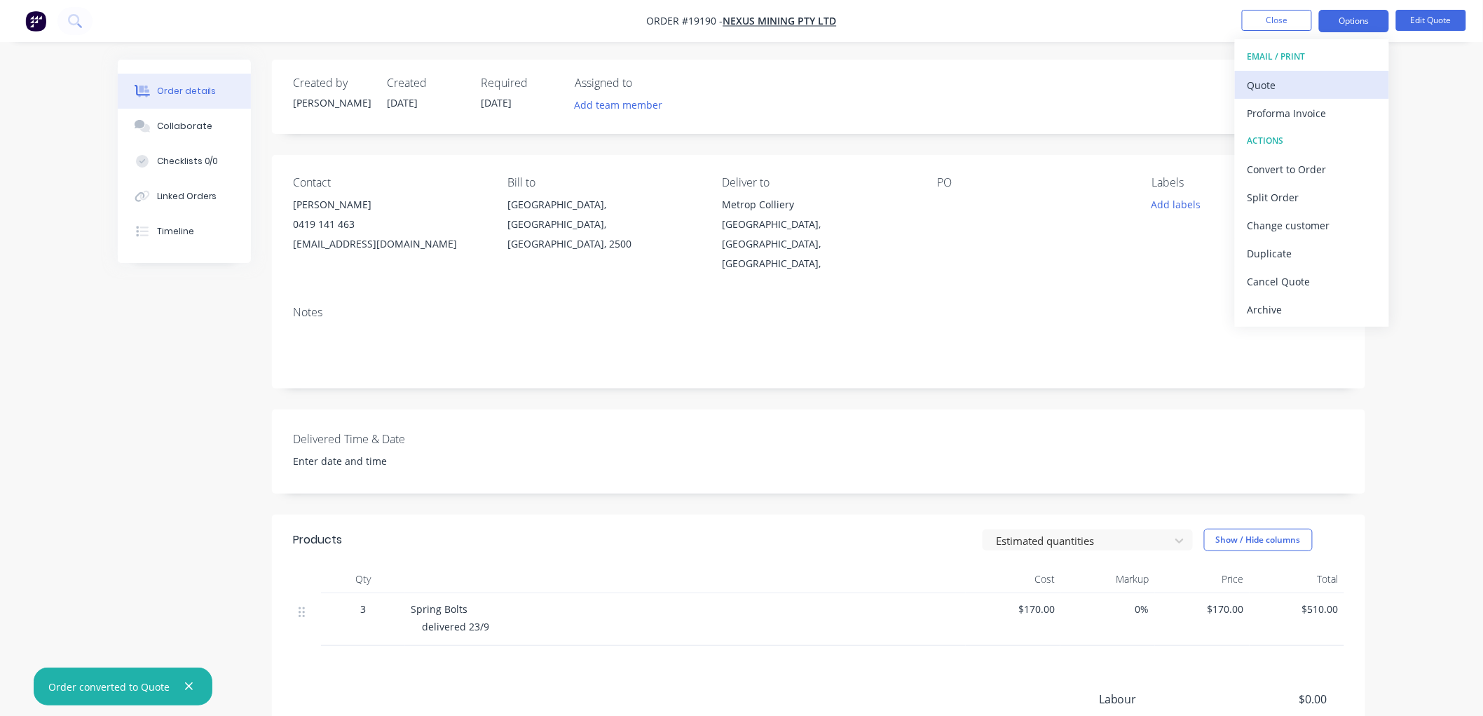
click at [1263, 82] on div "Quote" at bounding box center [1312, 85] width 129 height 20
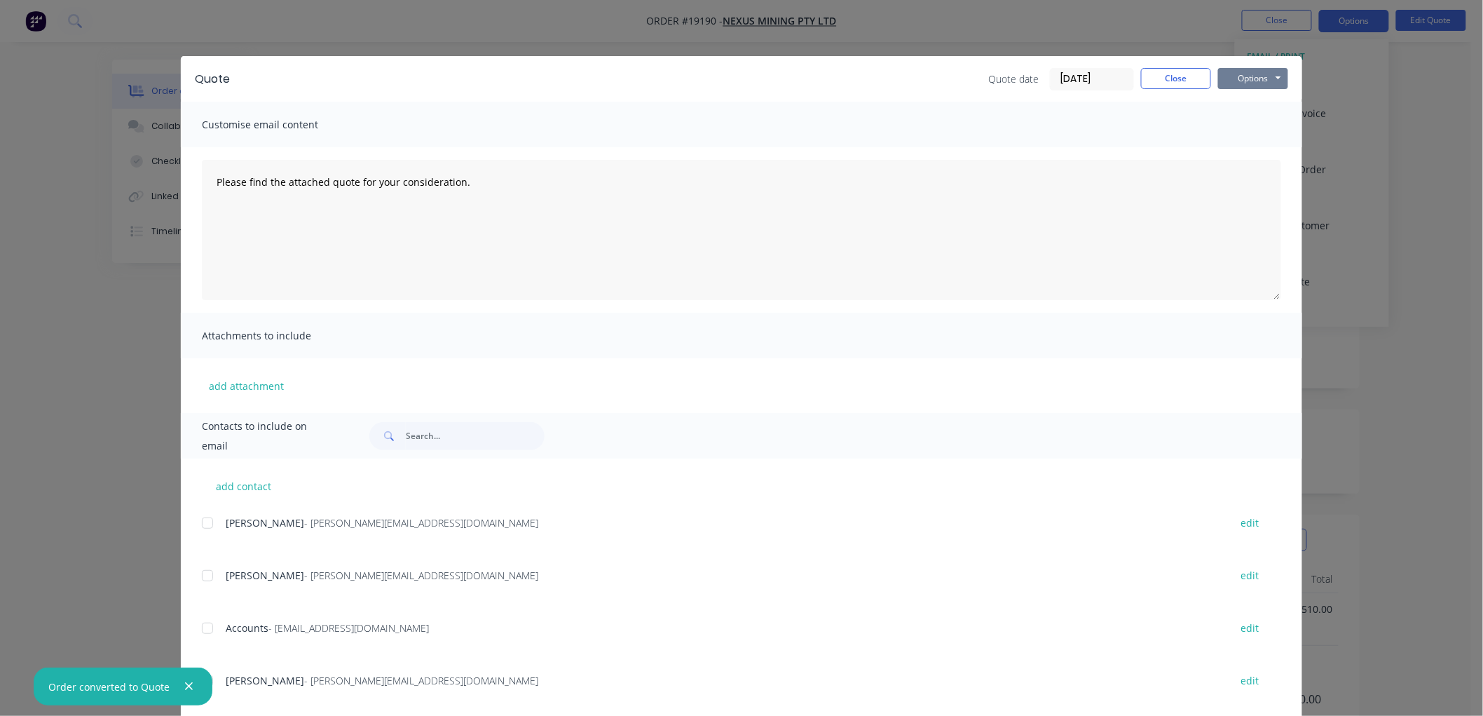
click at [1241, 81] on button "Options" at bounding box center [1253, 78] width 70 height 21
click at [1250, 134] on button "Print" at bounding box center [1263, 126] width 90 height 23
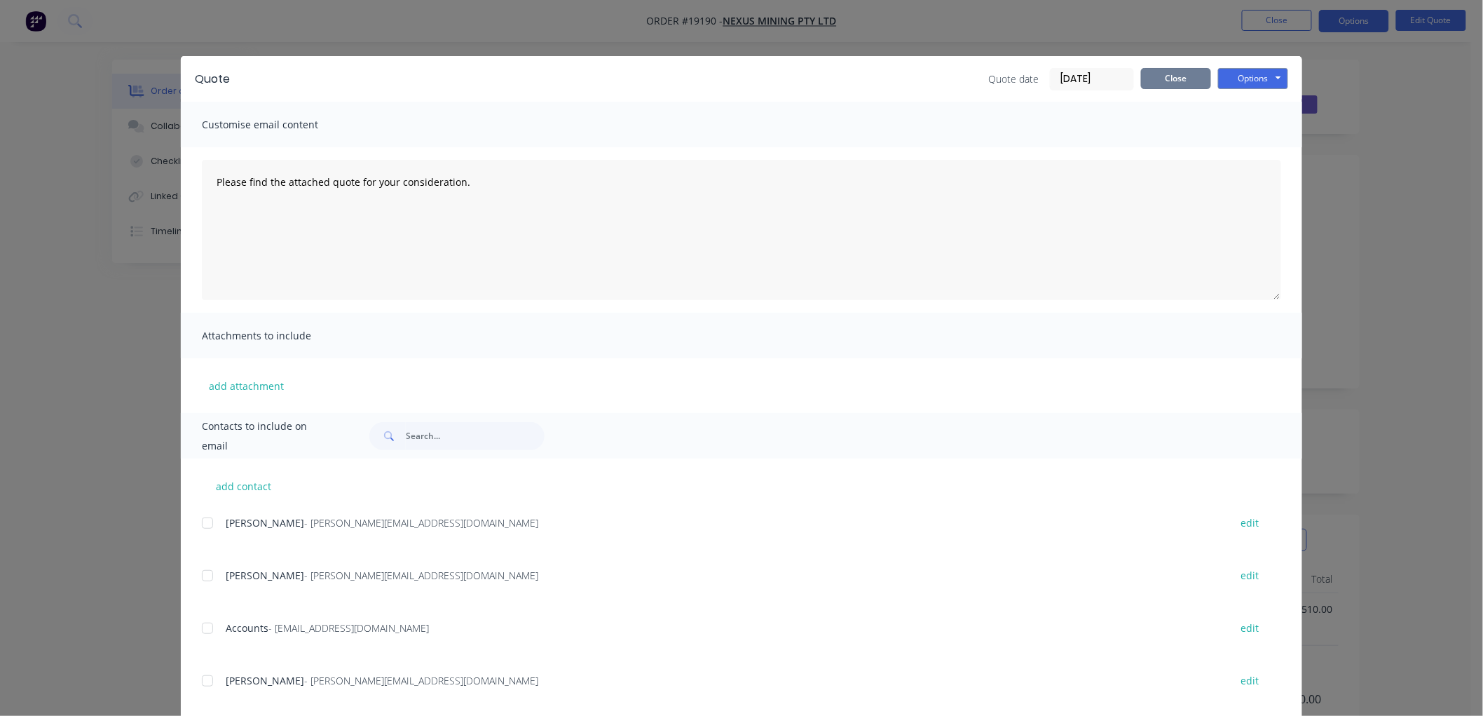
click at [1185, 82] on button "Close" at bounding box center [1176, 78] width 70 height 21
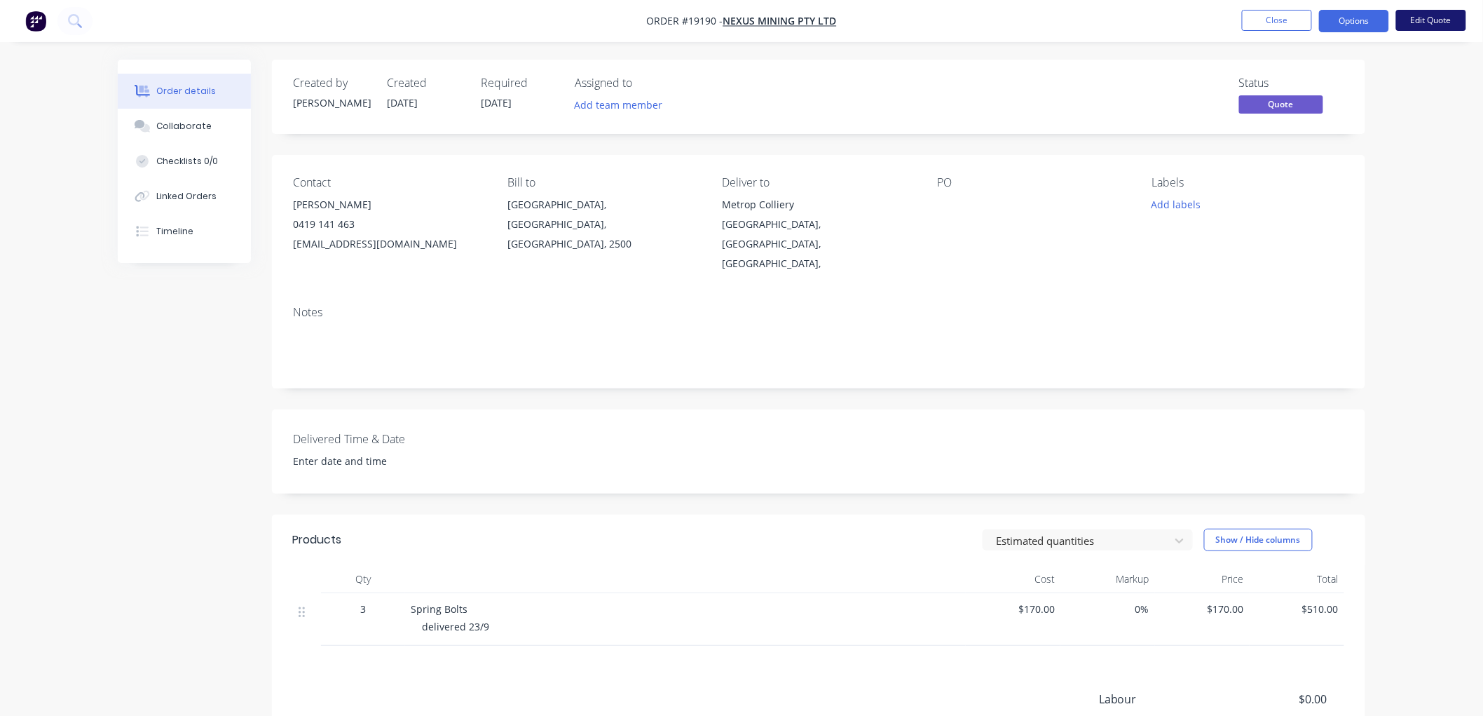
click at [1405, 21] on button "Edit Quote" at bounding box center [1431, 20] width 70 height 21
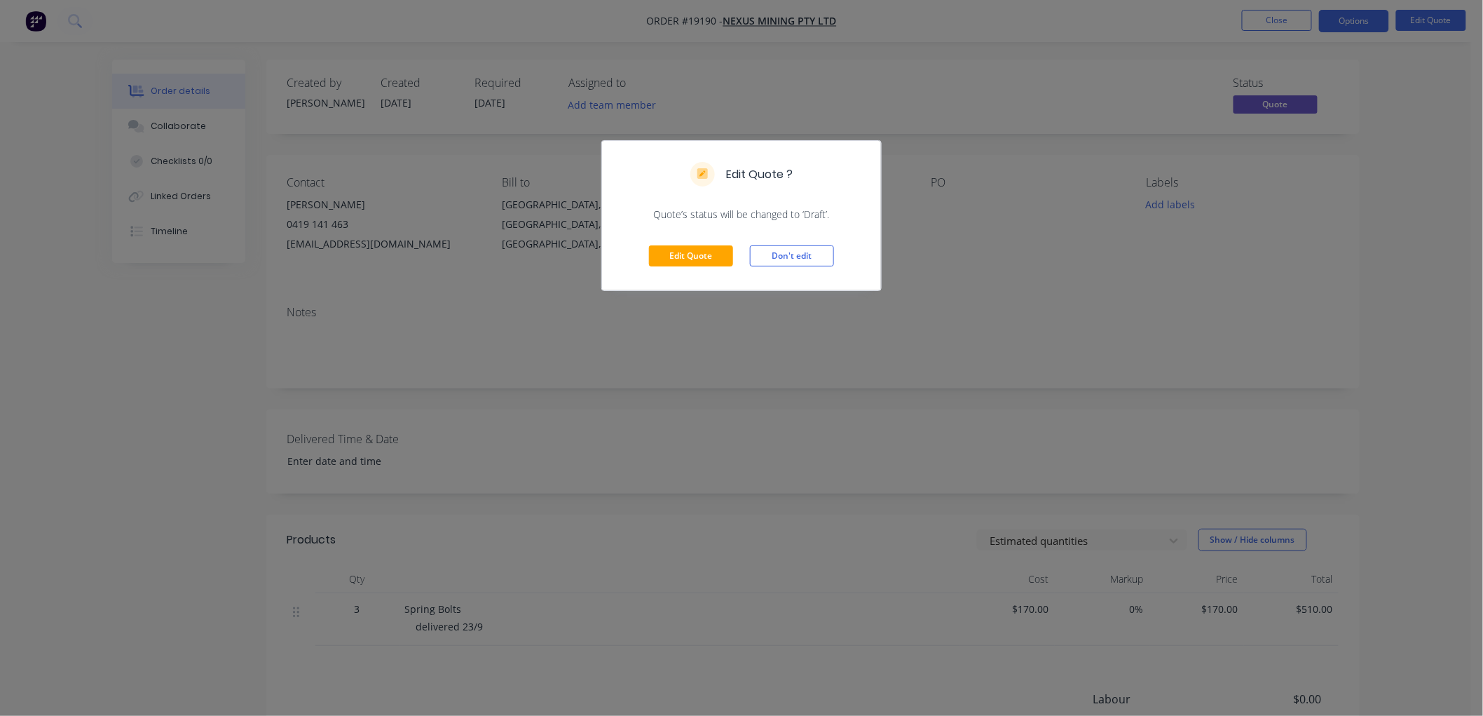
click at [704, 243] on div "Edit Quote Don't edit" at bounding box center [741, 255] width 279 height 69
drag, startPoint x: 695, startPoint y: 250, endPoint x: 706, endPoint y: 250, distance: 10.5
click at [695, 250] on button "Edit Quote" at bounding box center [691, 255] width 84 height 21
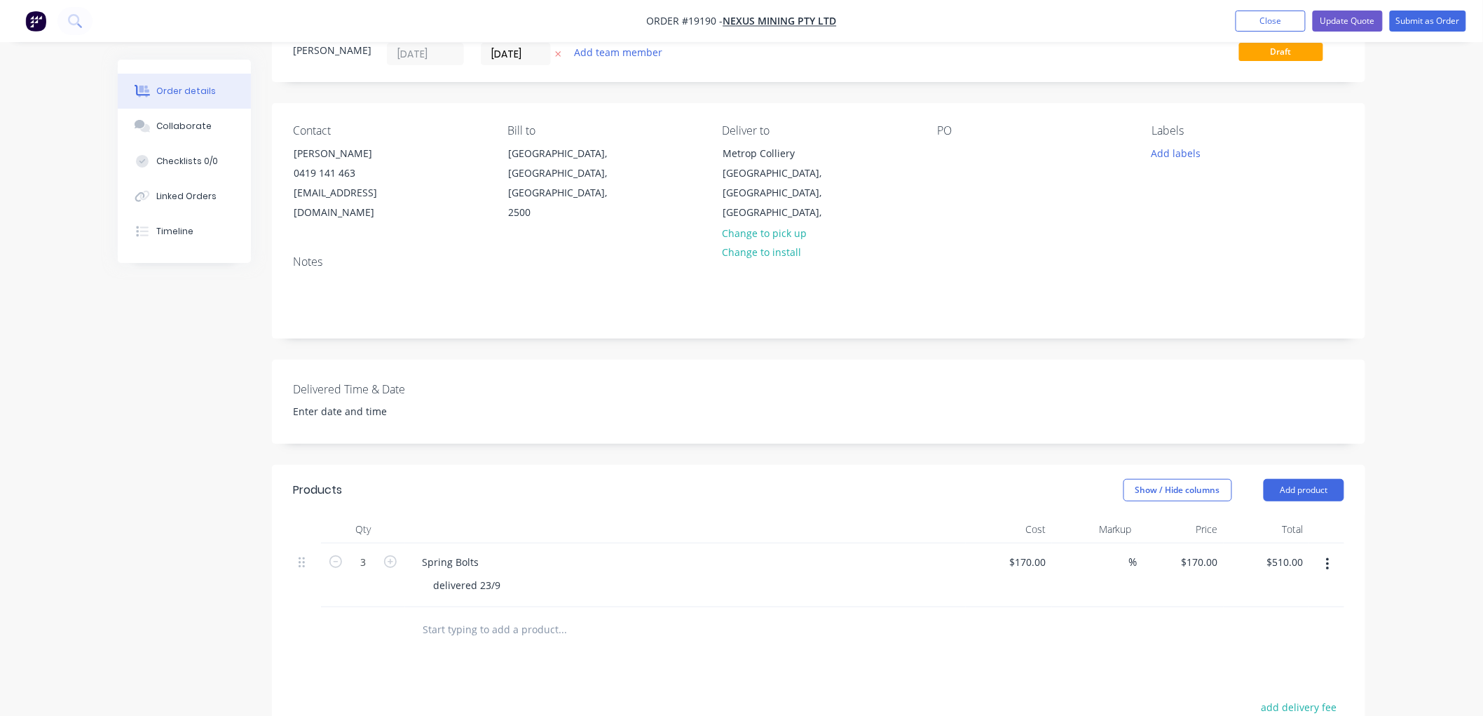
scroll to position [233, 0]
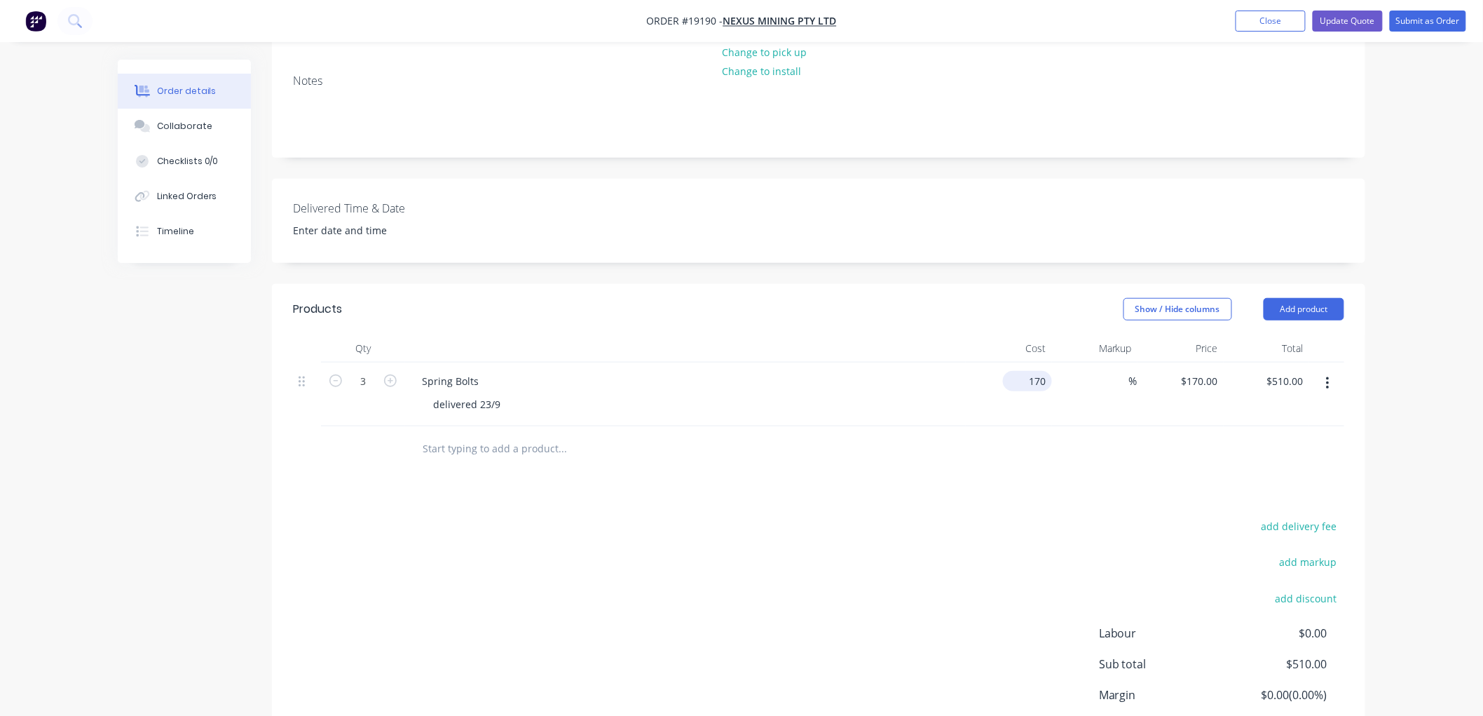
click at [1023, 371] on div "170 $170.00" at bounding box center [1027, 381] width 49 height 20
type input "6"
type input "$55.00"
type input "$165.00"
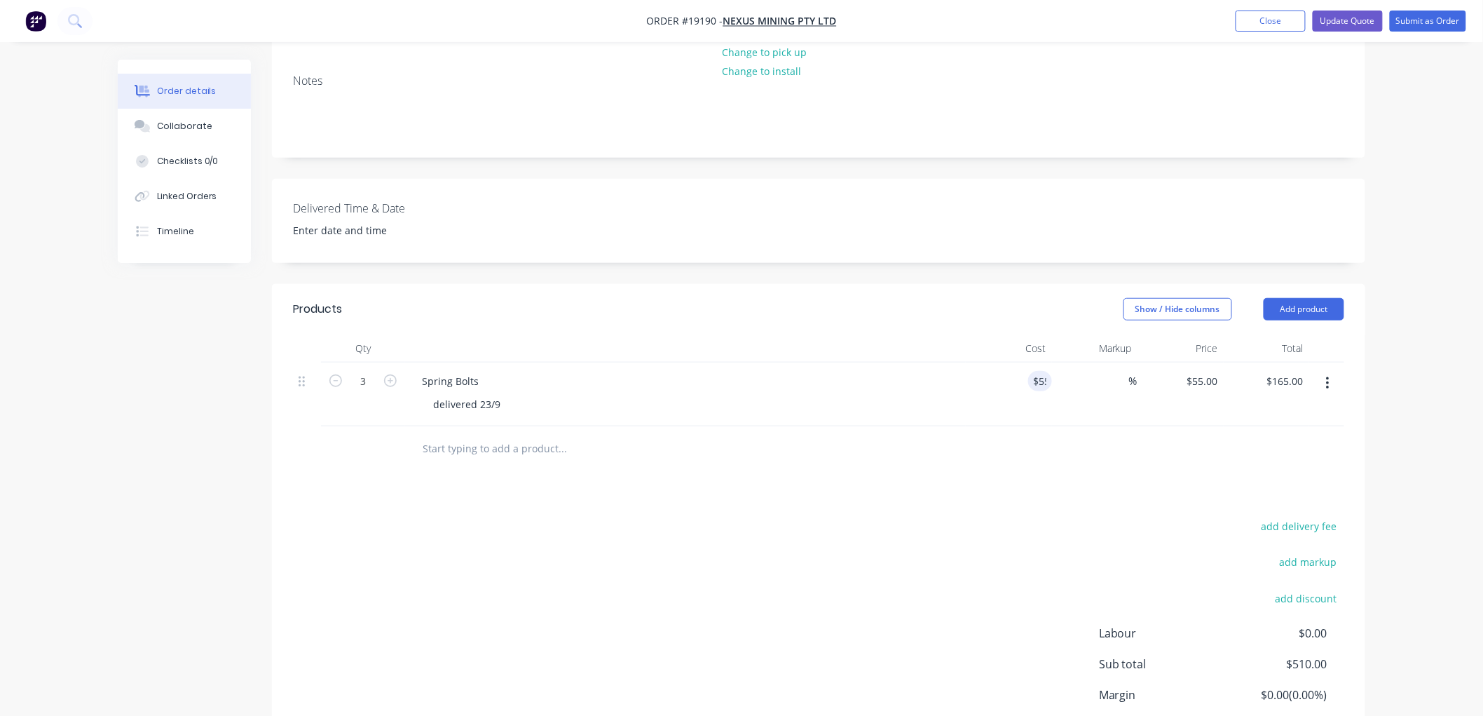
click at [1405, 279] on div "Order details Collaborate Checklists 0/0 Linked Orders Timeline Order details C…" at bounding box center [741, 298] width 1483 height 1063
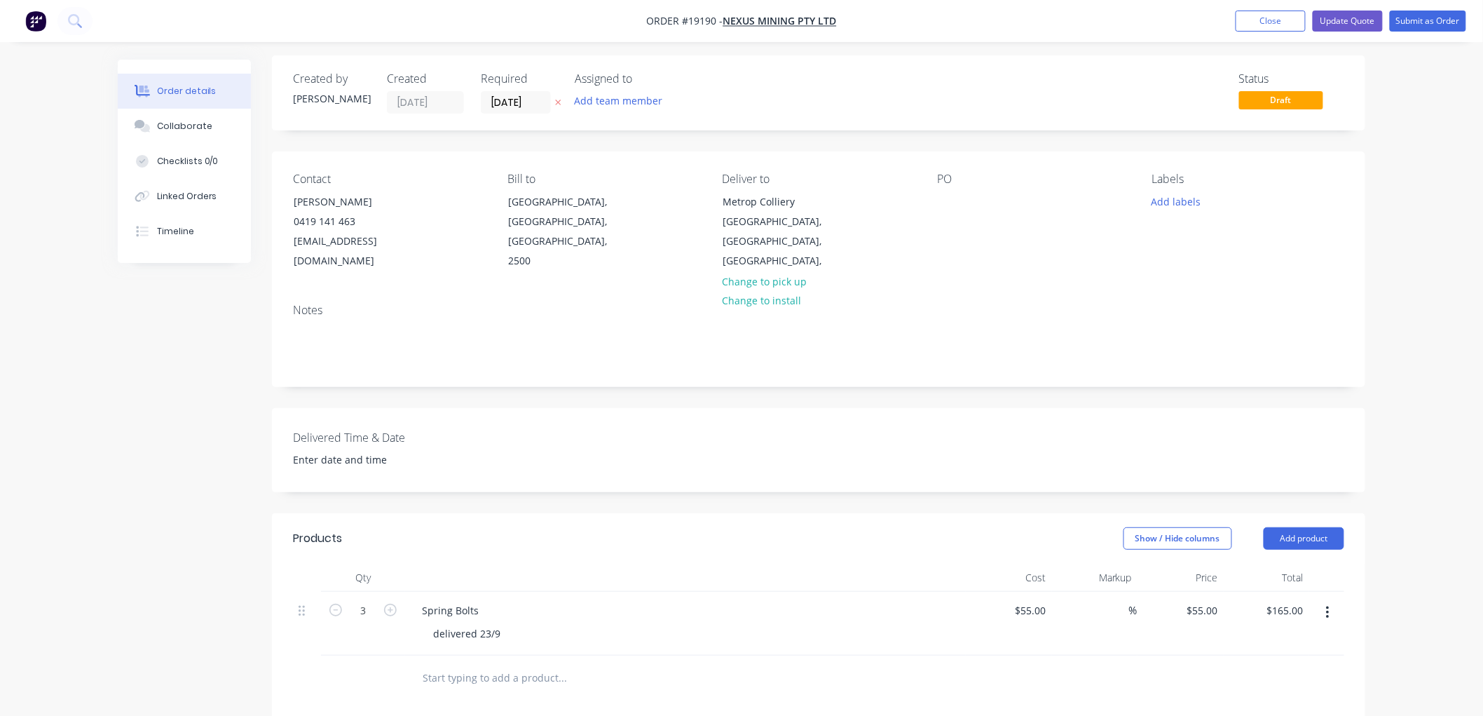
scroll to position [0, 0]
click at [1363, 22] on button "Update Quote" at bounding box center [1348, 21] width 70 height 21
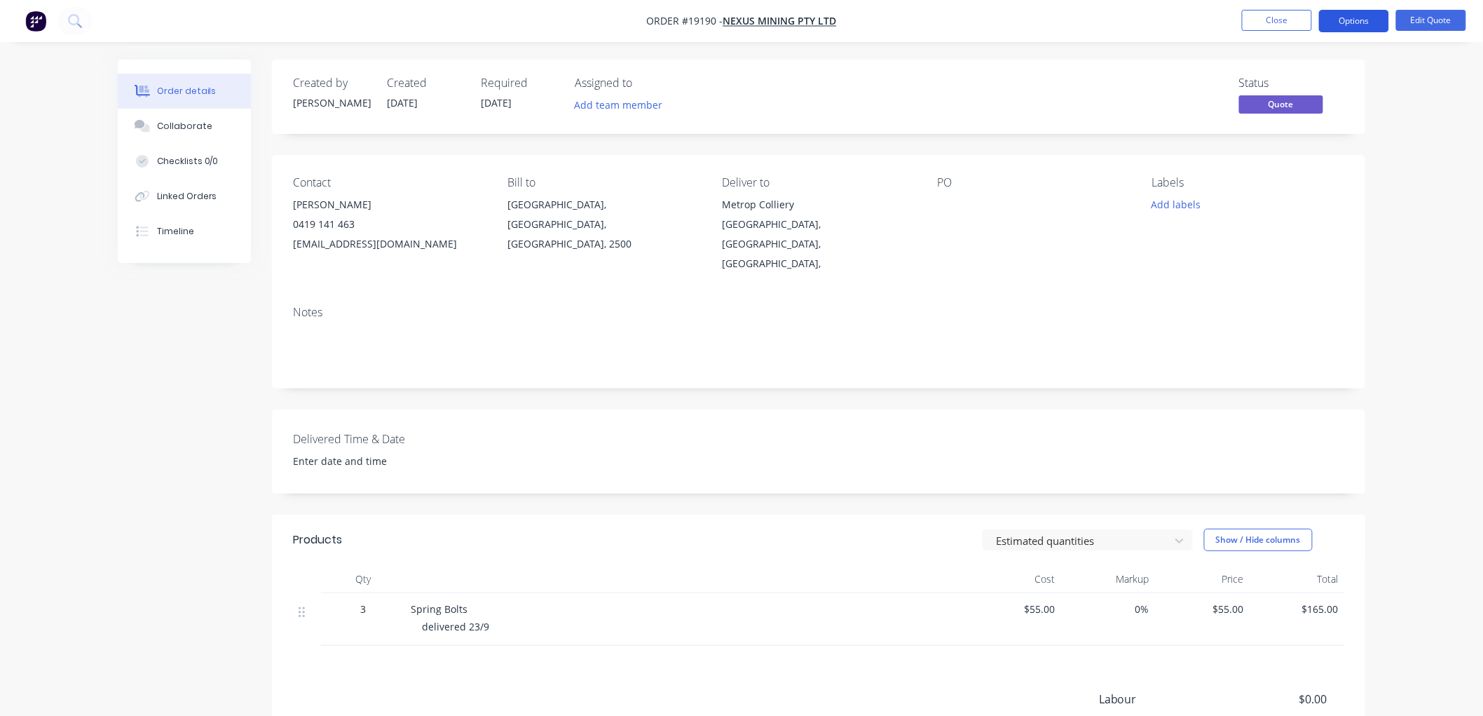
click at [1365, 25] on button "Options" at bounding box center [1354, 21] width 70 height 22
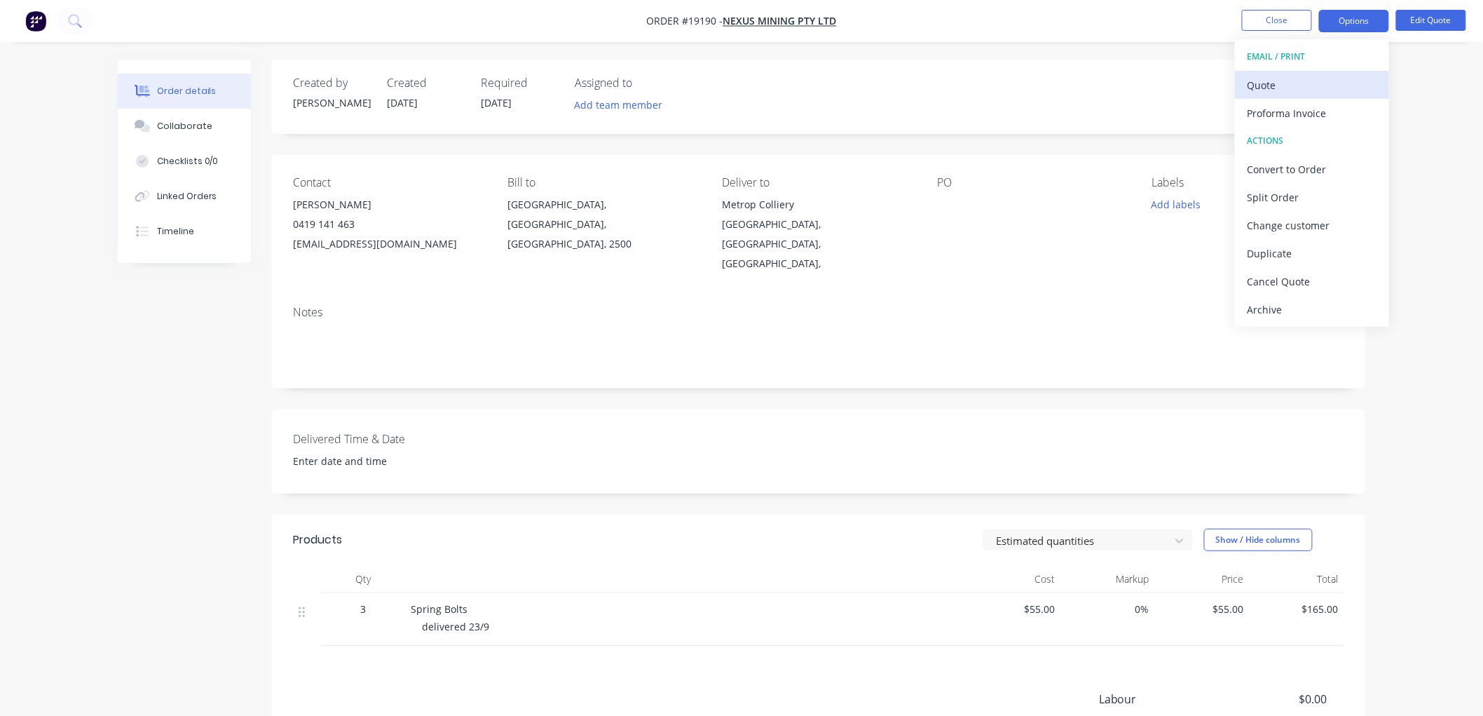
click at [1294, 82] on div "Quote" at bounding box center [1312, 85] width 129 height 20
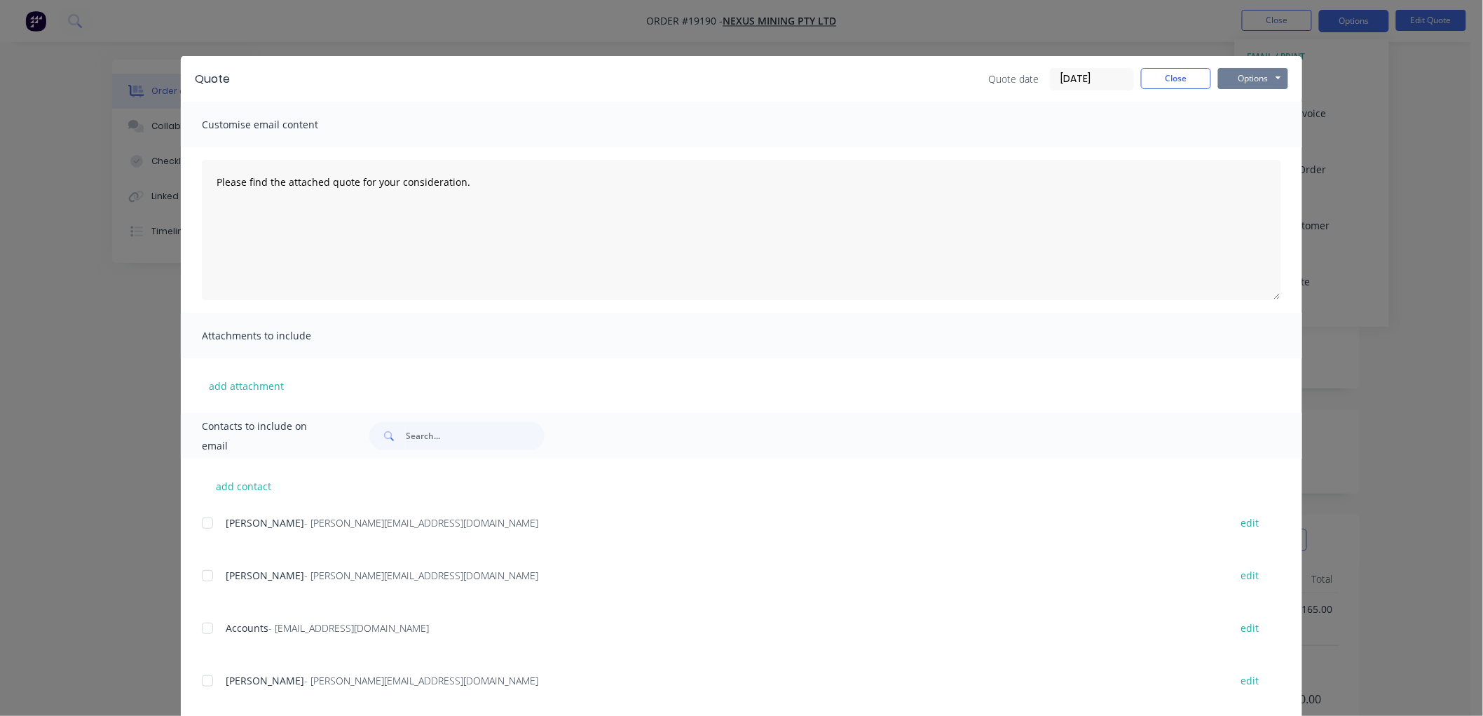
click at [1252, 79] on button "Options" at bounding box center [1253, 78] width 70 height 21
click at [1264, 130] on button "Print" at bounding box center [1263, 126] width 90 height 23
click at [1168, 81] on button "Close" at bounding box center [1176, 78] width 70 height 21
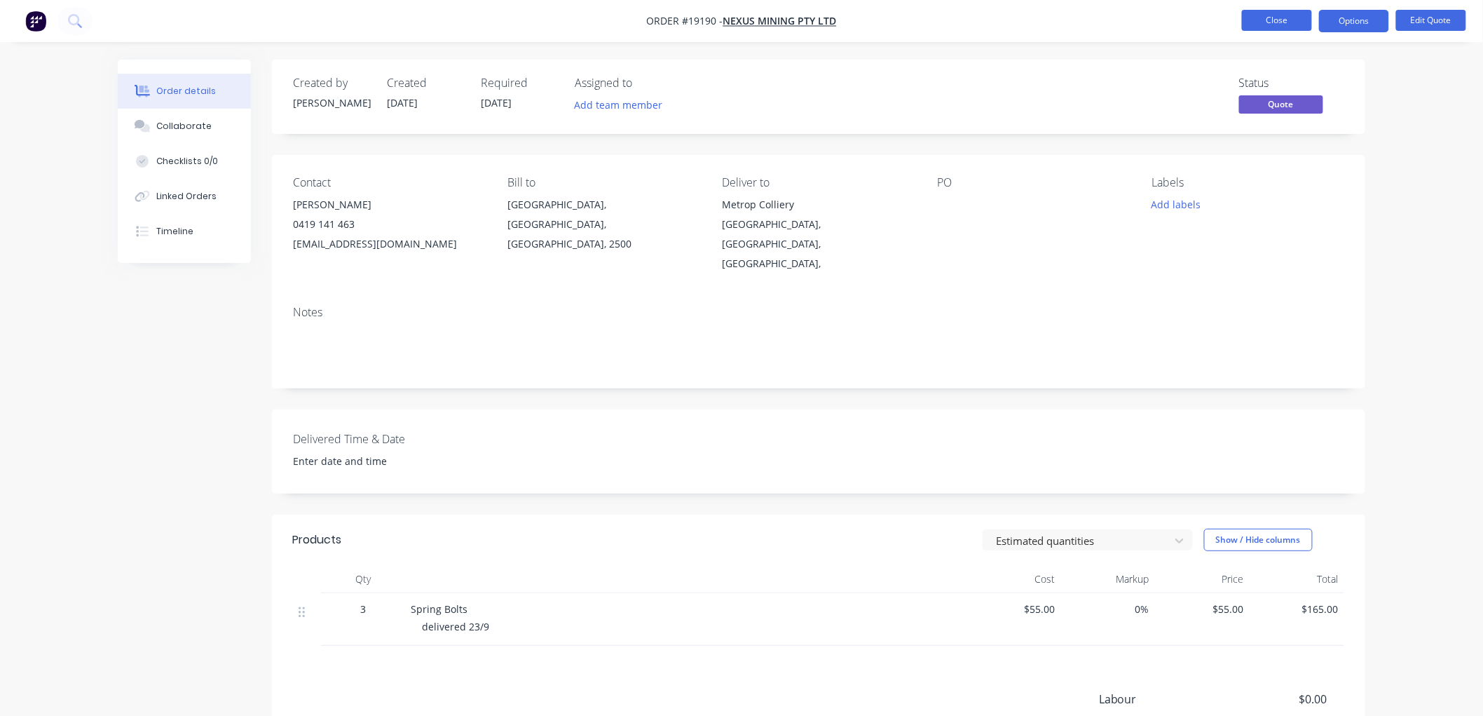
click at [1267, 19] on button "Close" at bounding box center [1277, 20] width 70 height 21
